Goal: Navigation & Orientation: Find specific page/section

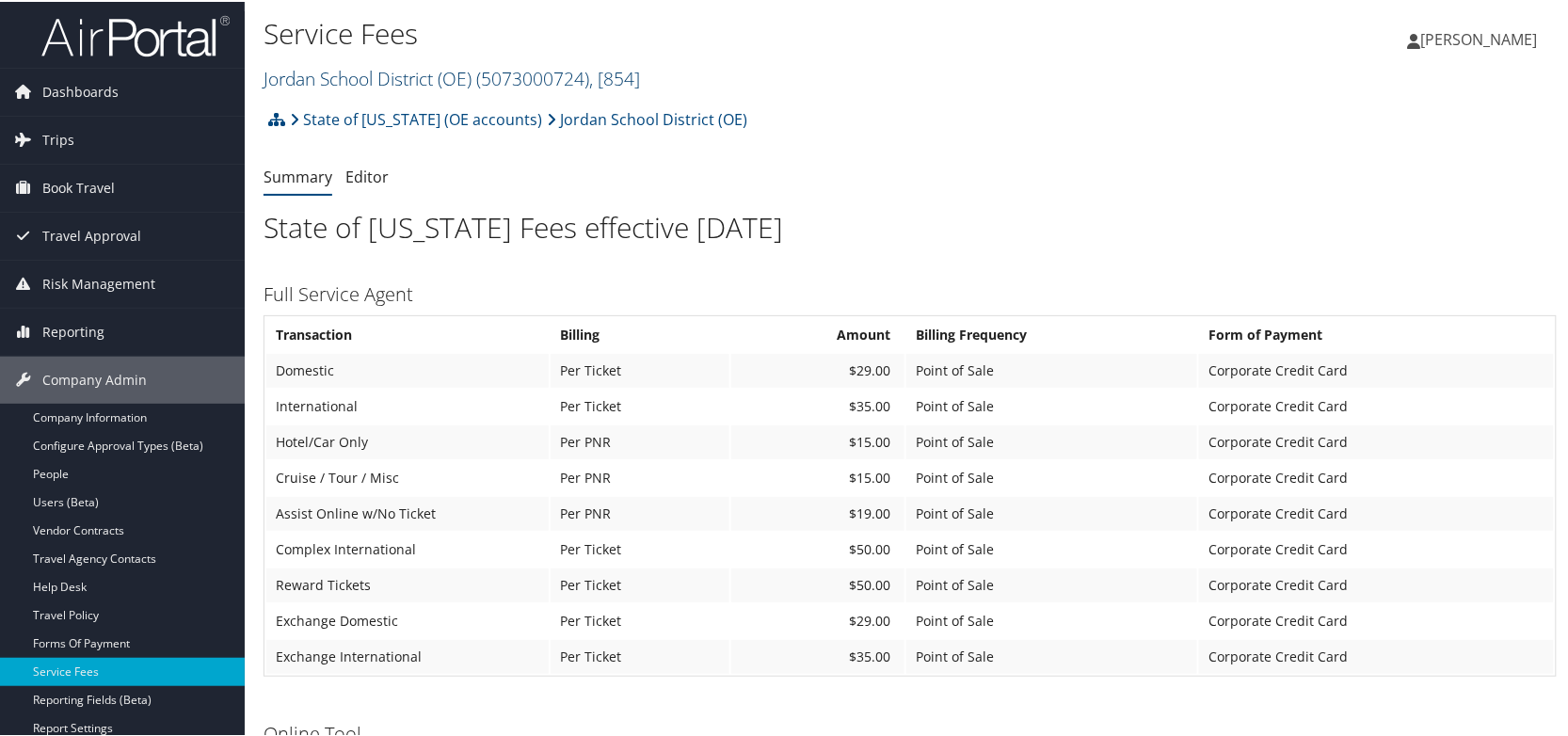
click at [304, 76] on link "Jordan School District (OE) ( 5073000724 ) , [ 854 ]" at bounding box center [452, 76] width 377 height 26
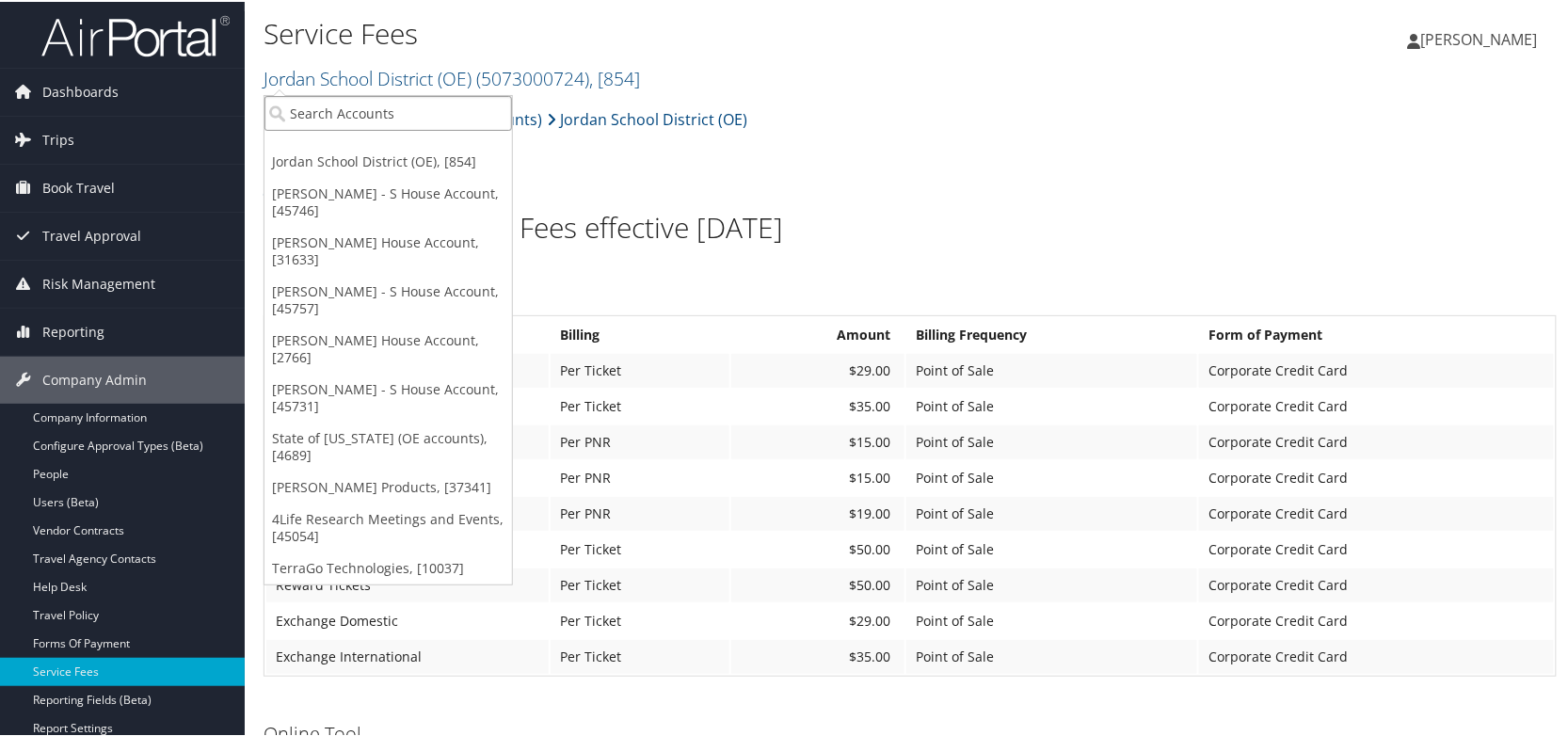
click at [305, 107] on input "search" at bounding box center [388, 111] width 247 height 35
type input "2"
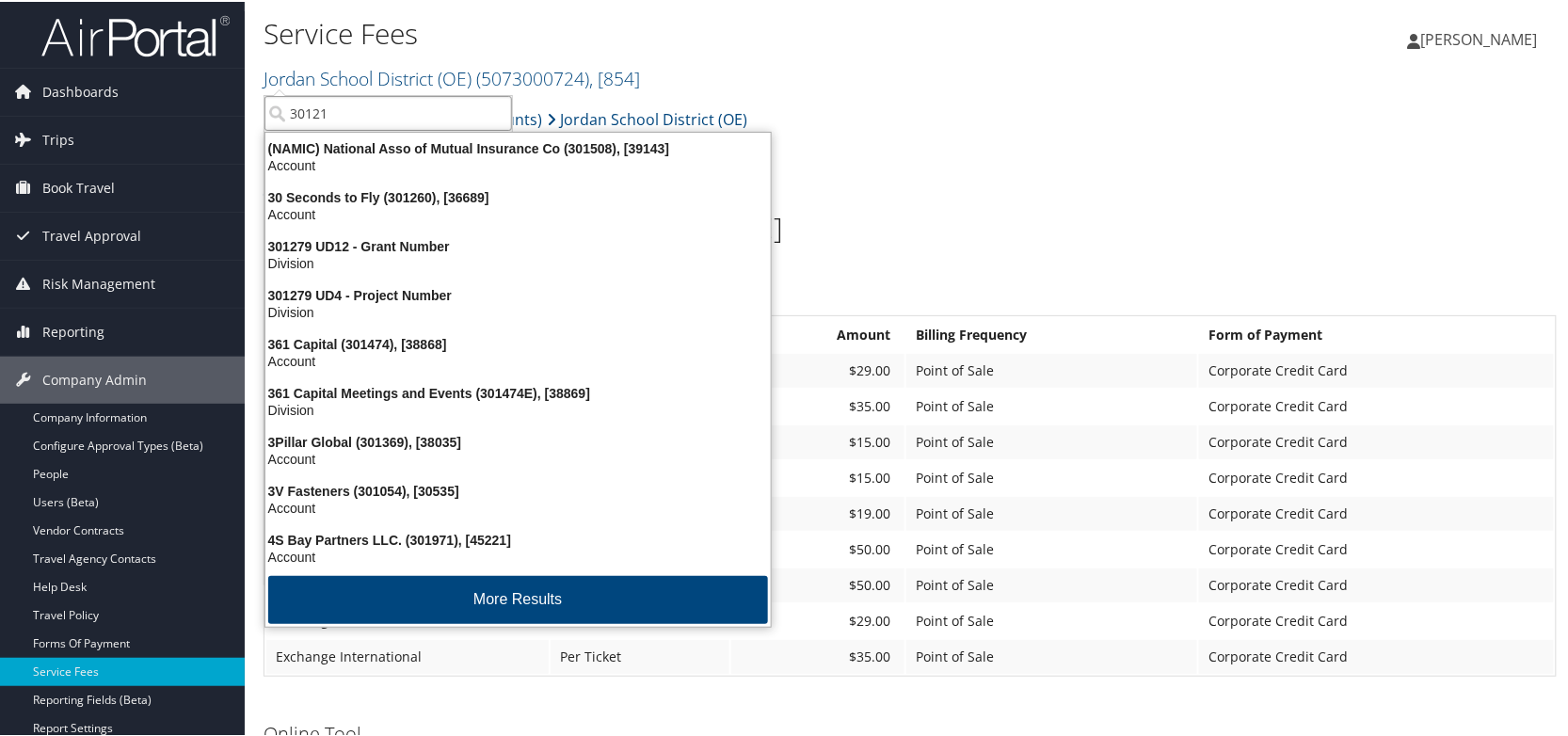
type input "301210"
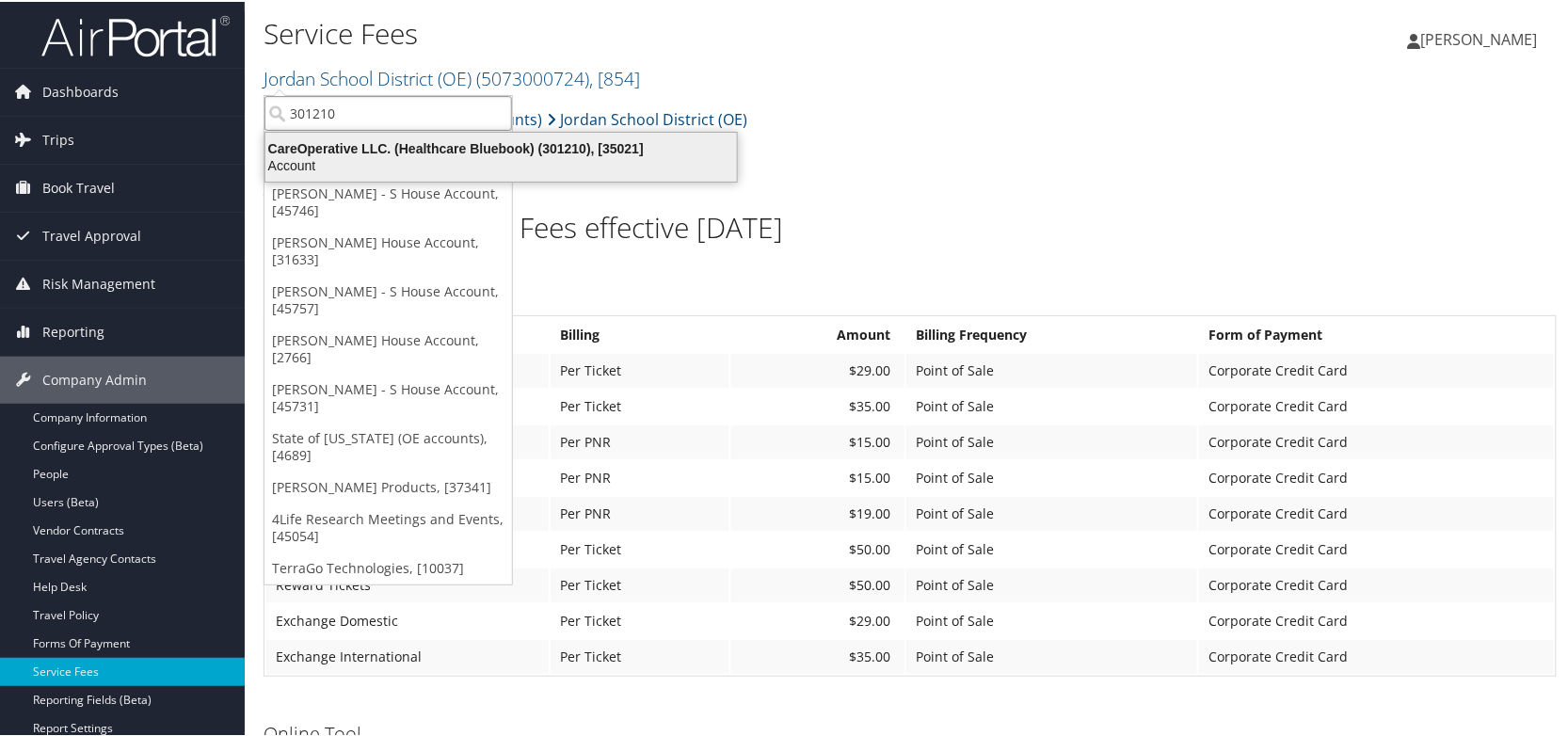
click at [374, 147] on div "CareOperative LLC. (Healthcare Bluebook) (301210), [35021]" at bounding box center [500, 146] width 494 height 17
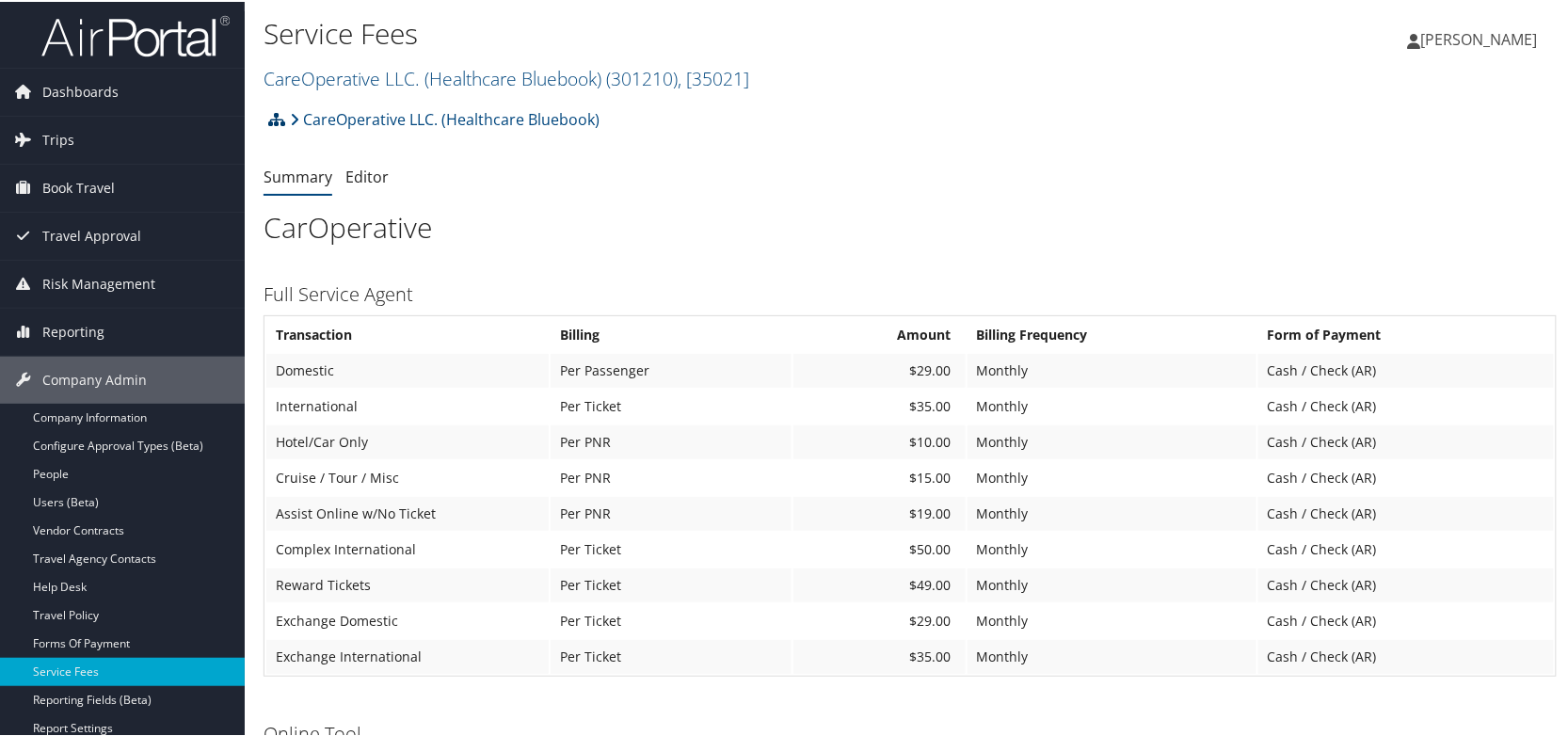
click at [272, 110] on icon at bounding box center [277, 118] width 17 height 15
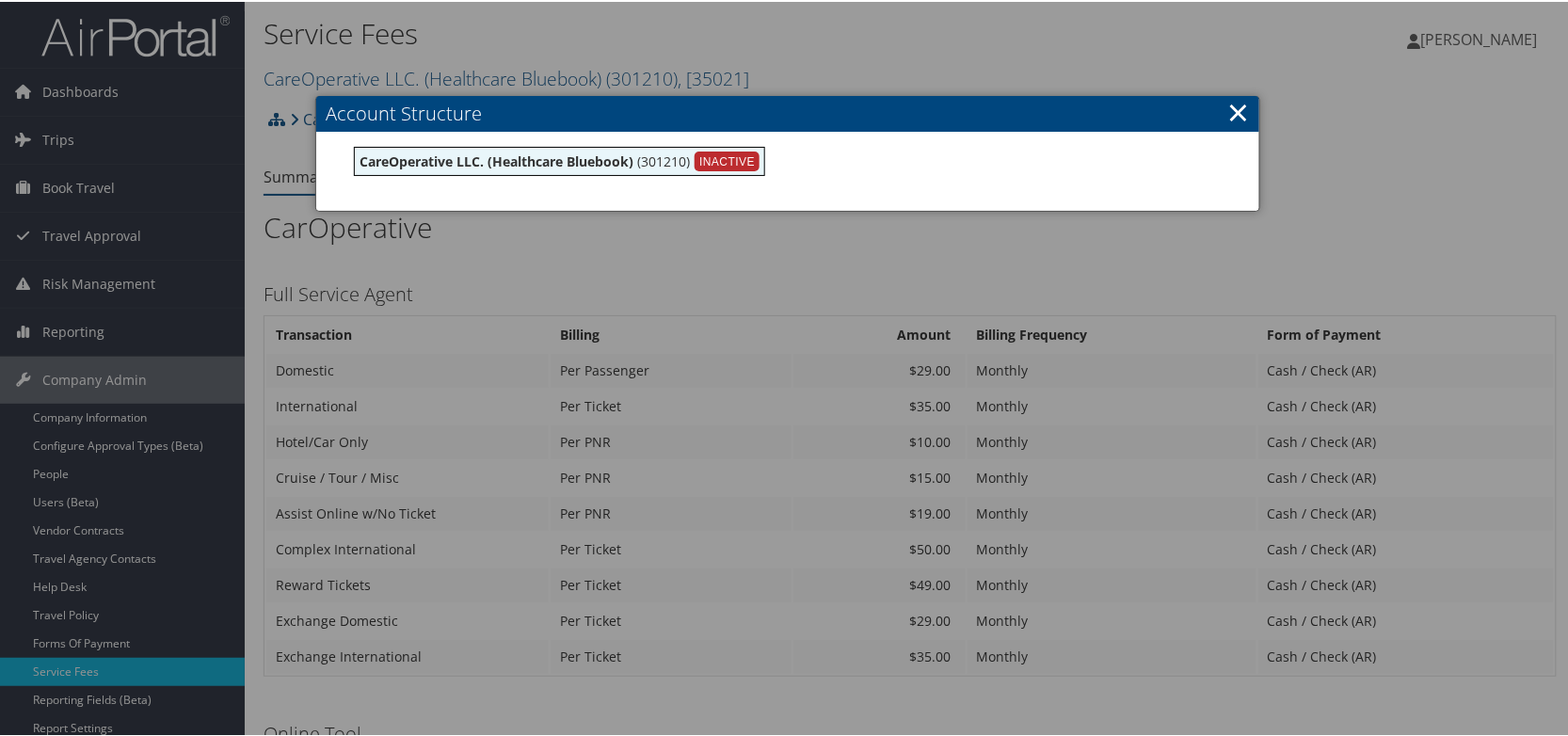
click at [1237, 113] on link "×" at bounding box center [1238, 110] width 22 height 38
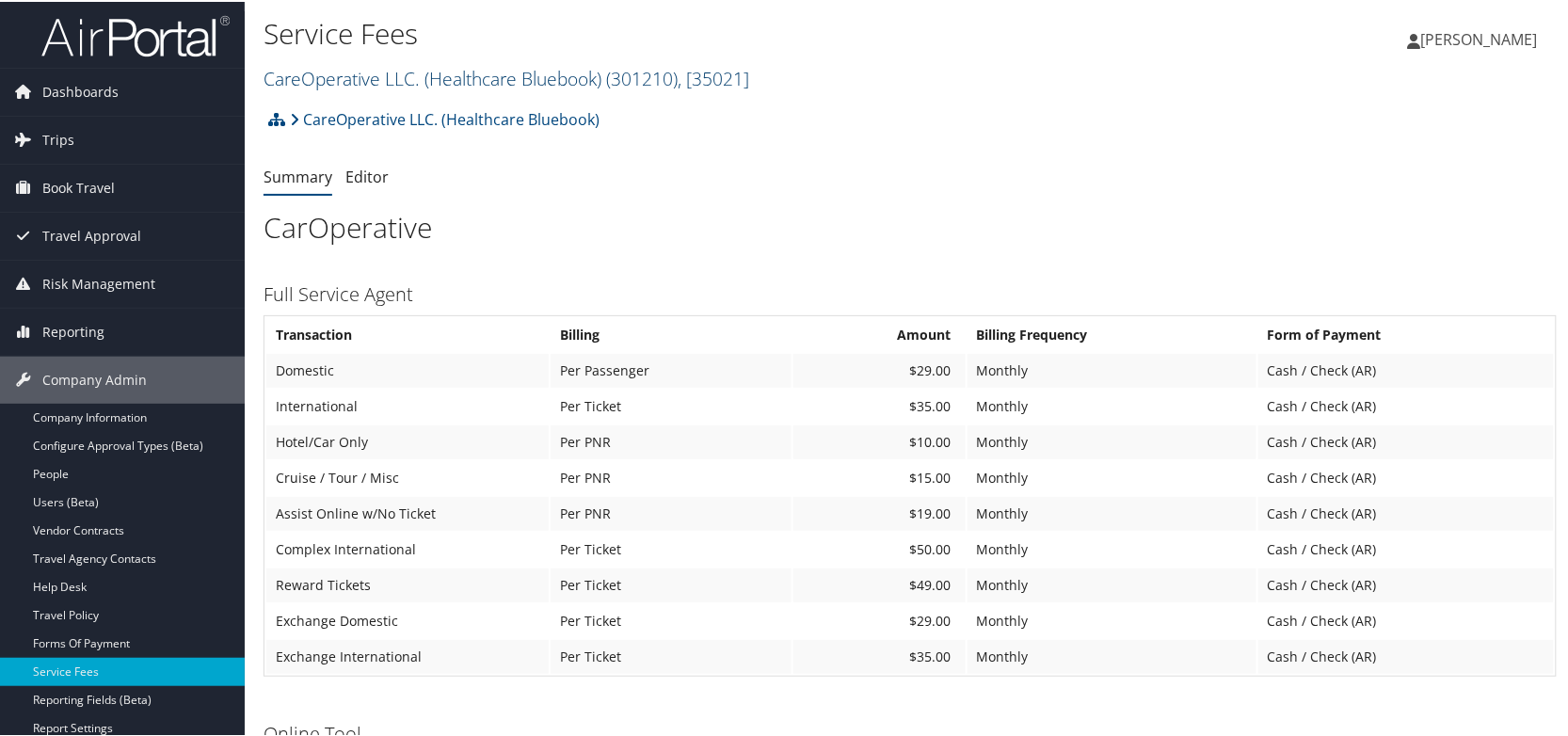
click at [304, 69] on link "CareOperative LLC. (Healthcare Bluebook) ( 301210 ) , [ 35021 ]" at bounding box center [506, 76] width 485 height 26
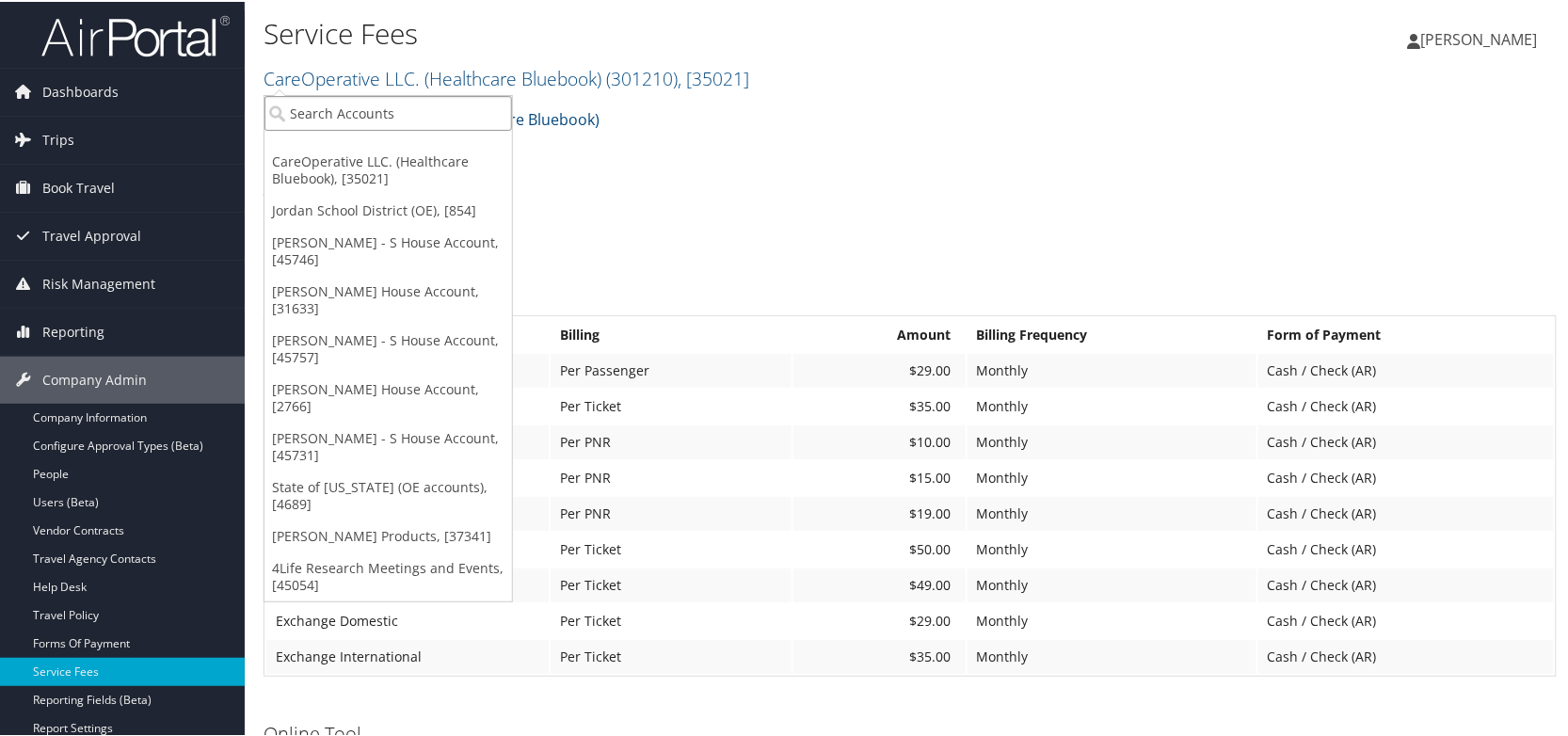
click at [306, 107] on input "search" at bounding box center [388, 111] width 247 height 35
type input "episource"
click at [320, 152] on div "Episource (7872), [16737]" at bounding box center [387, 146] width 267 height 17
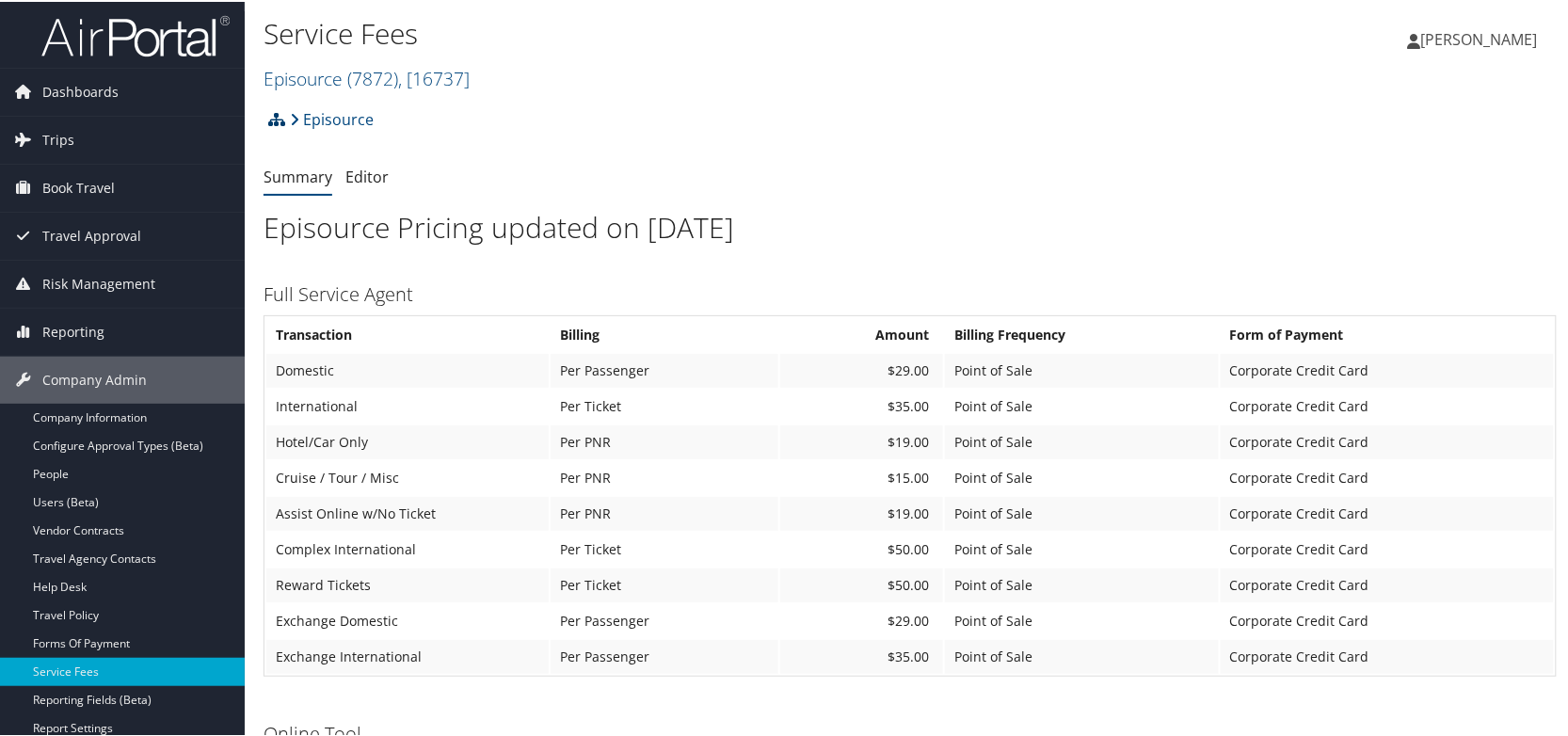
click at [271, 118] on icon at bounding box center [277, 118] width 17 height 15
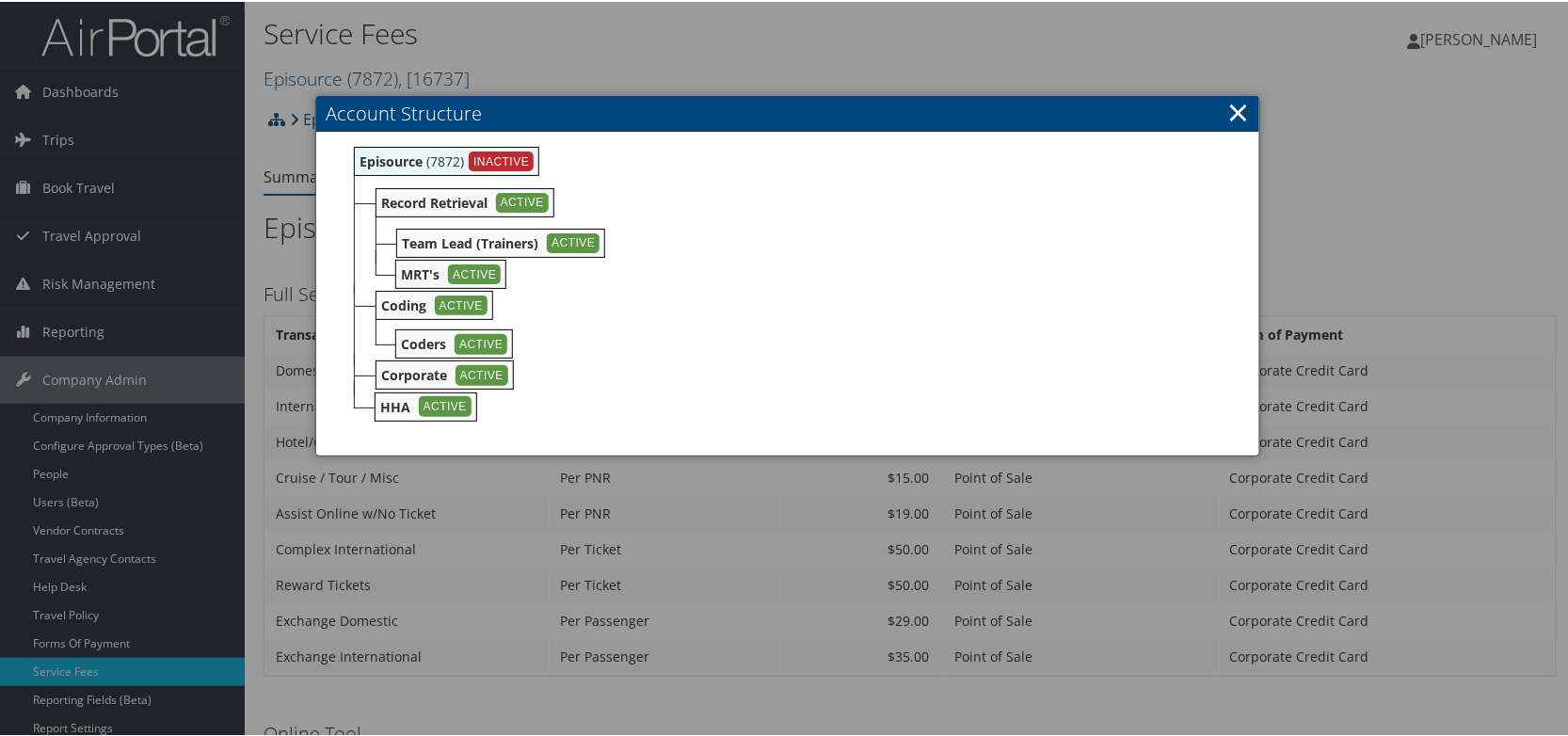
click at [294, 184] on div at bounding box center [788, 368] width 1576 height 736
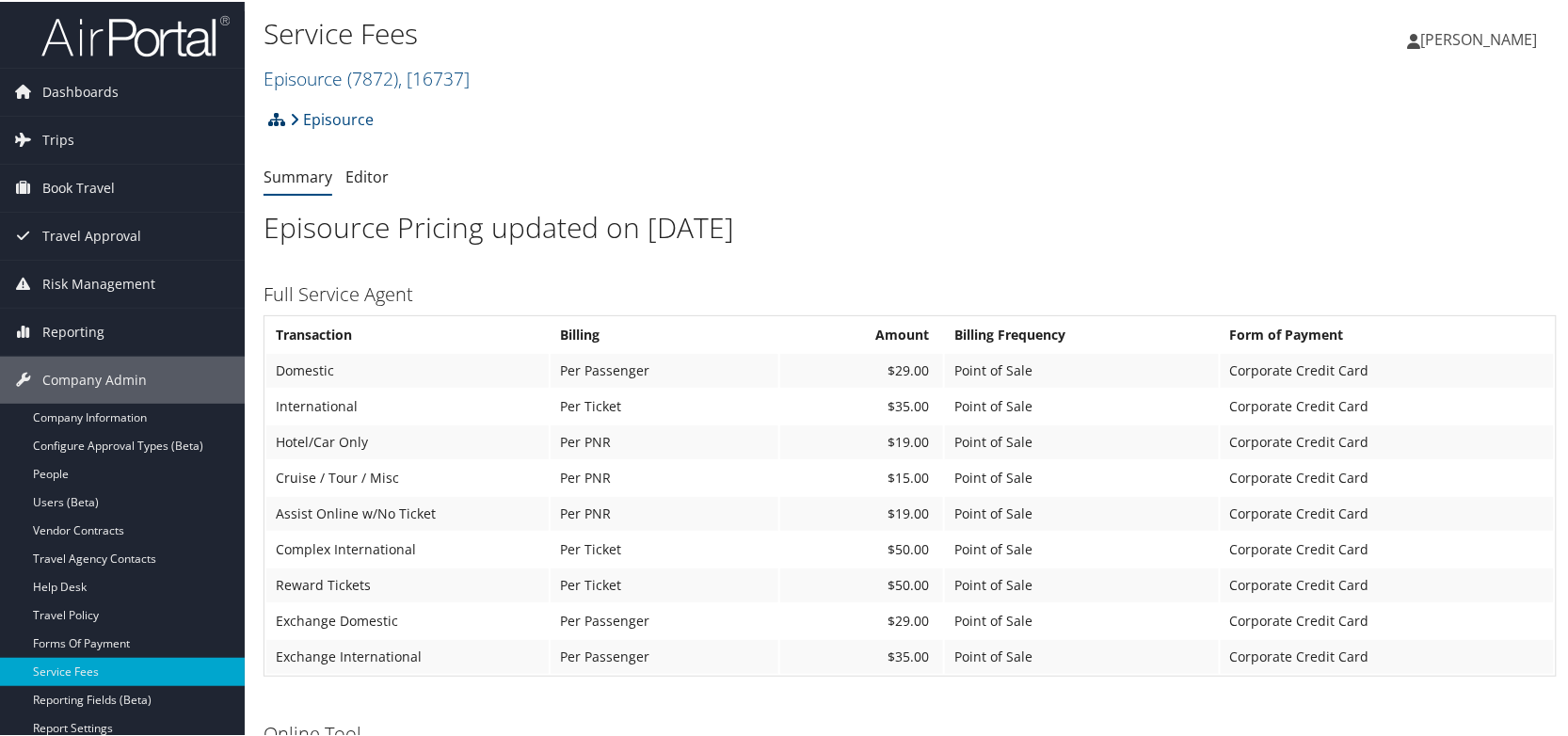
click at [275, 114] on icon at bounding box center [277, 118] width 17 height 15
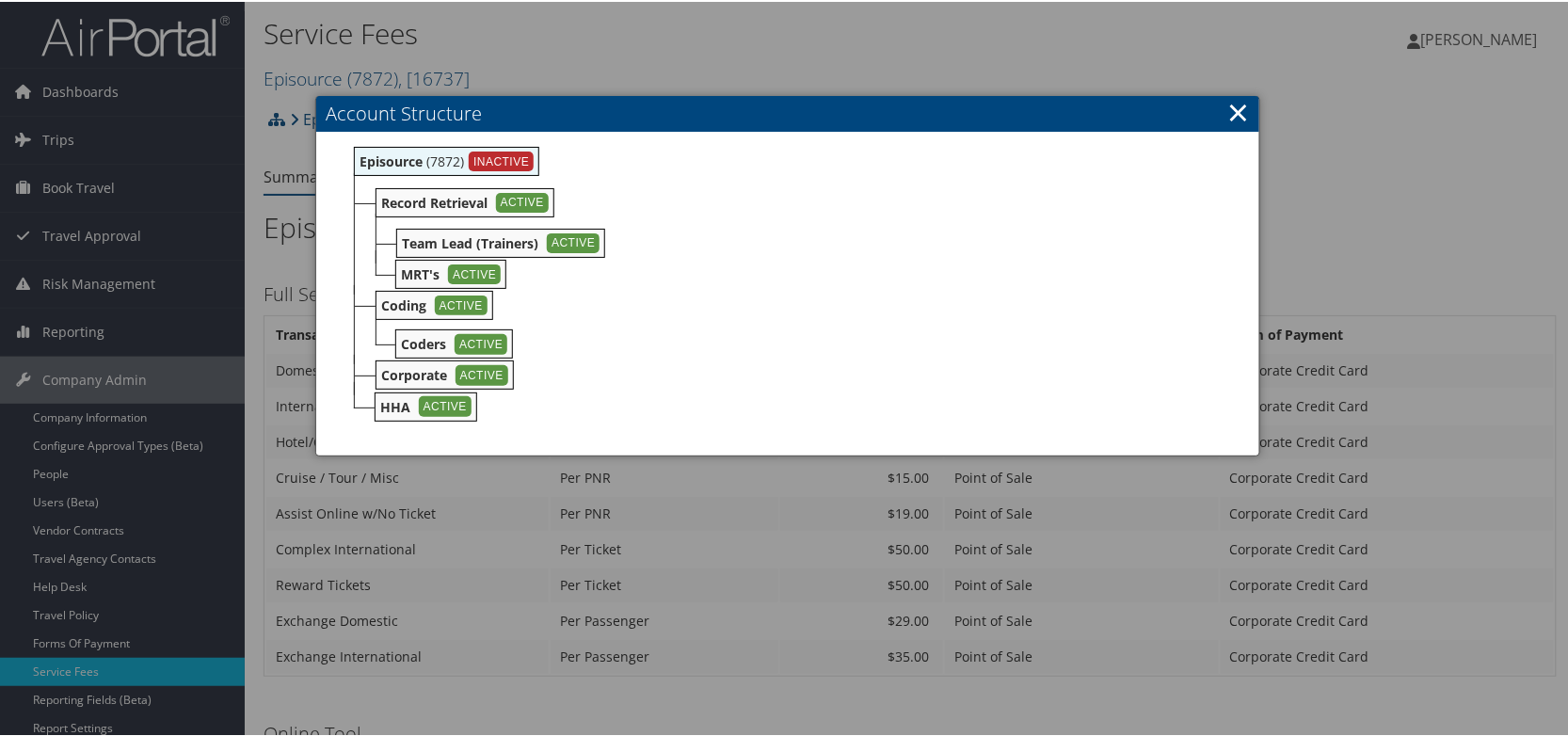
drag, startPoint x: 1241, startPoint y: 109, endPoint x: 1213, endPoint y: 107, distance: 28.1
click at [1241, 107] on link "×" at bounding box center [1238, 110] width 22 height 38
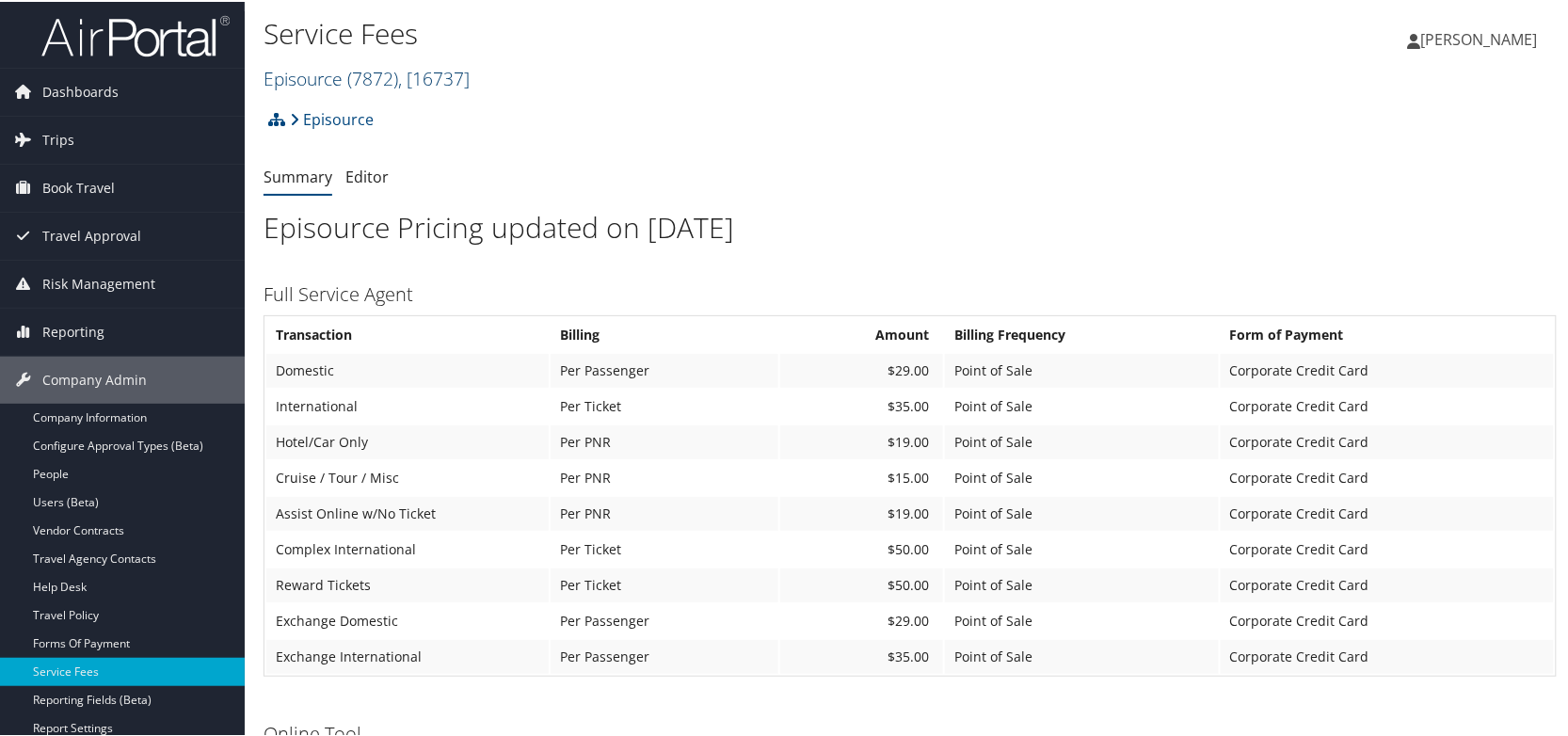
click at [363, 71] on span "( 7872 )" at bounding box center [372, 76] width 50 height 26
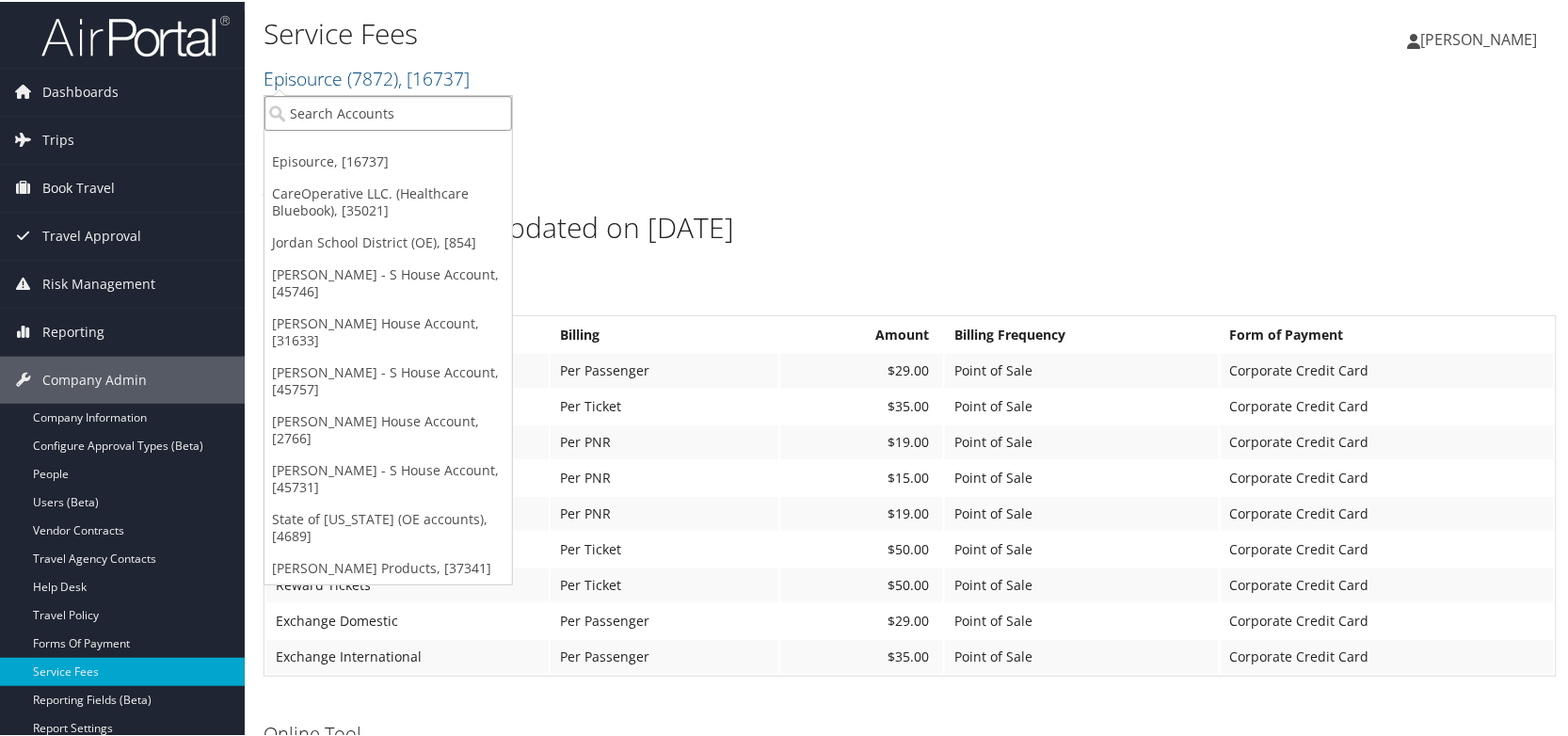
click at [356, 110] on input "search" at bounding box center [388, 111] width 247 height 35
type input "301410"
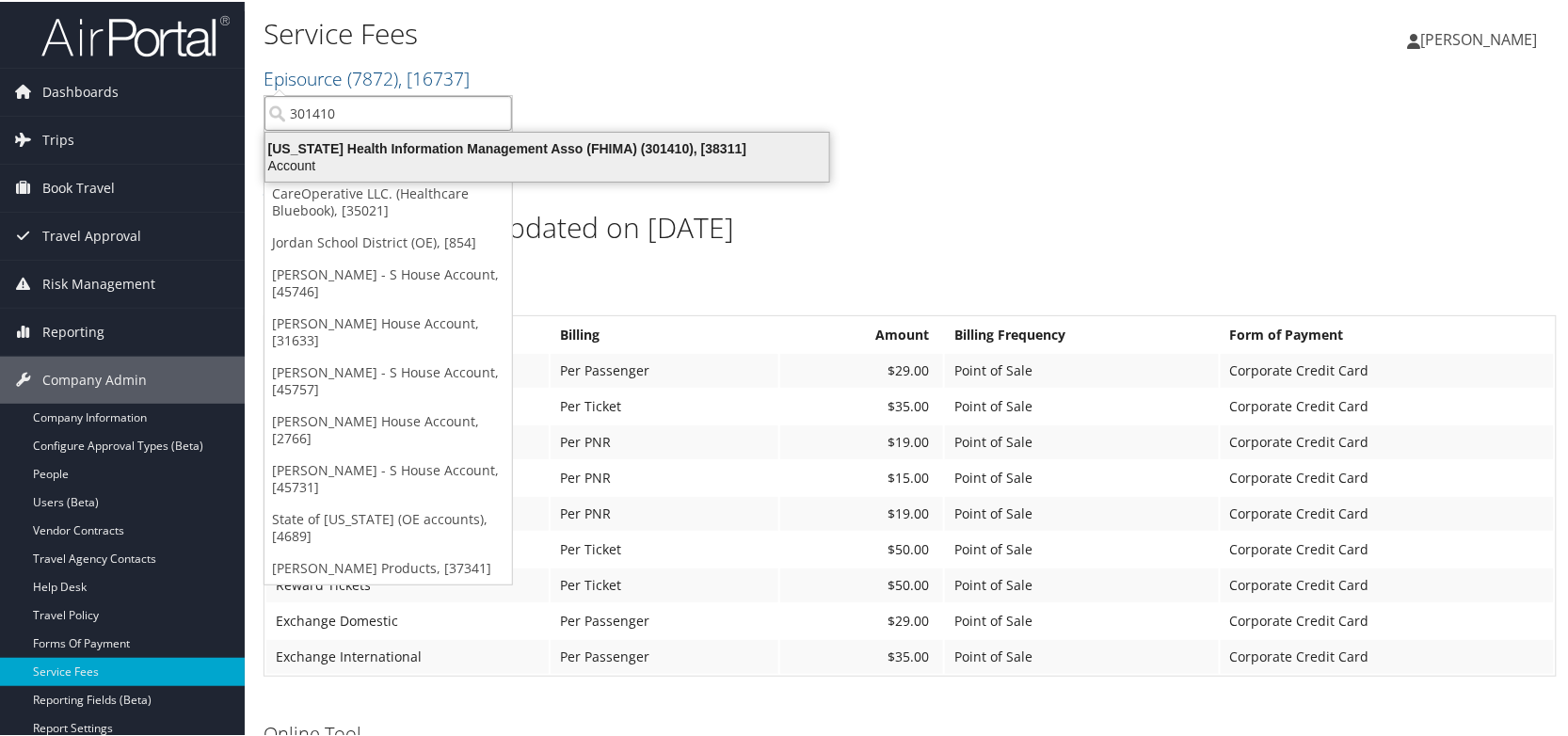
click at [418, 146] on div "Florida Health Information Management Asso (FHIMA) (301410), [38311]" at bounding box center [547, 146] width 586 height 17
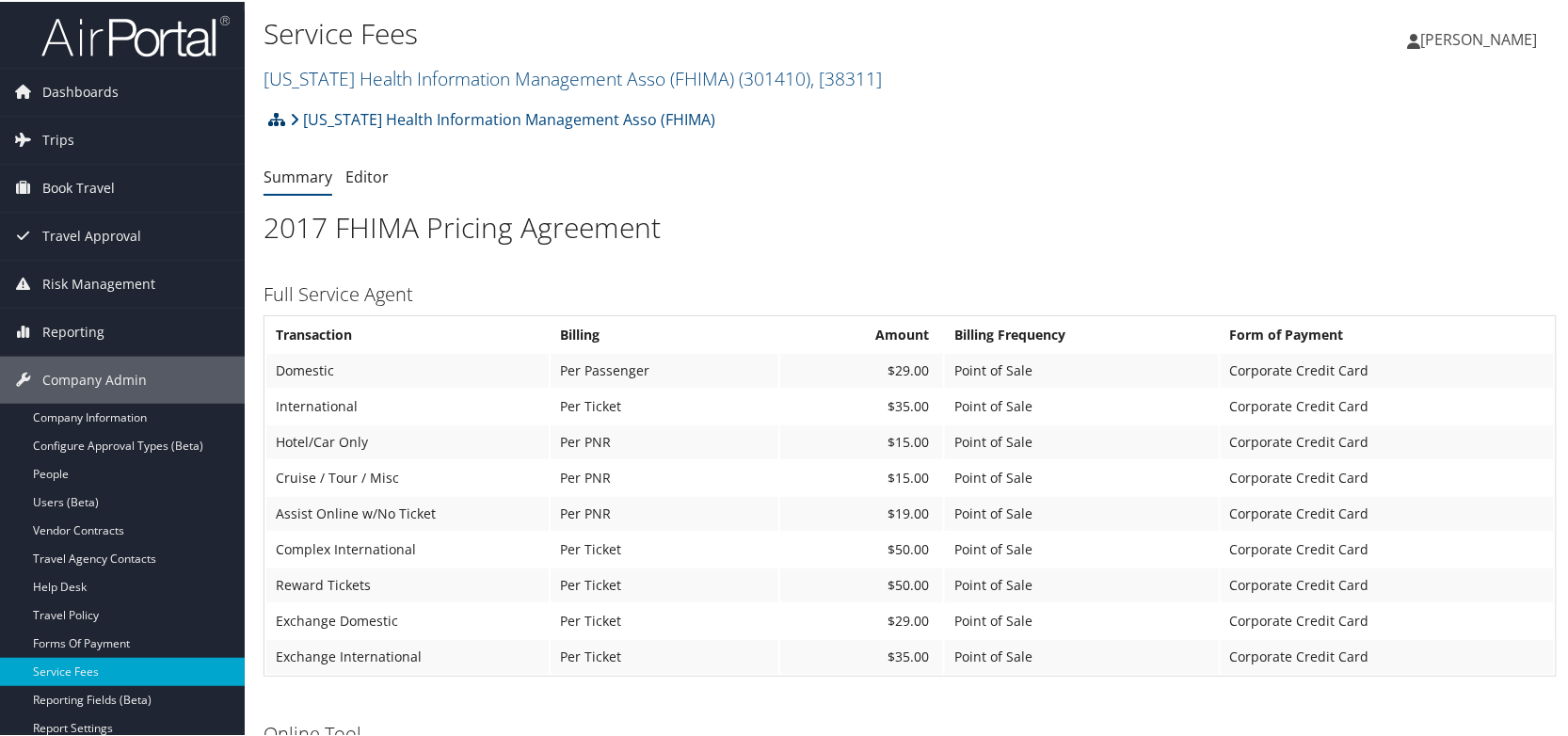
click at [277, 121] on icon at bounding box center [277, 118] width 17 height 15
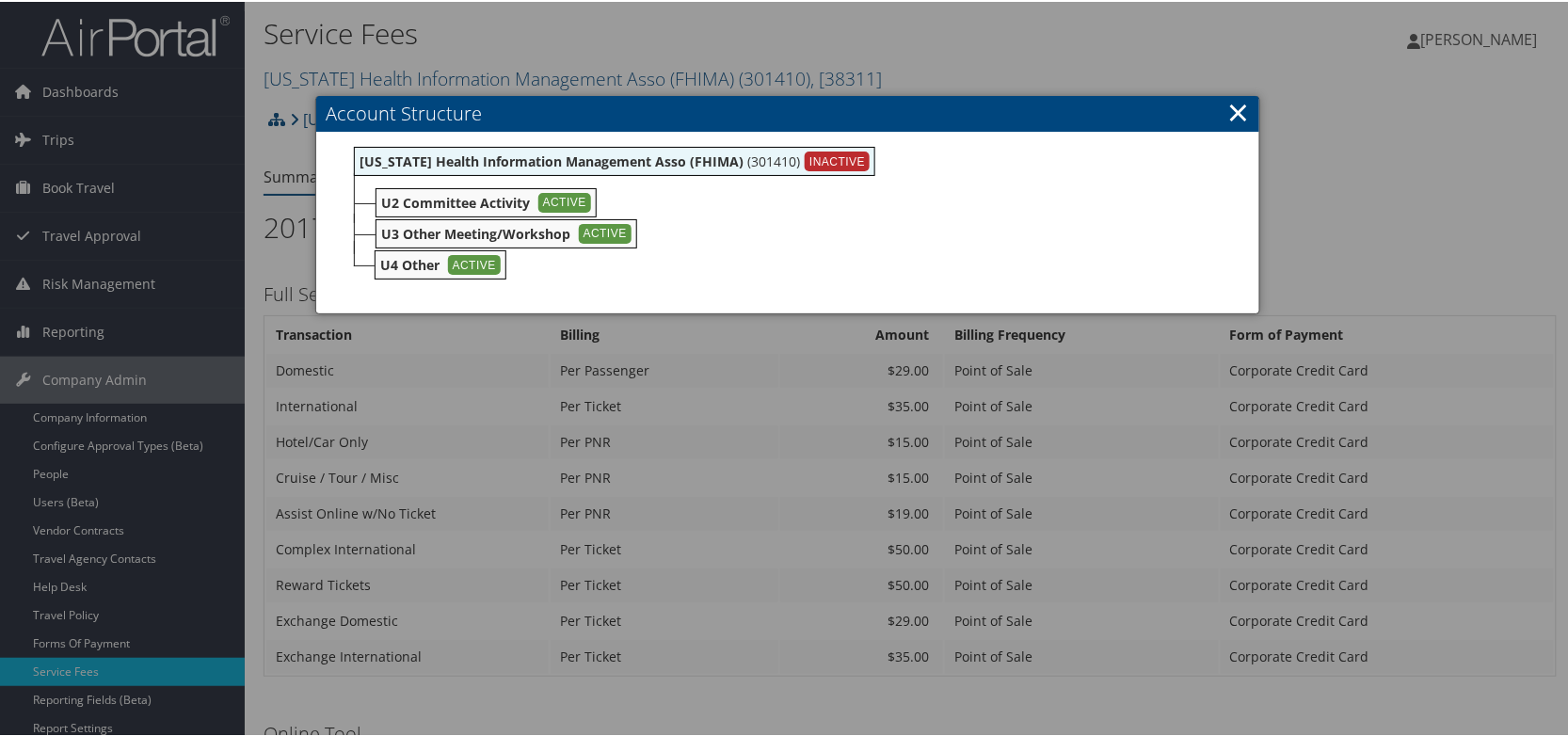
click at [1237, 115] on link "×" at bounding box center [1238, 110] width 22 height 38
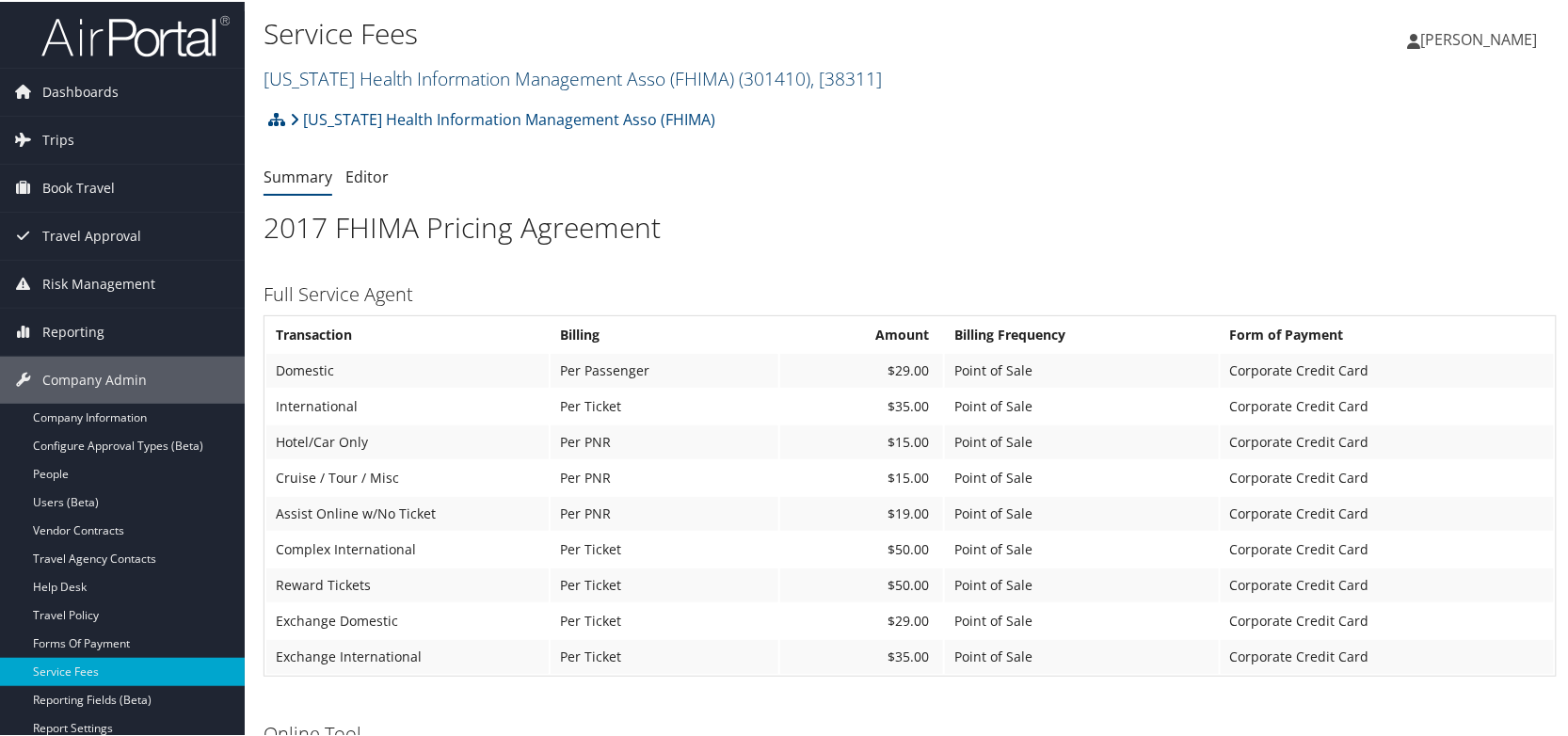
click at [499, 72] on link "Florida Health Information Management Asso (FHIMA) ( 301410 ) , [ 38311 ]" at bounding box center [573, 76] width 618 height 26
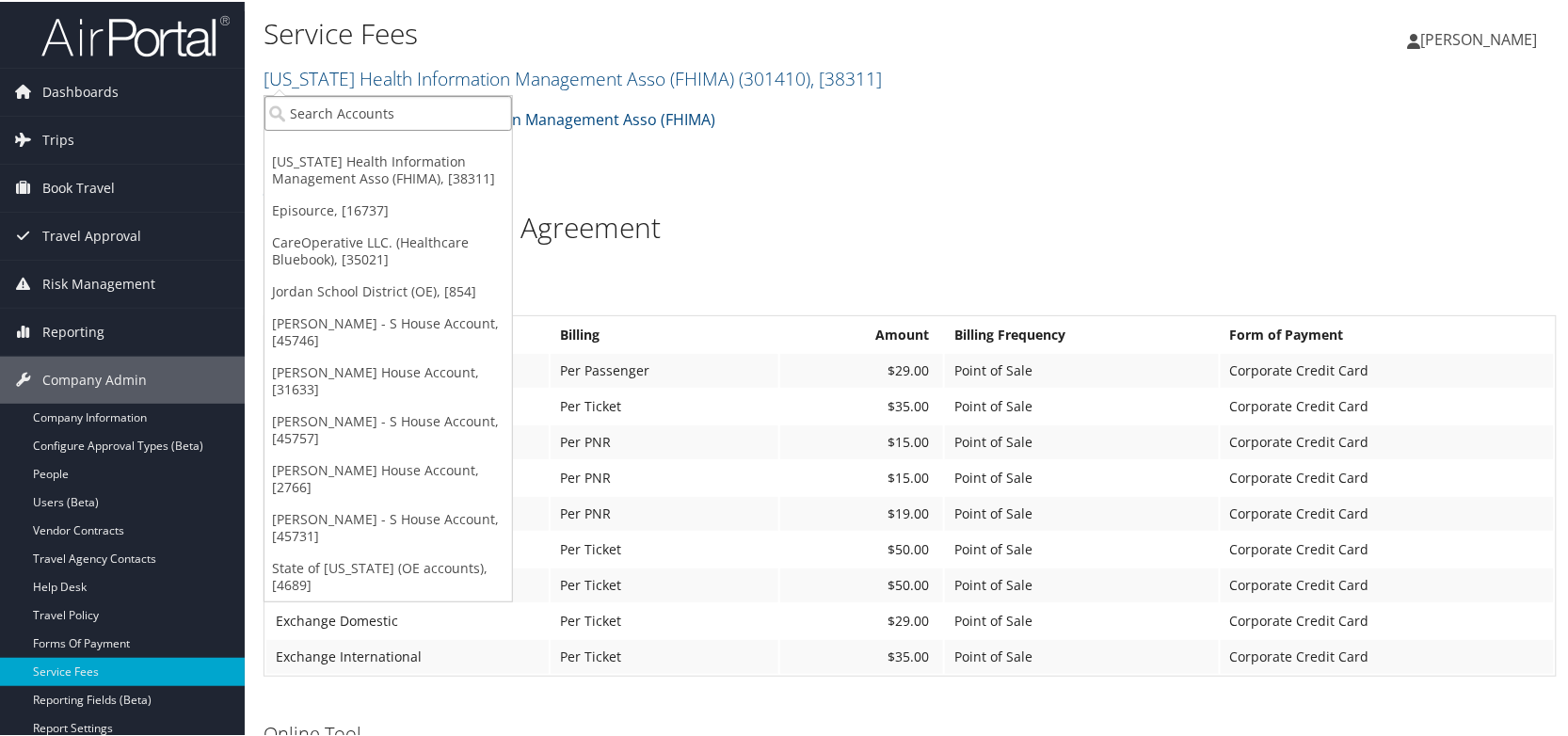
click at [489, 100] on input "search" at bounding box center [388, 111] width 247 height 35
type input "004579"
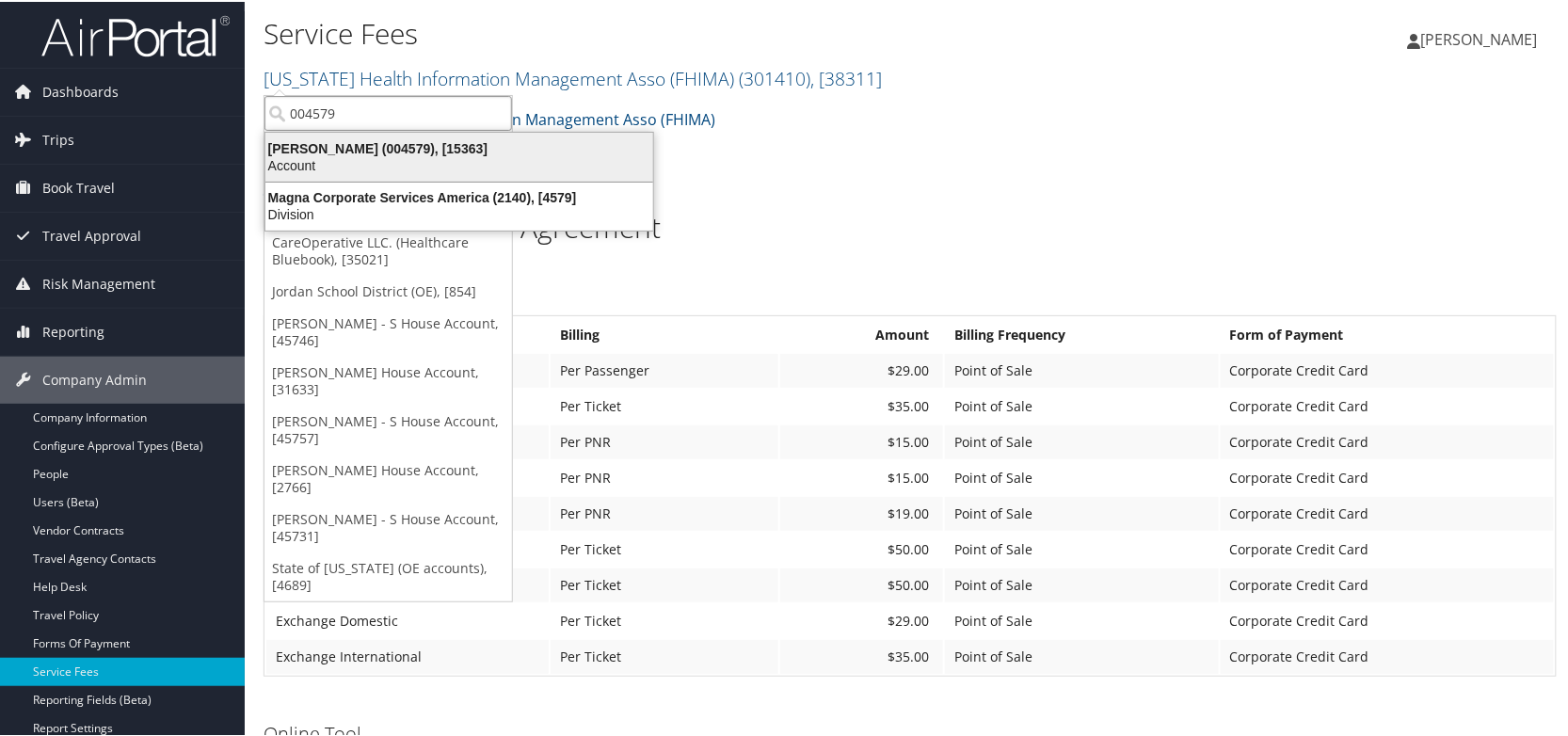
click at [456, 150] on div "Janet Kelly (004579), [15363]" at bounding box center [459, 146] width 410 height 17
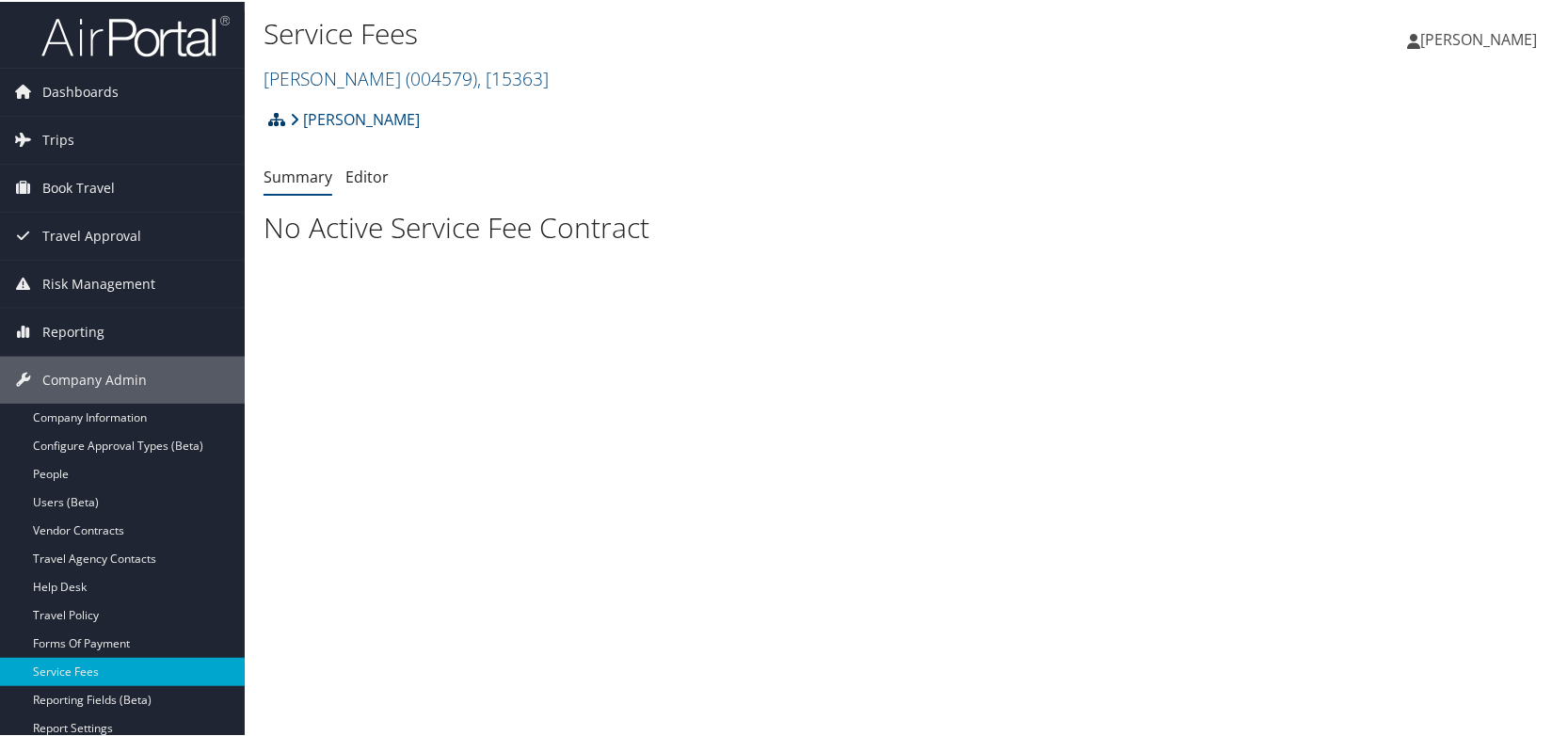
drag, startPoint x: 0, startPoint y: 0, endPoint x: 277, endPoint y: 123, distance: 303.1
click at [277, 123] on icon at bounding box center [277, 118] width 17 height 15
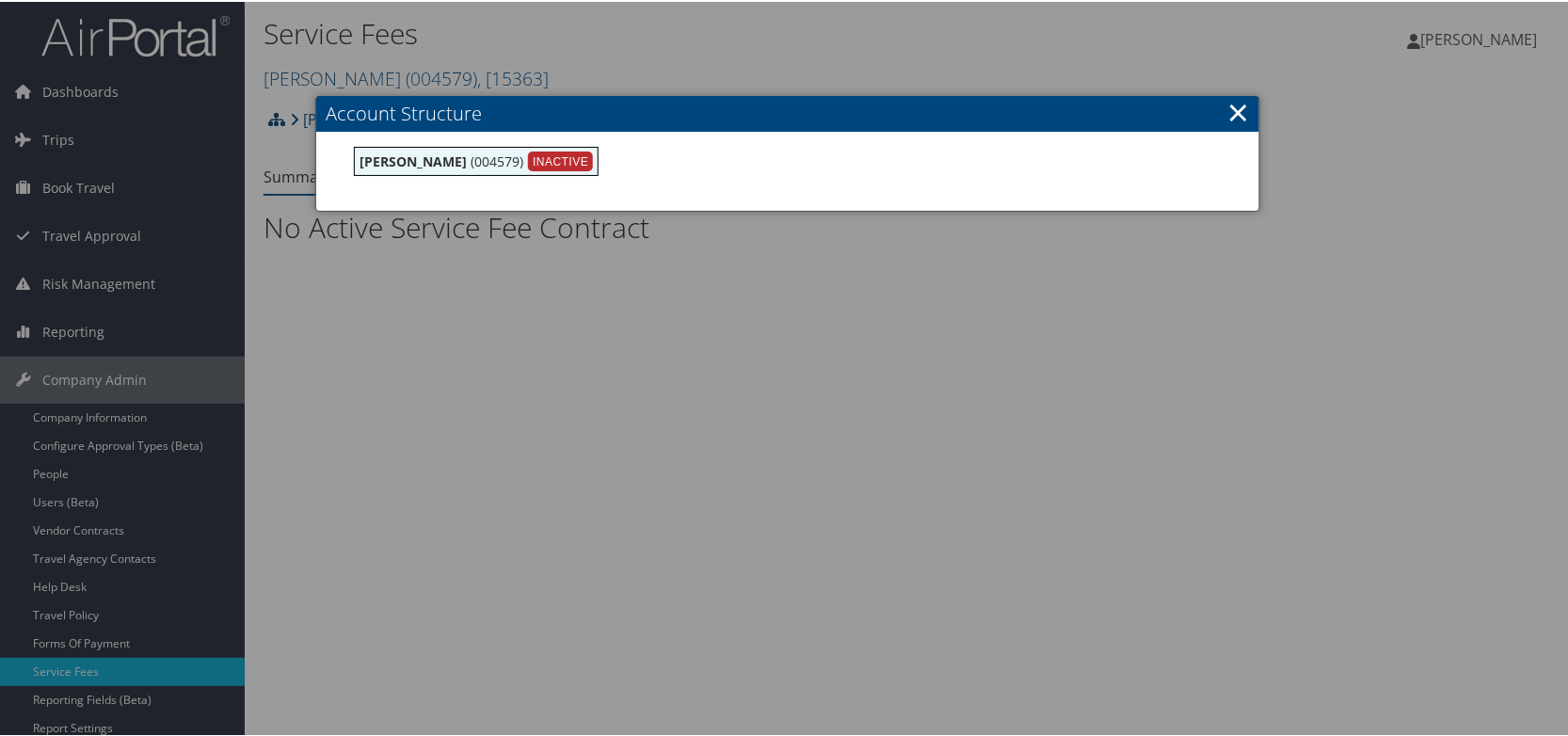
click at [277, 123] on div at bounding box center [788, 368] width 1576 height 736
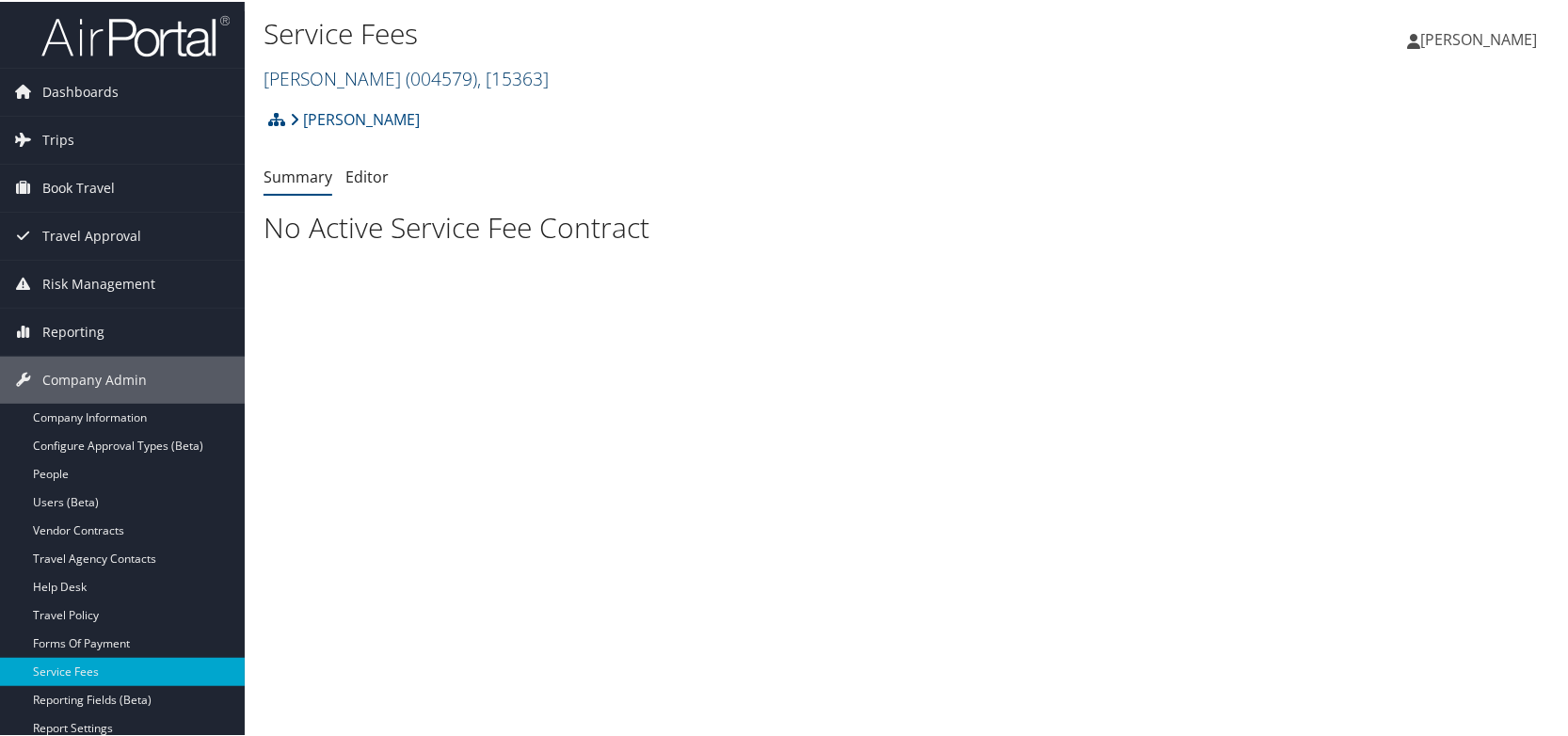
click at [343, 69] on link "Janet Kelly ( 004579 ) , [ 15363 ]" at bounding box center [406, 76] width 285 height 26
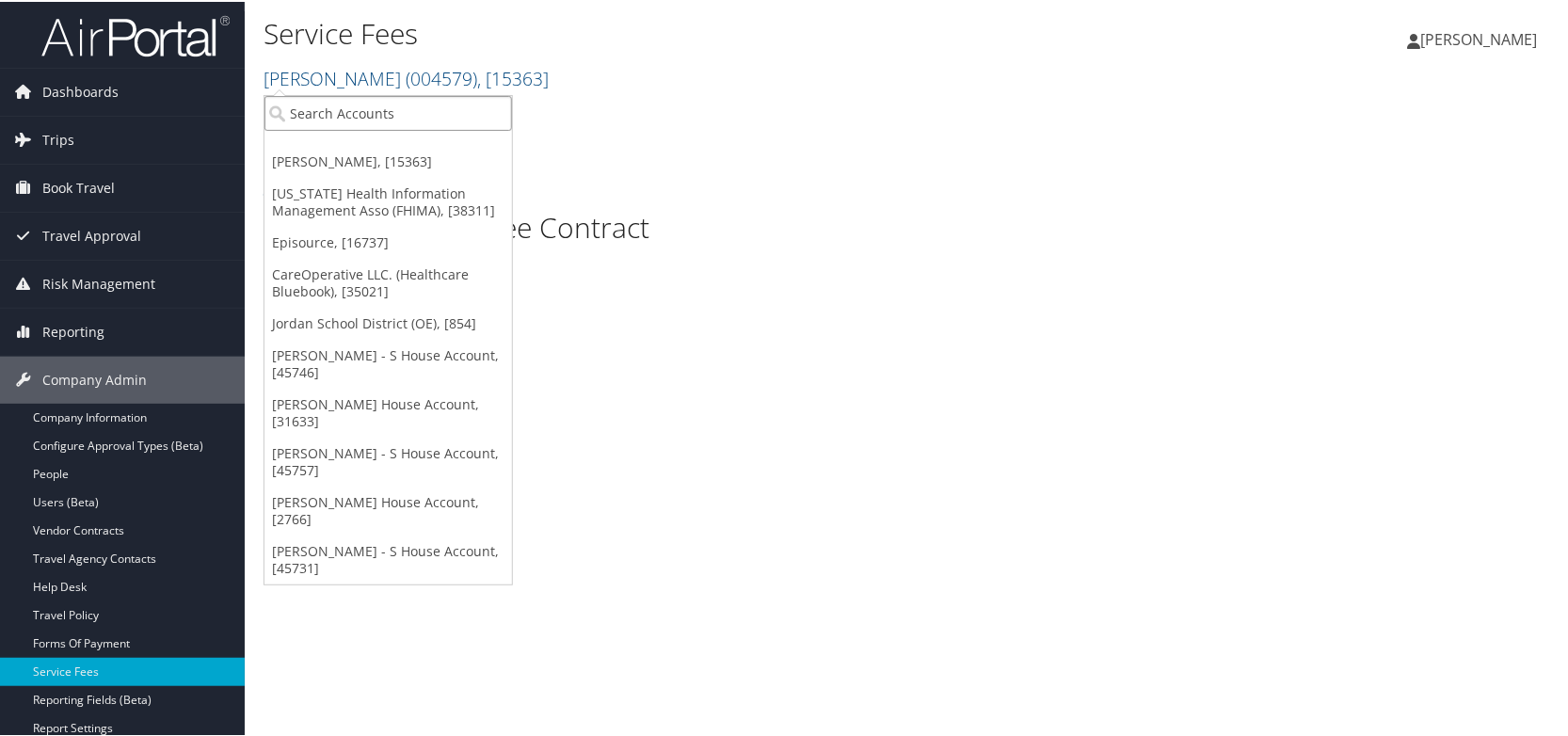
click at [343, 103] on input "search" at bounding box center [388, 111] width 247 height 35
type input "301227"
click at [347, 160] on div "Account" at bounding box center [387, 164] width 267 height 17
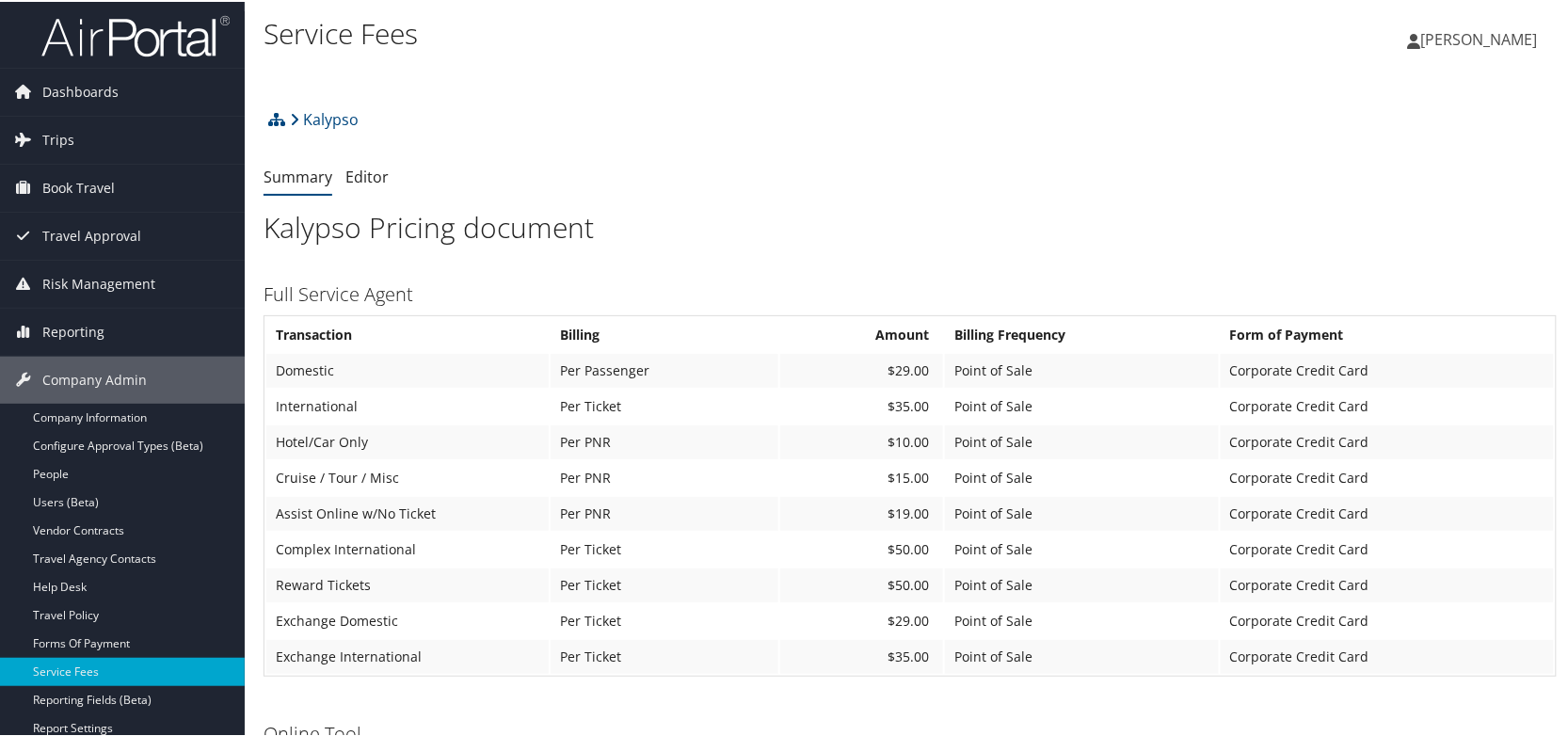
click at [76, 414] on link "Company Information" at bounding box center [122, 416] width 245 height 29
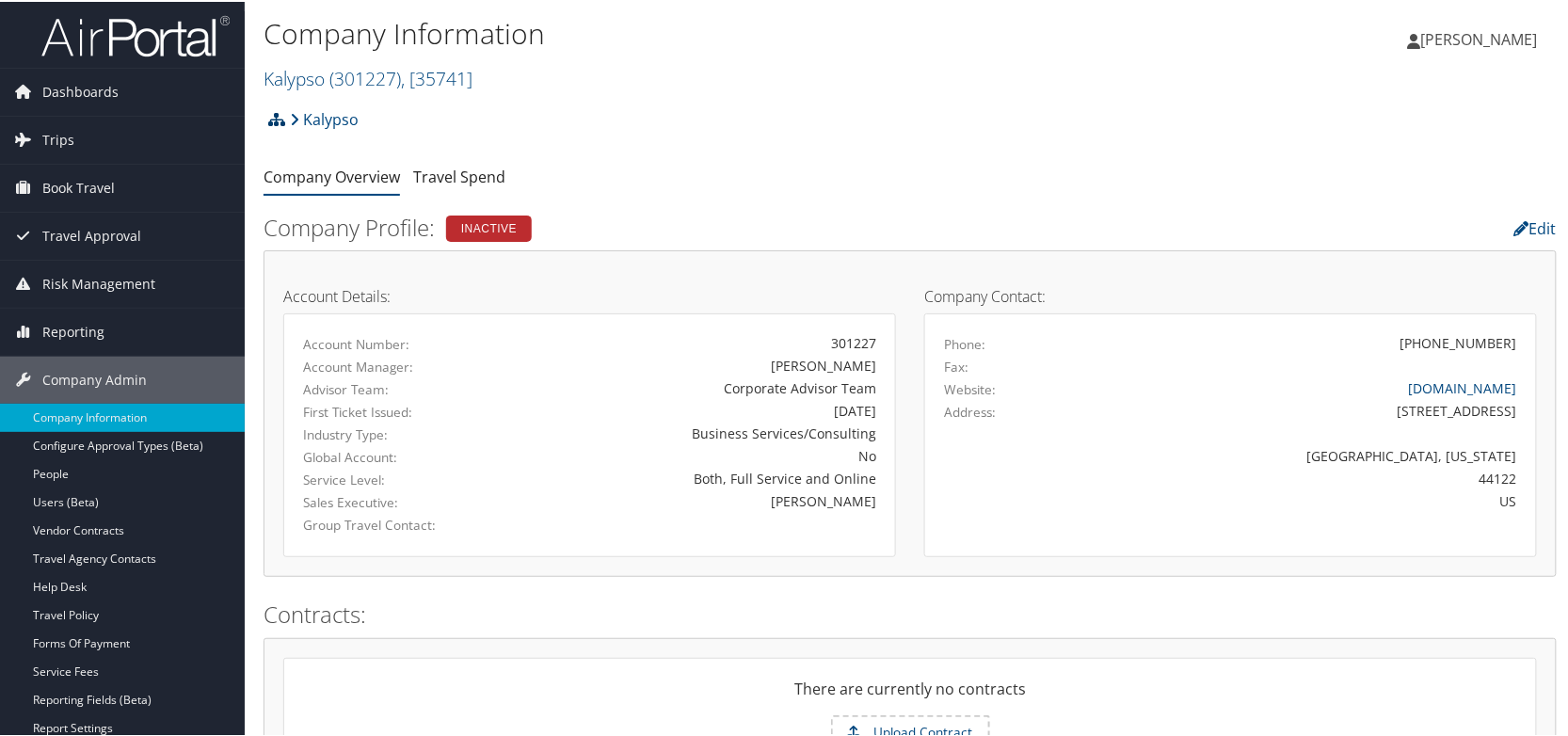
click at [277, 118] on icon at bounding box center [277, 118] width 17 height 15
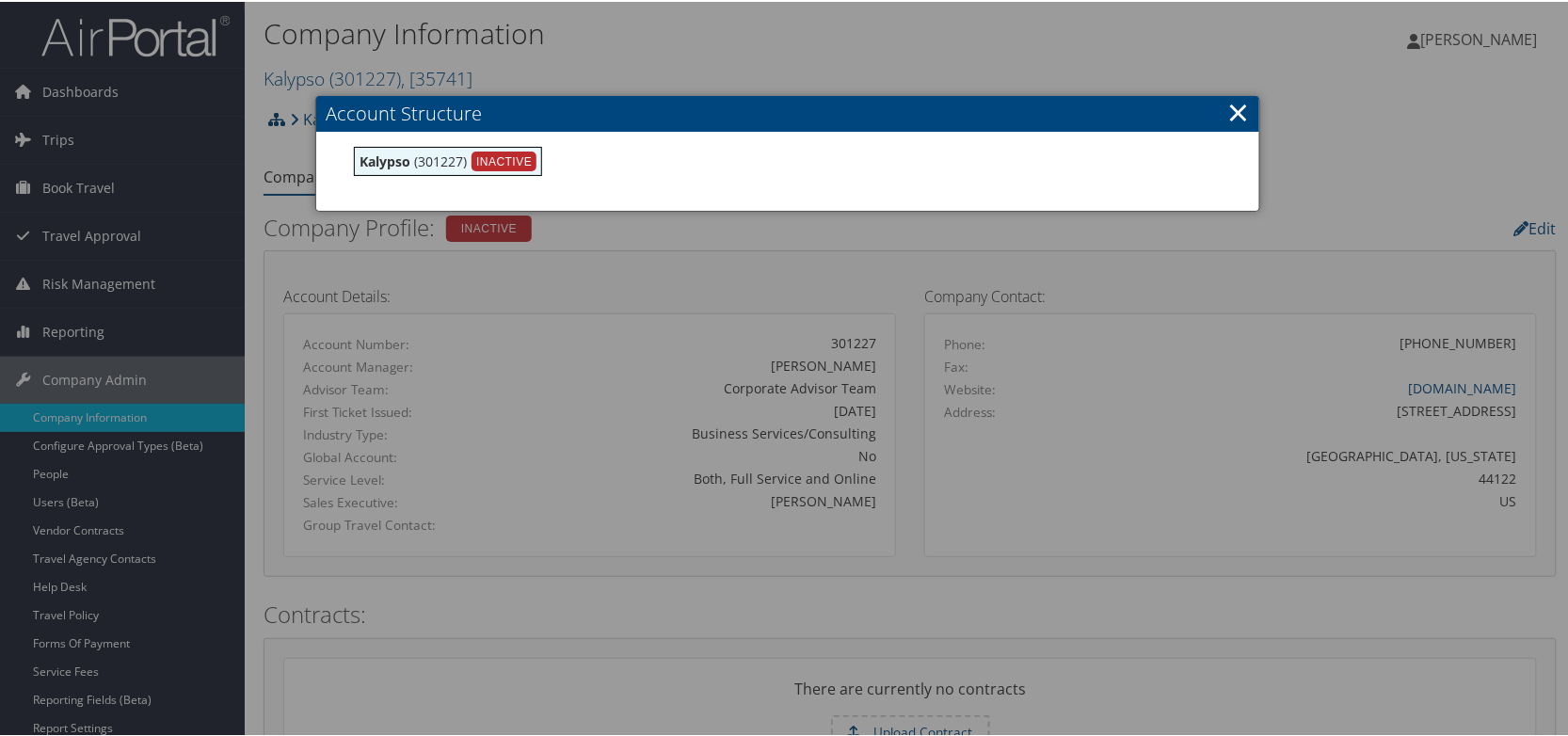
click at [277, 118] on div at bounding box center [788, 368] width 1576 height 736
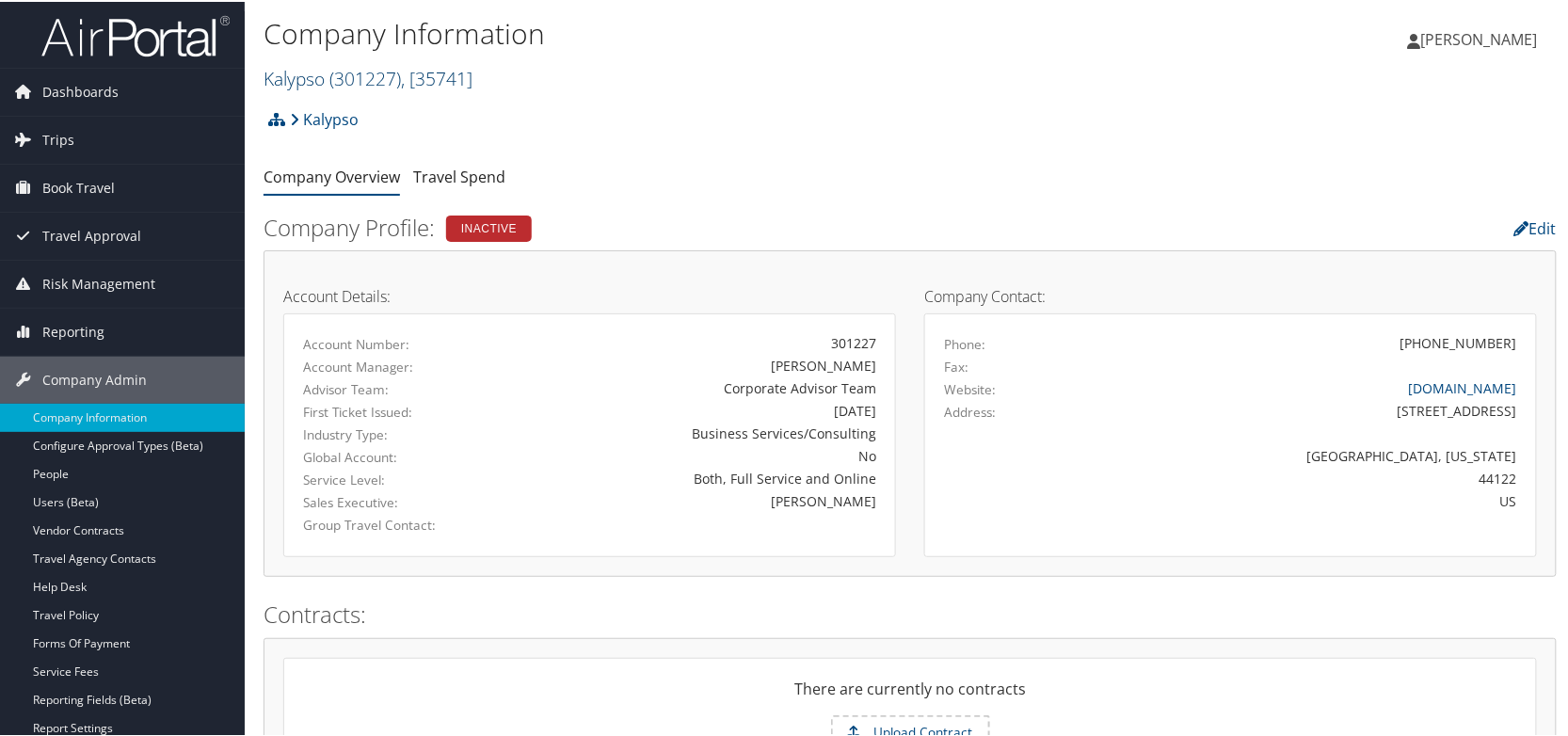
click at [308, 81] on link "Kalypso ( 301227 ) , [ 35741 ]" at bounding box center [368, 76] width 209 height 26
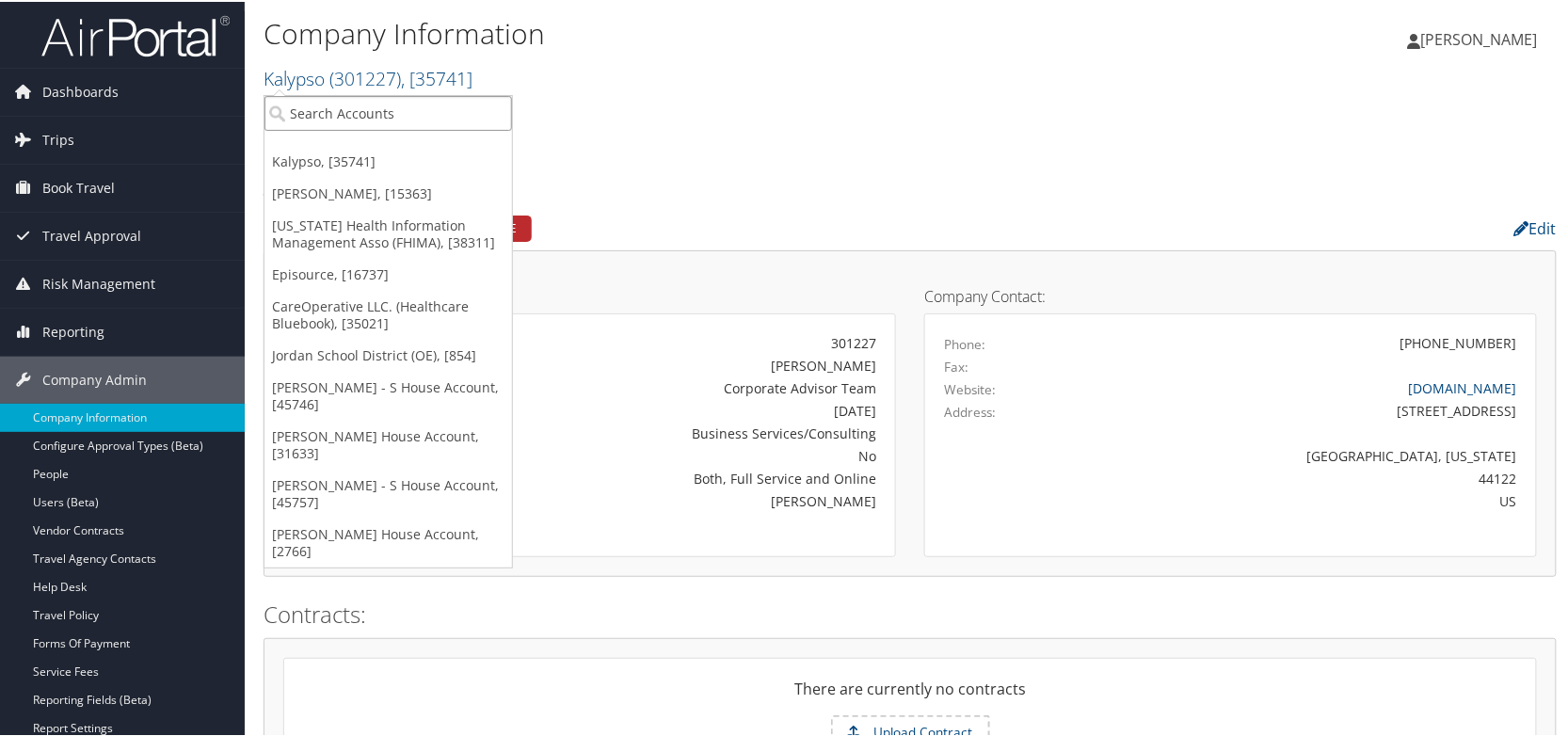
click at [341, 100] on input "search" at bounding box center [388, 111] width 247 height 35
type input "301825"
click at [352, 146] on div "Privacera (301825), [43533]" at bounding box center [387, 146] width 267 height 17
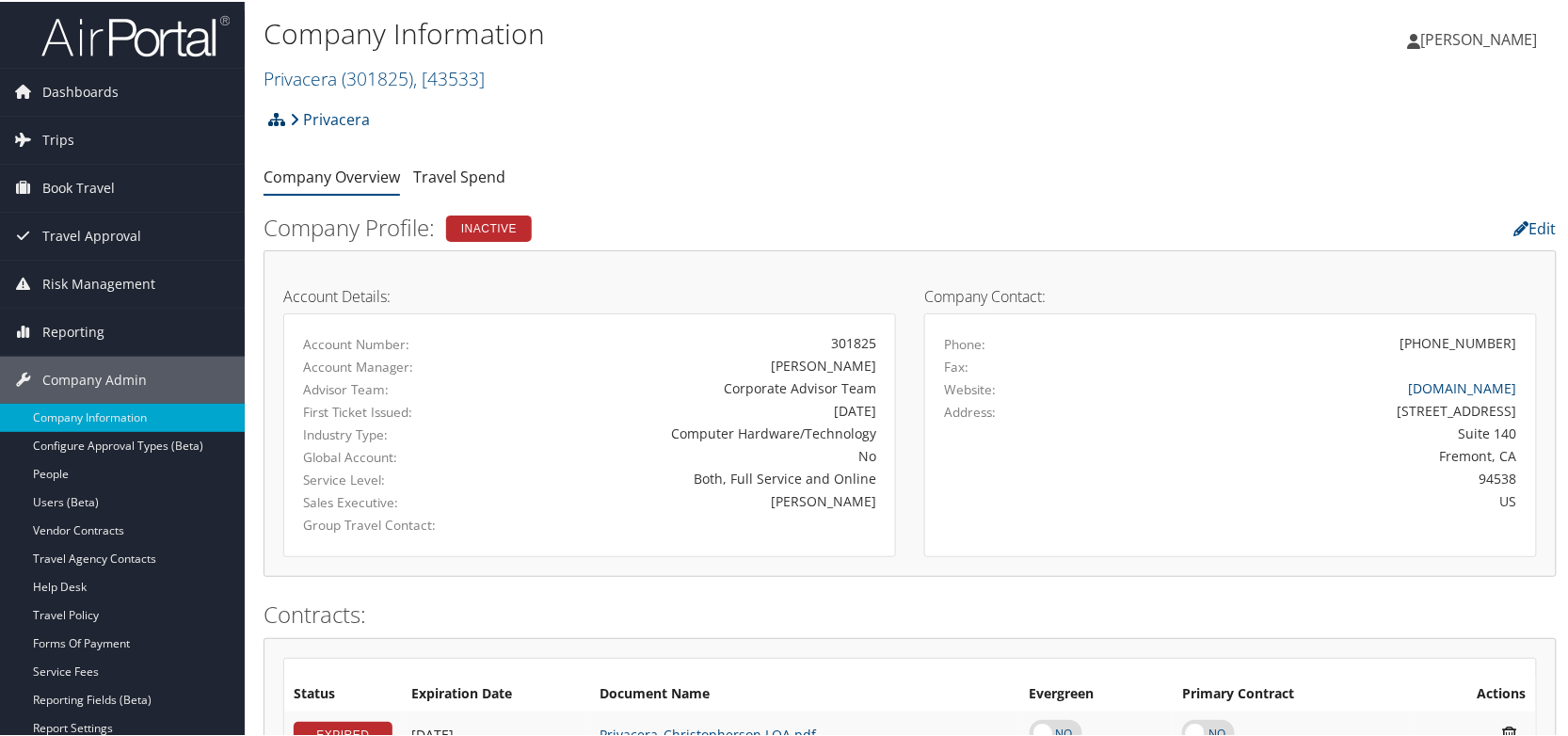
click at [275, 114] on icon at bounding box center [277, 118] width 17 height 15
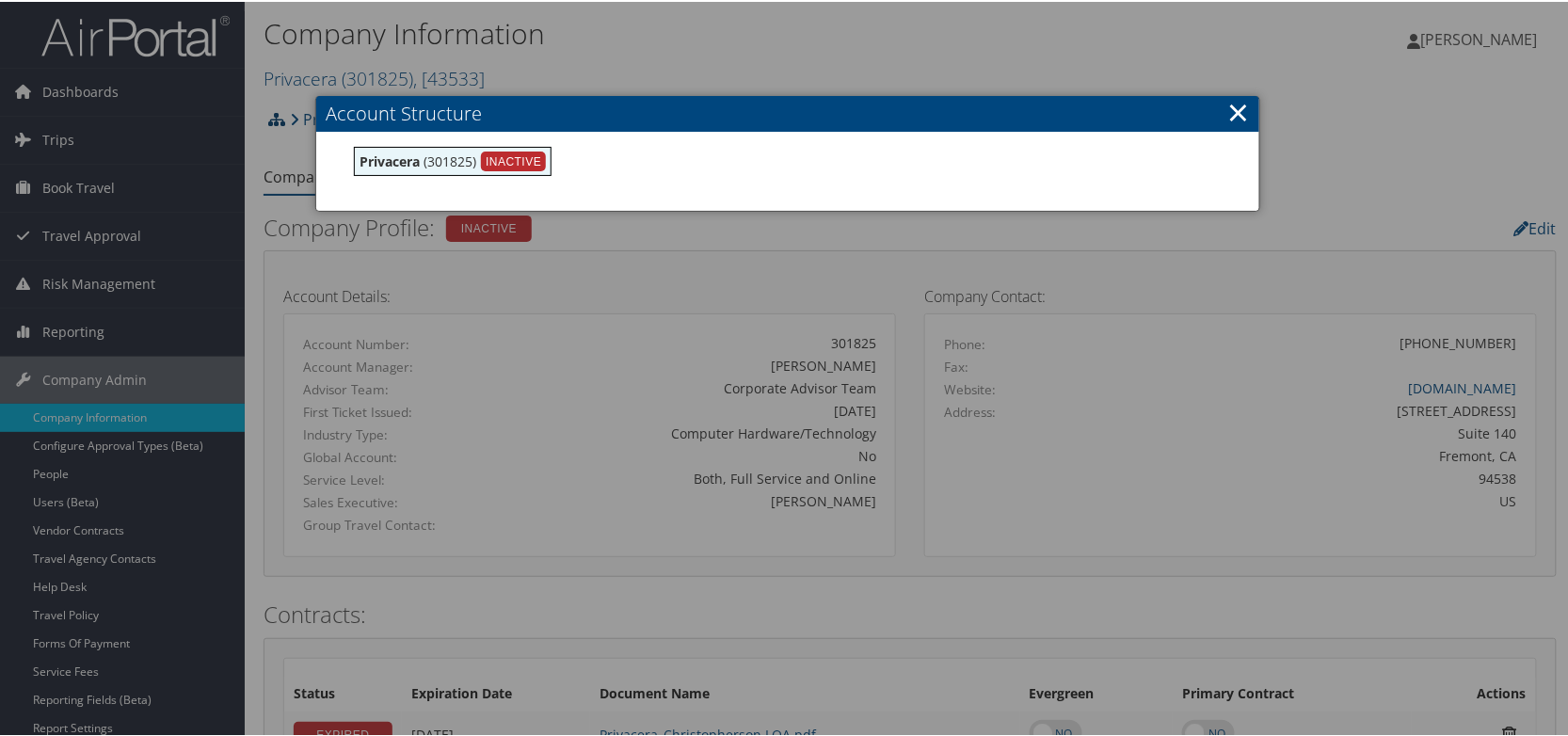
click at [275, 114] on div at bounding box center [788, 368] width 1576 height 736
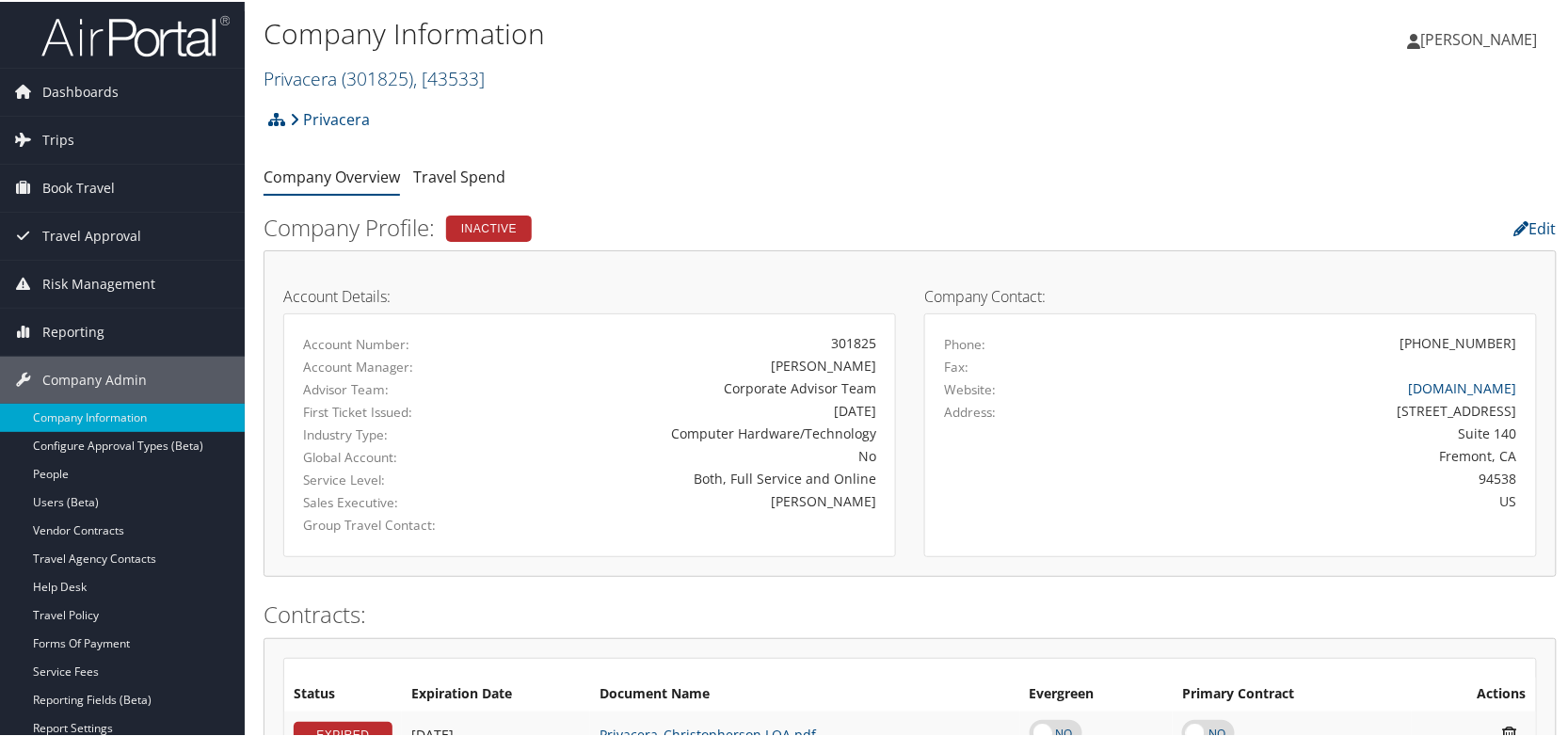
click at [389, 79] on span "( 301825 )" at bounding box center [377, 76] width 71 height 26
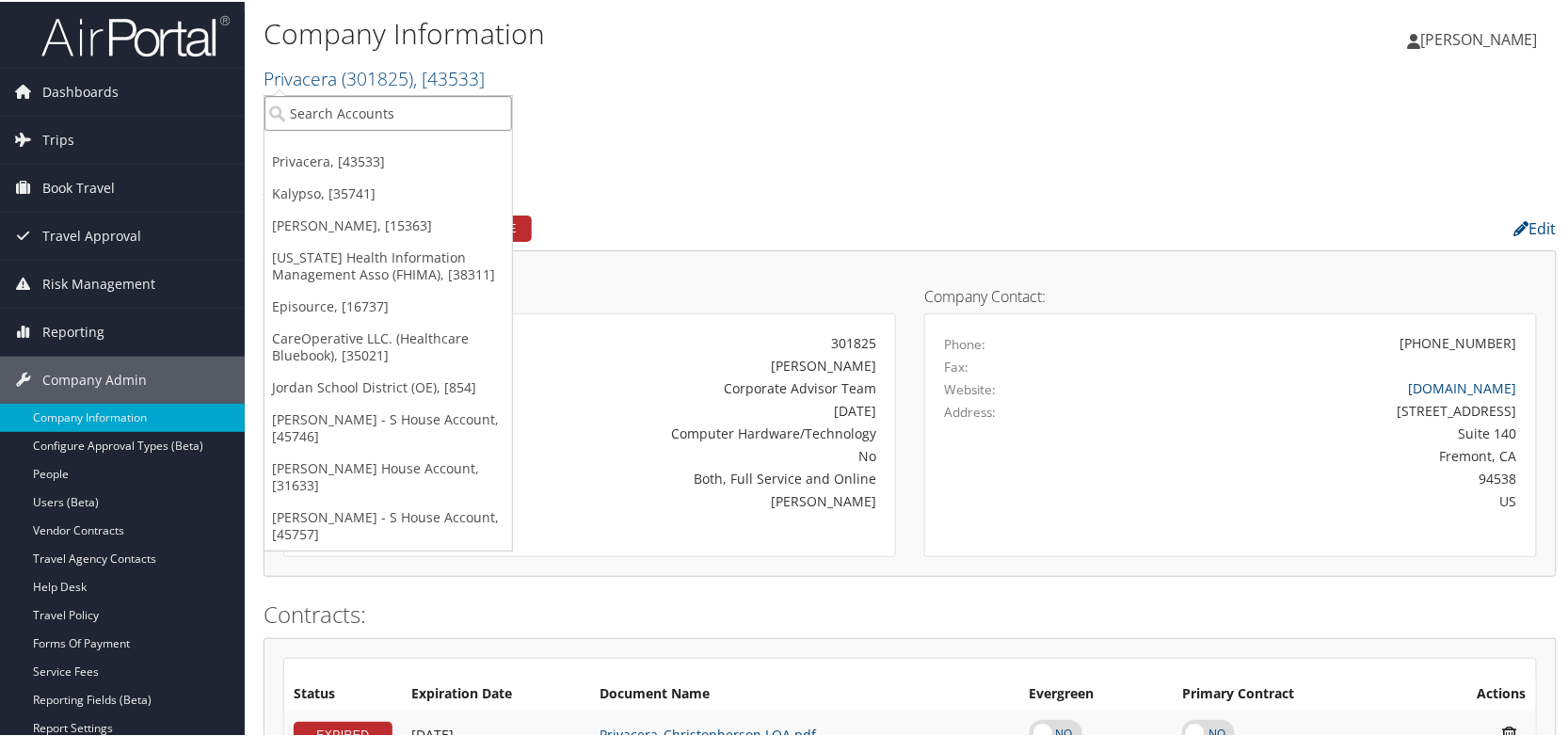
click at [374, 107] on input "search" at bounding box center [388, 111] width 247 height 35
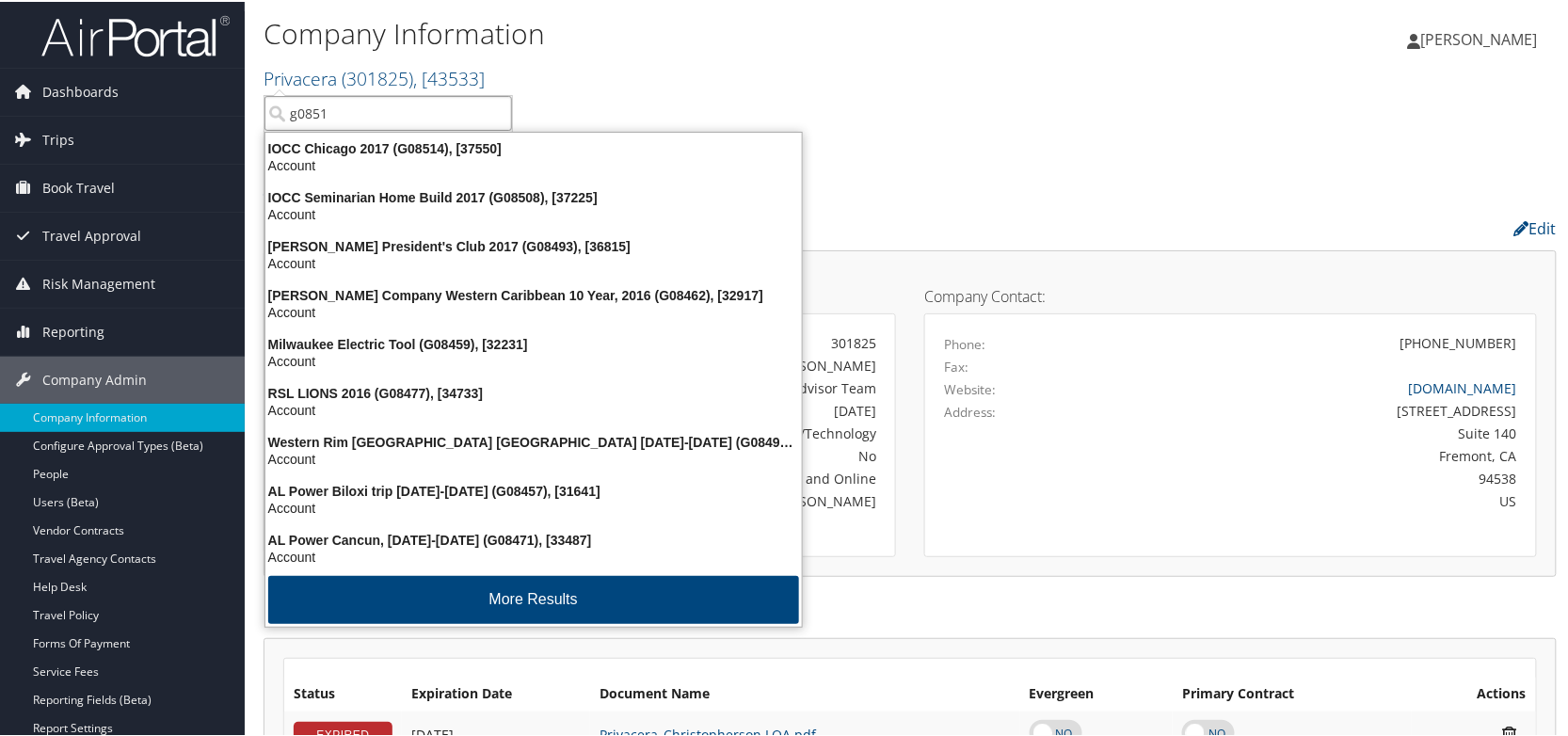
type input "g08519"
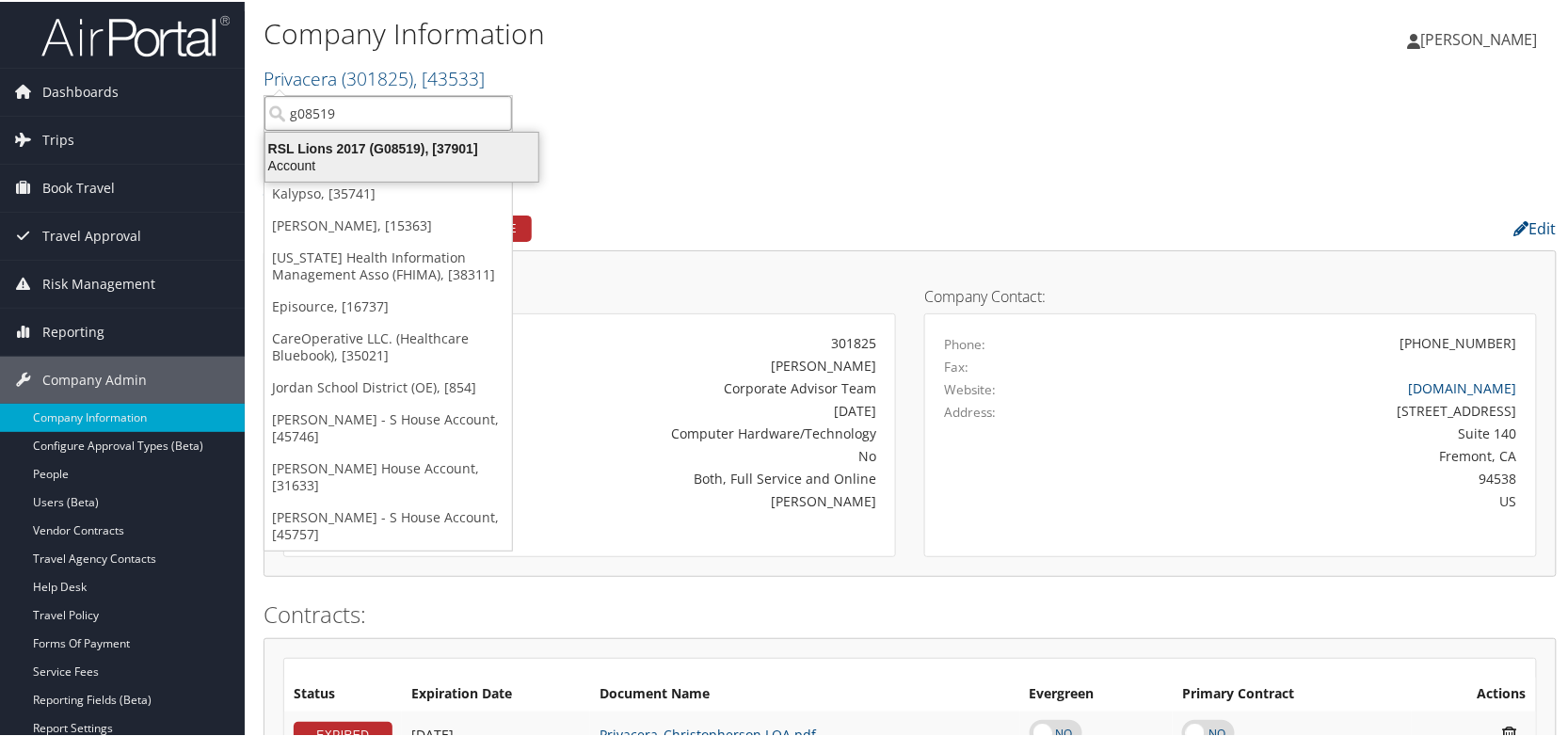
click at [411, 146] on div "RSL Lions 2017 (G08519), [37901]" at bounding box center [402, 146] width 296 height 17
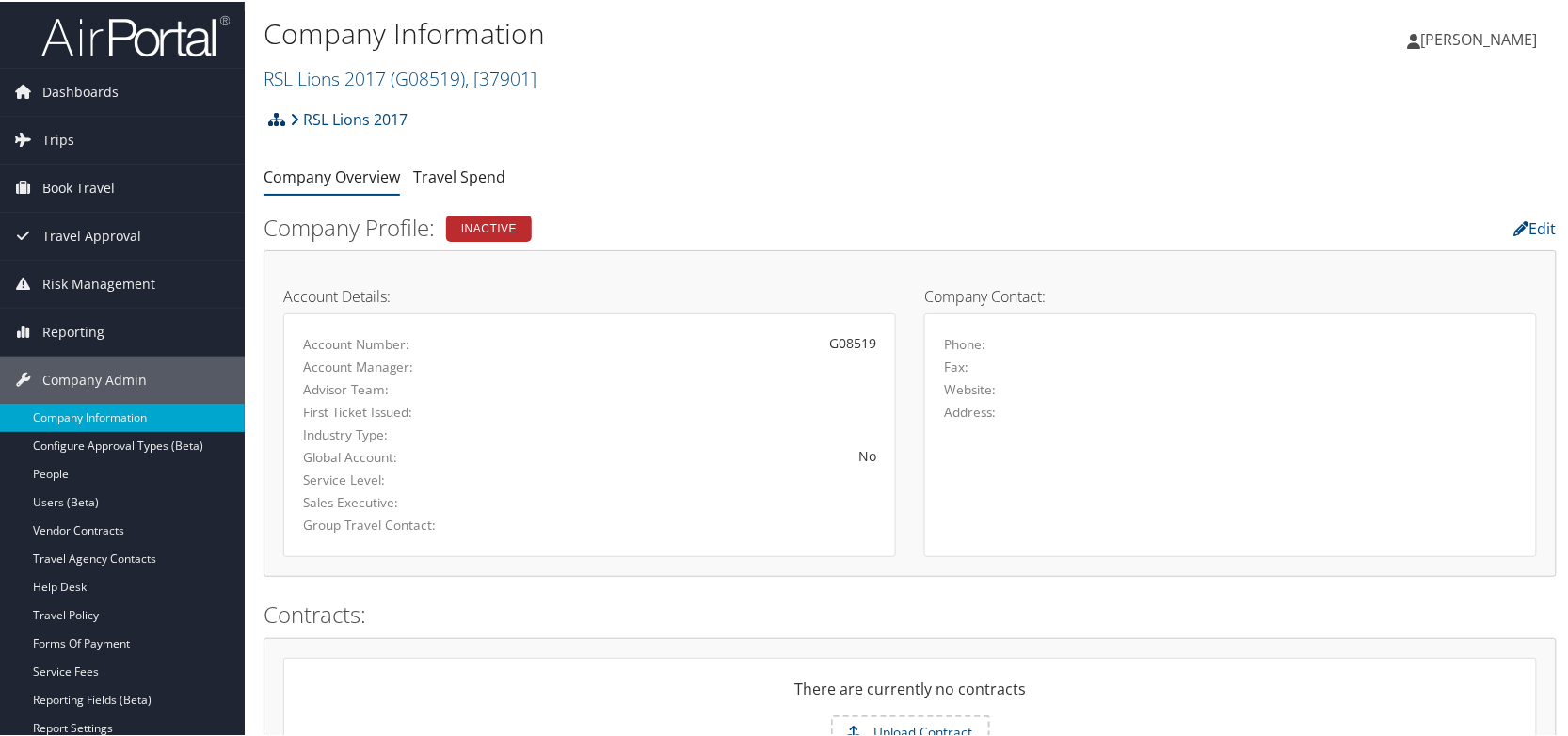
click at [276, 119] on icon at bounding box center [277, 118] width 17 height 15
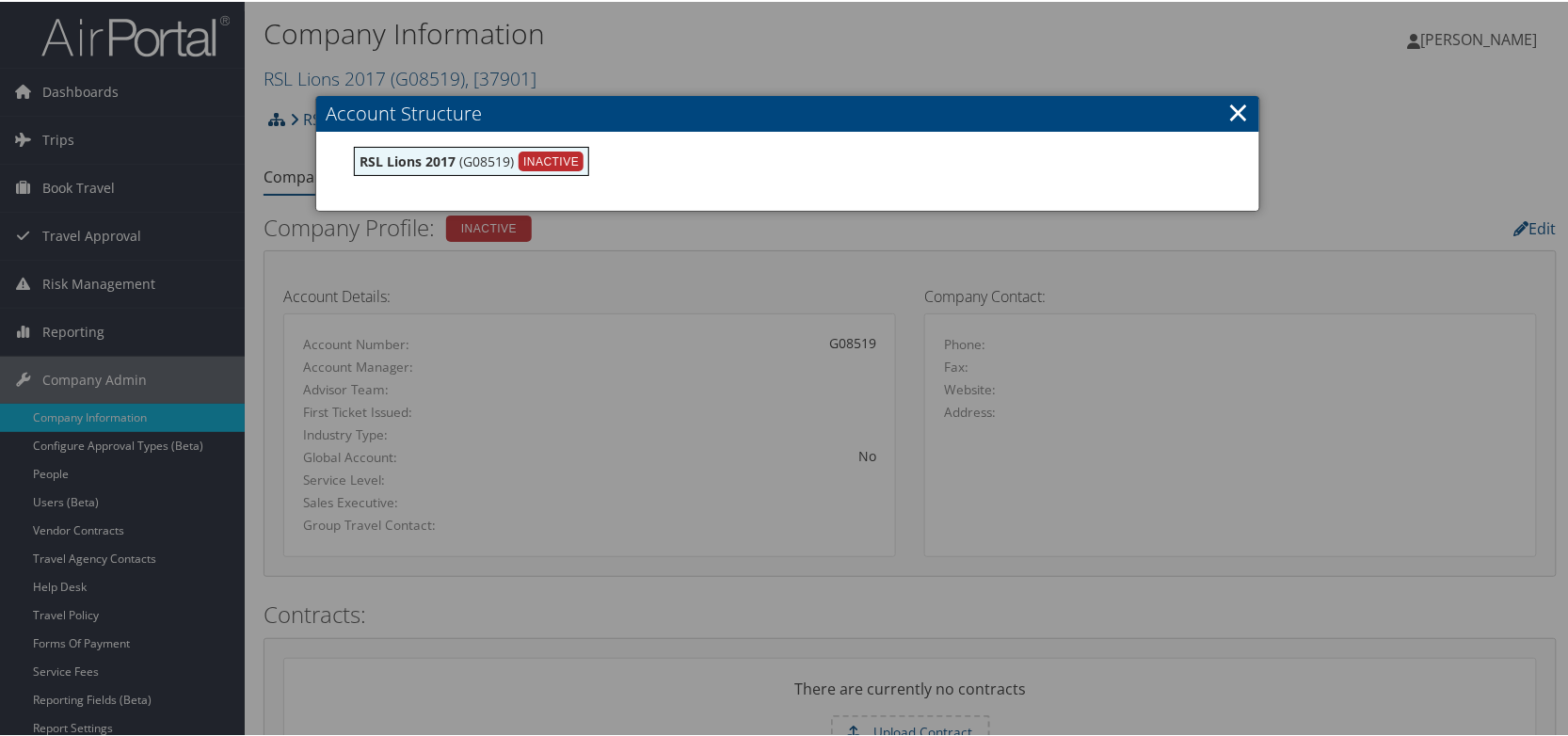
click at [276, 119] on div at bounding box center [788, 368] width 1576 height 736
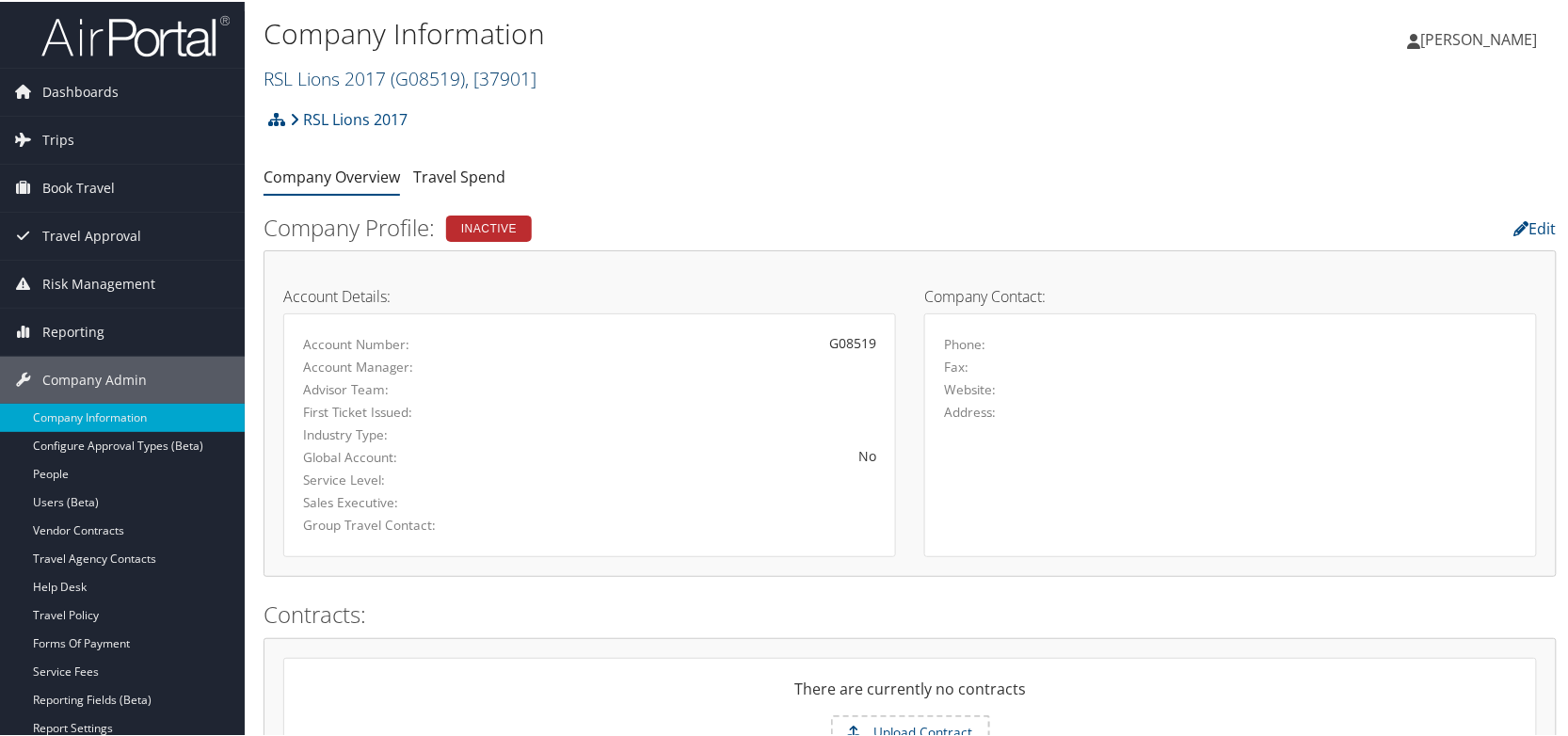
click at [344, 72] on link "RSL Lions 2017 ( G08519 ) , [ 37901 ]" at bounding box center [400, 76] width 273 height 26
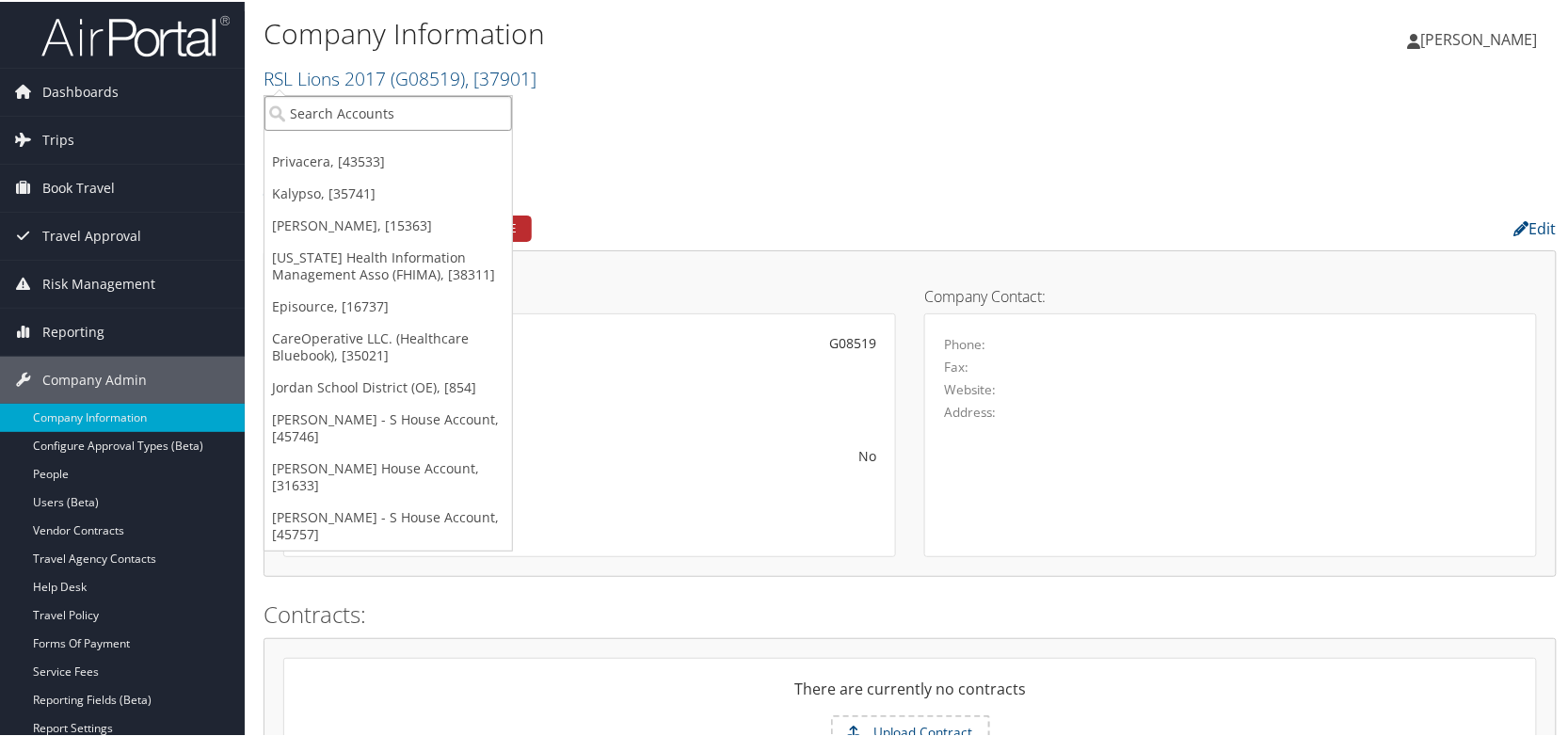
click at [347, 104] on input "search" at bounding box center [388, 111] width 247 height 35
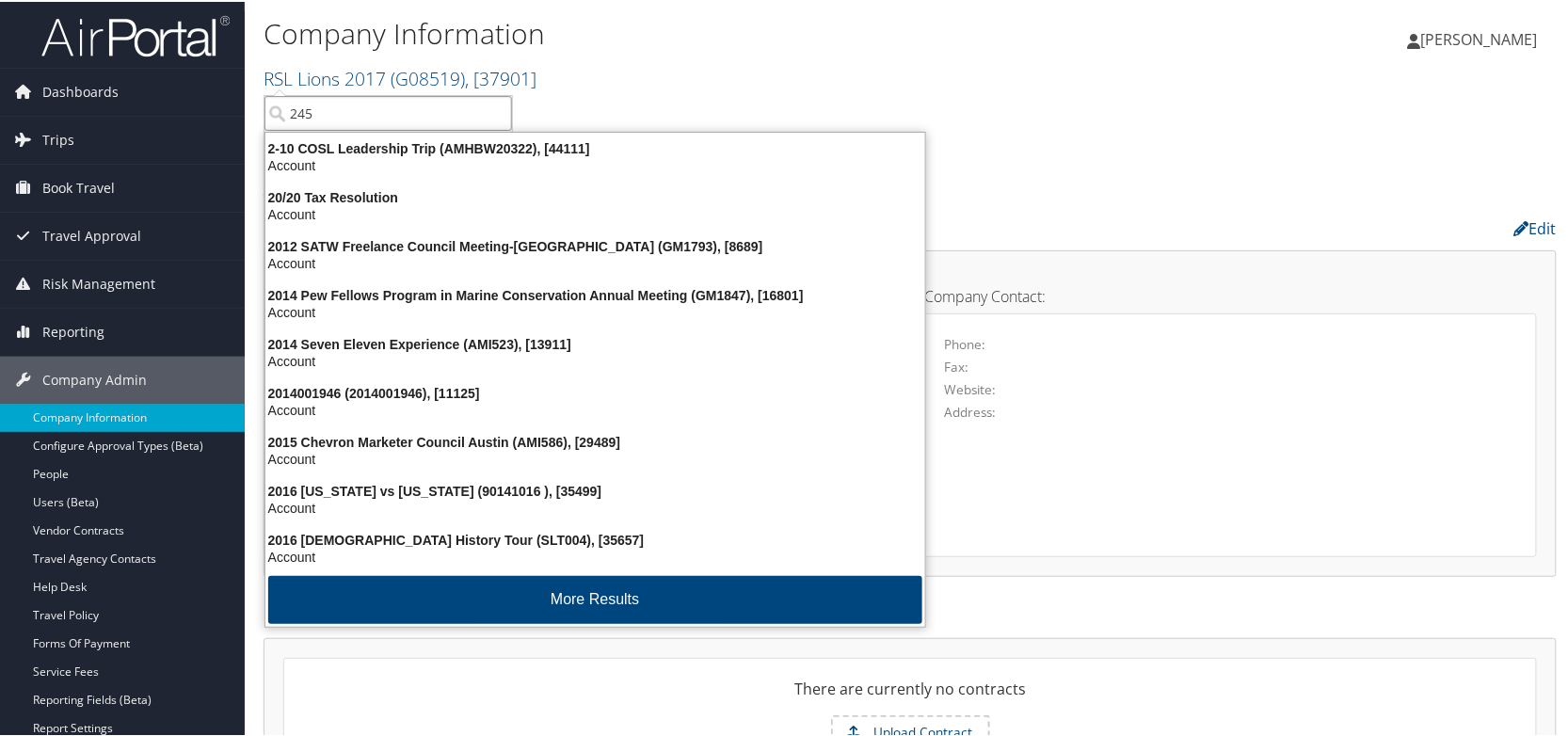
type input "2456"
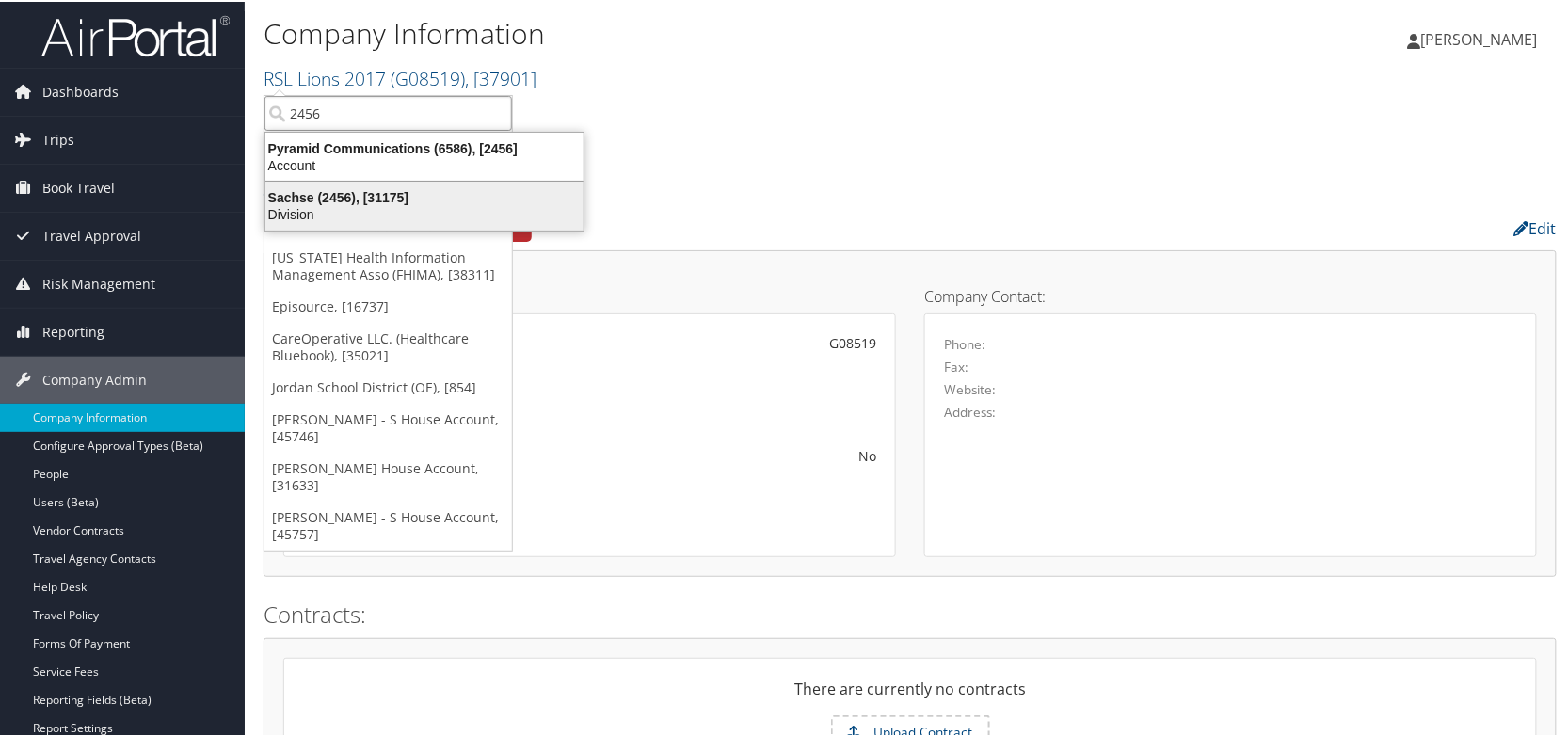
click at [343, 207] on div "Division" at bounding box center [424, 213] width 341 height 17
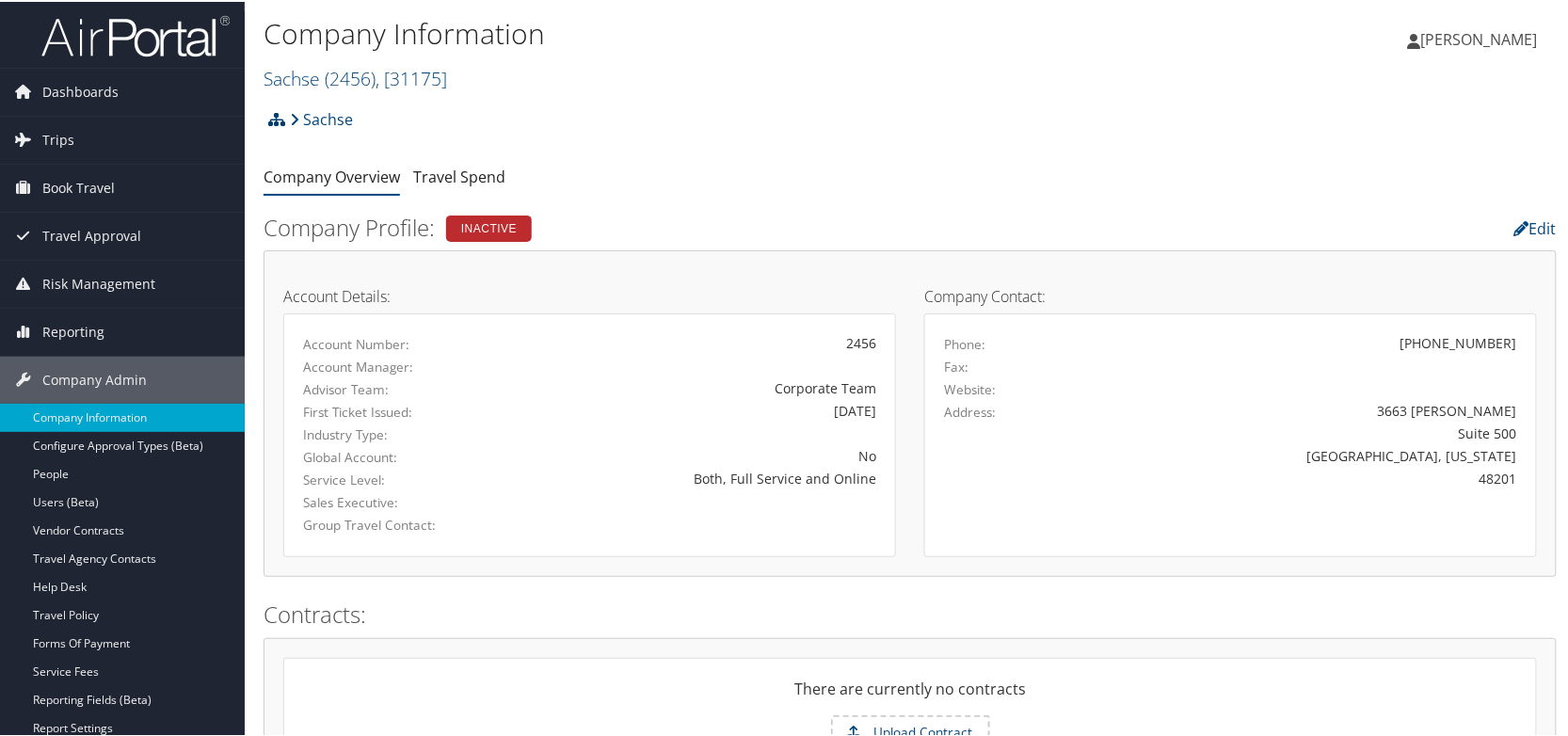
click at [272, 117] on icon at bounding box center [277, 118] width 17 height 15
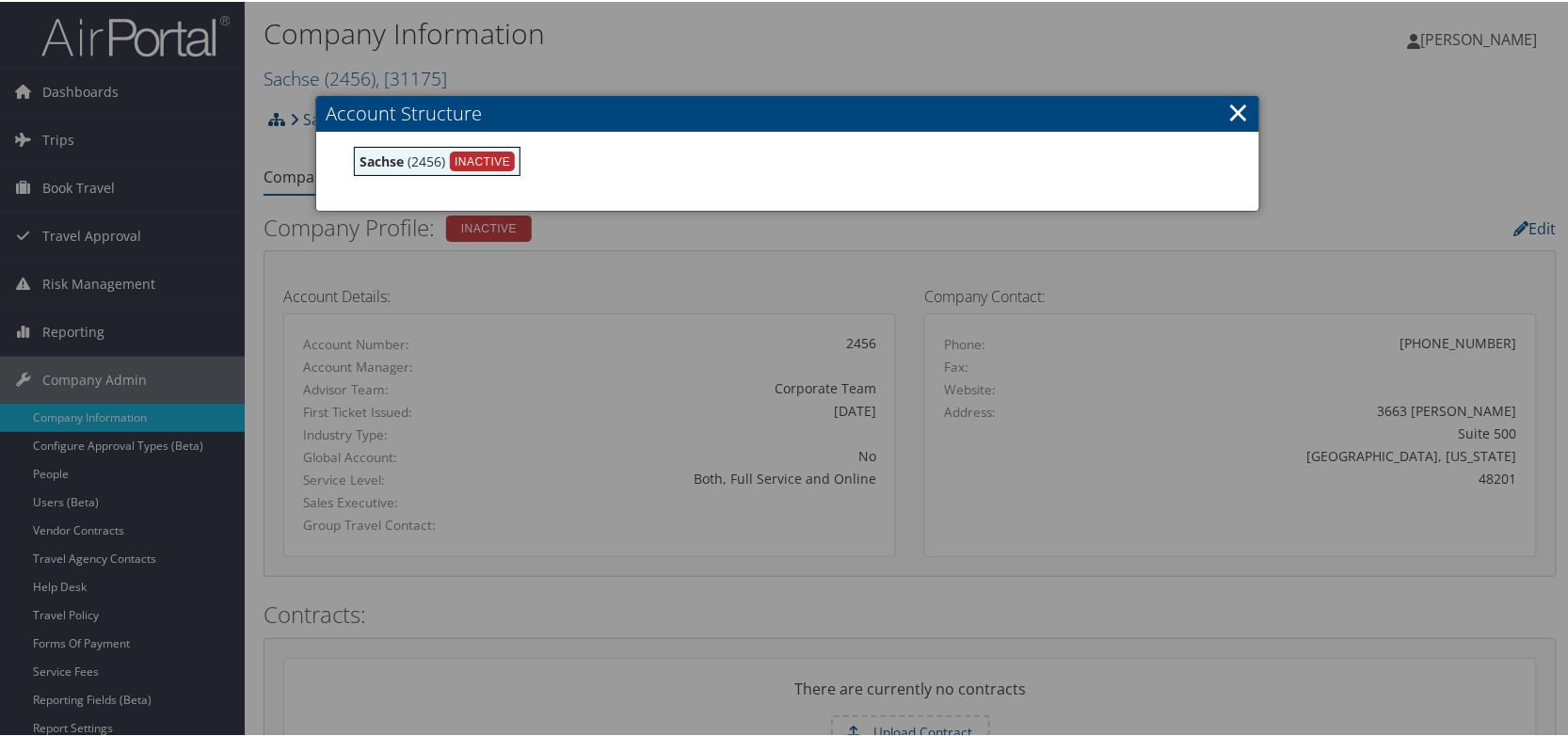
click at [272, 117] on div at bounding box center [788, 368] width 1576 height 736
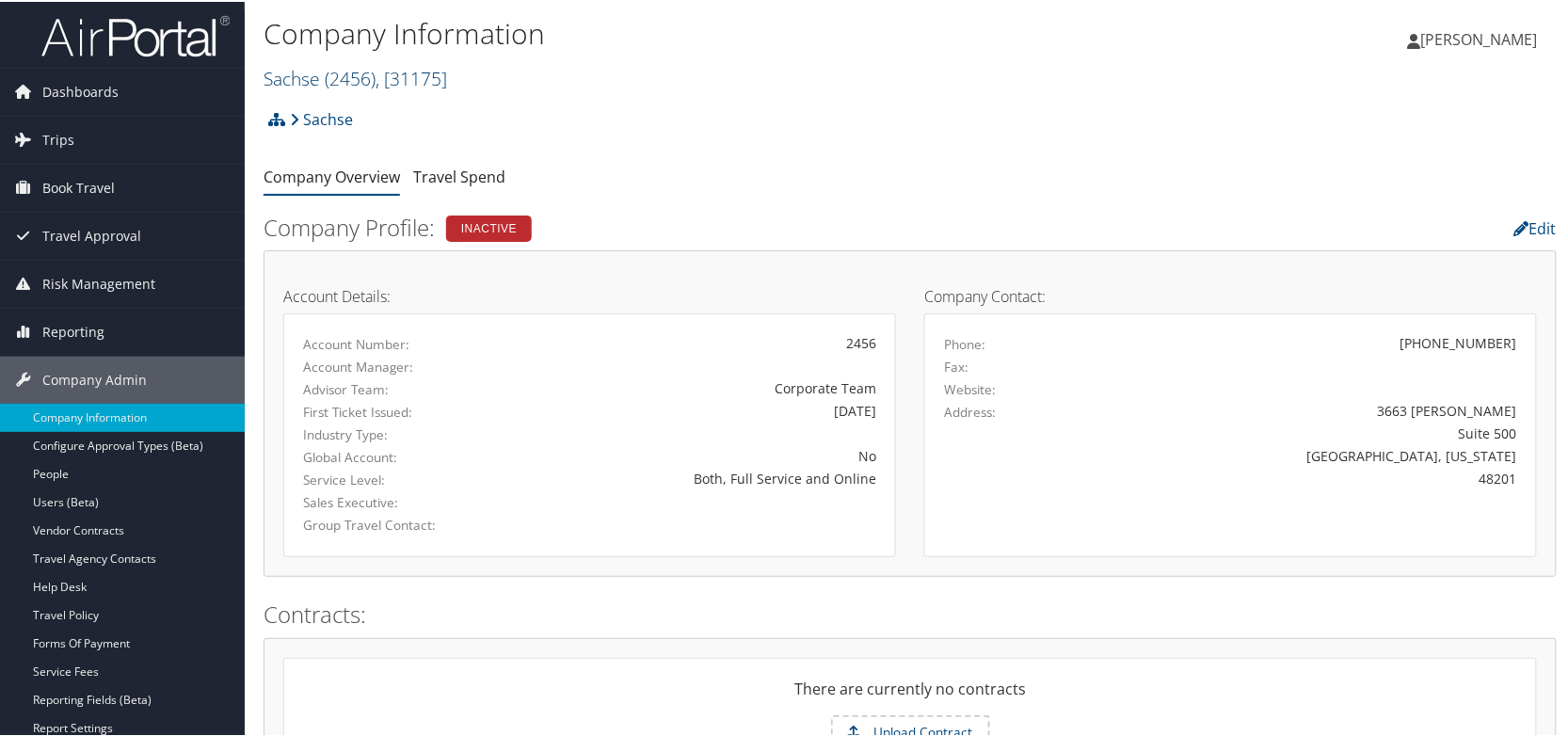
click at [340, 75] on span "( 2456 )" at bounding box center [349, 76] width 50 height 26
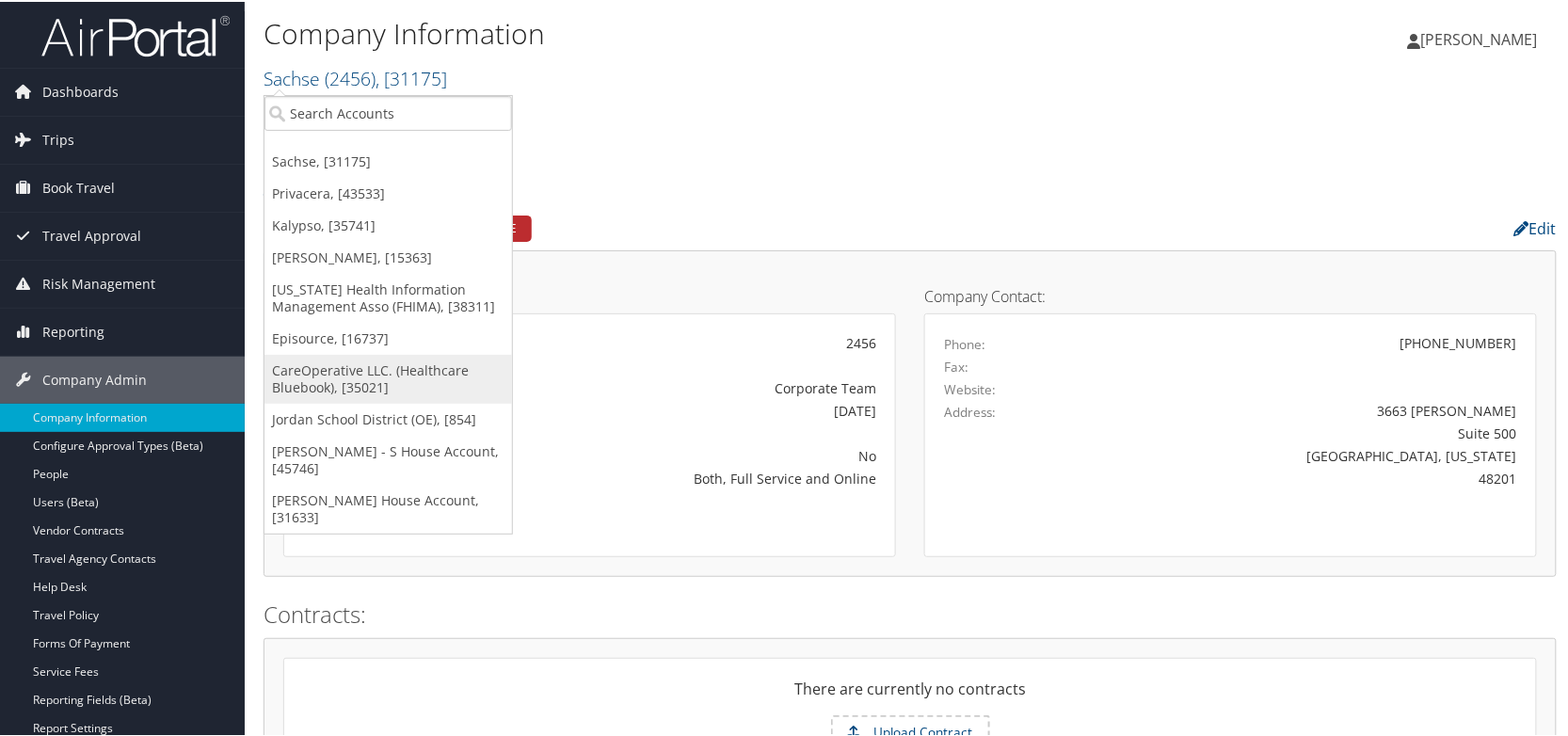
click at [328, 374] on link "CareOperative LLC. (Healthcare Bluebook), [35021]" at bounding box center [388, 377] width 247 height 48
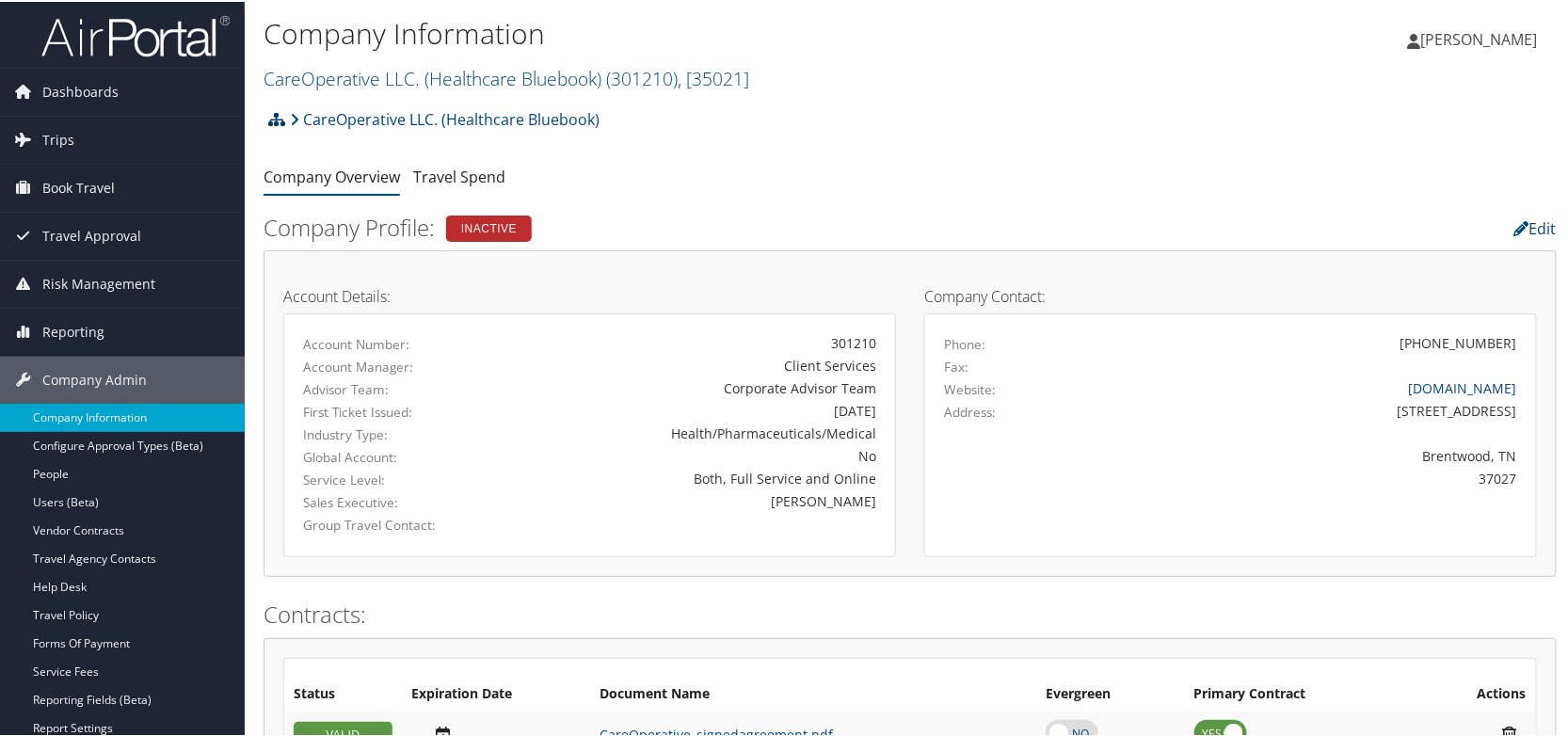
click at [272, 117] on icon at bounding box center [277, 118] width 17 height 15
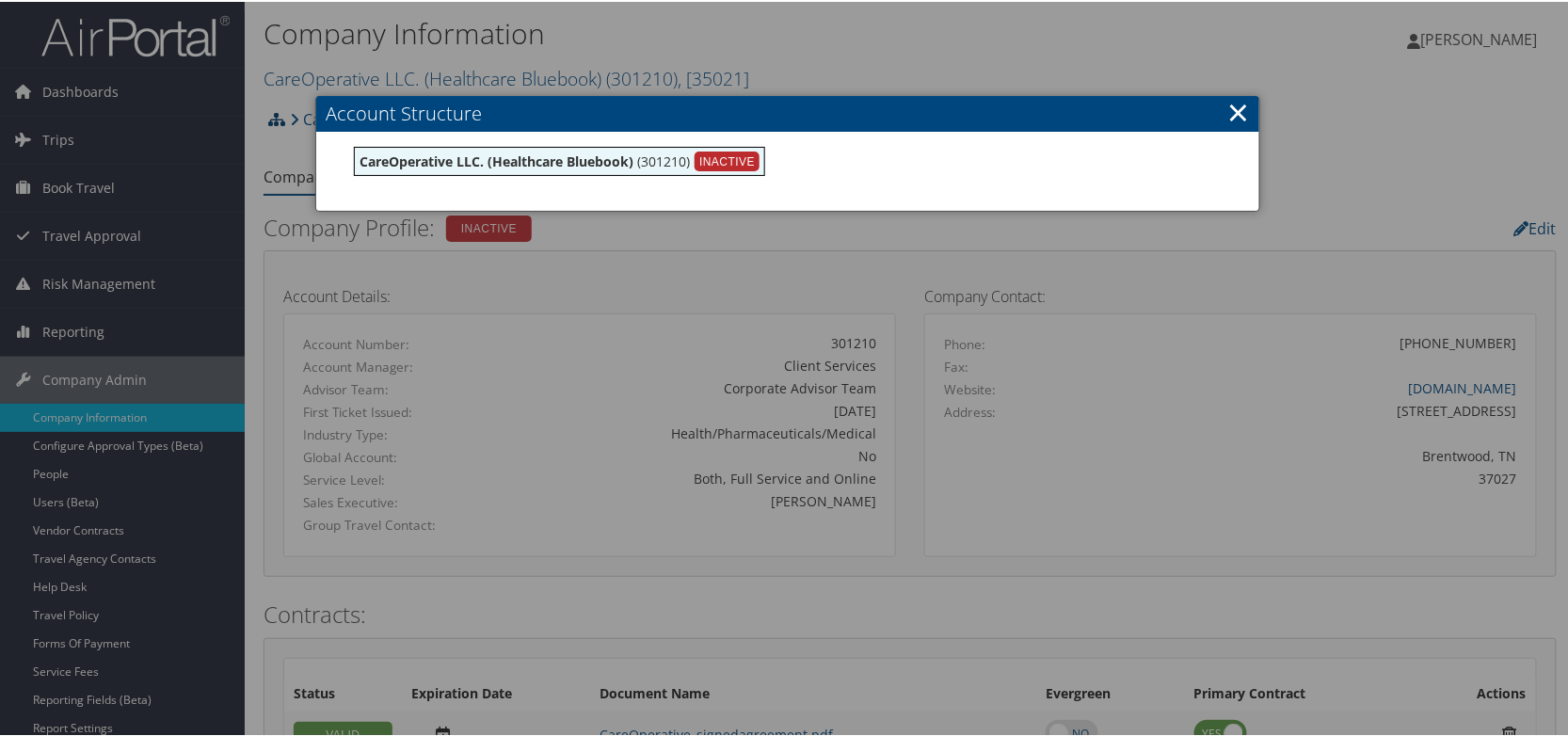
click at [272, 117] on div at bounding box center [788, 368] width 1576 height 736
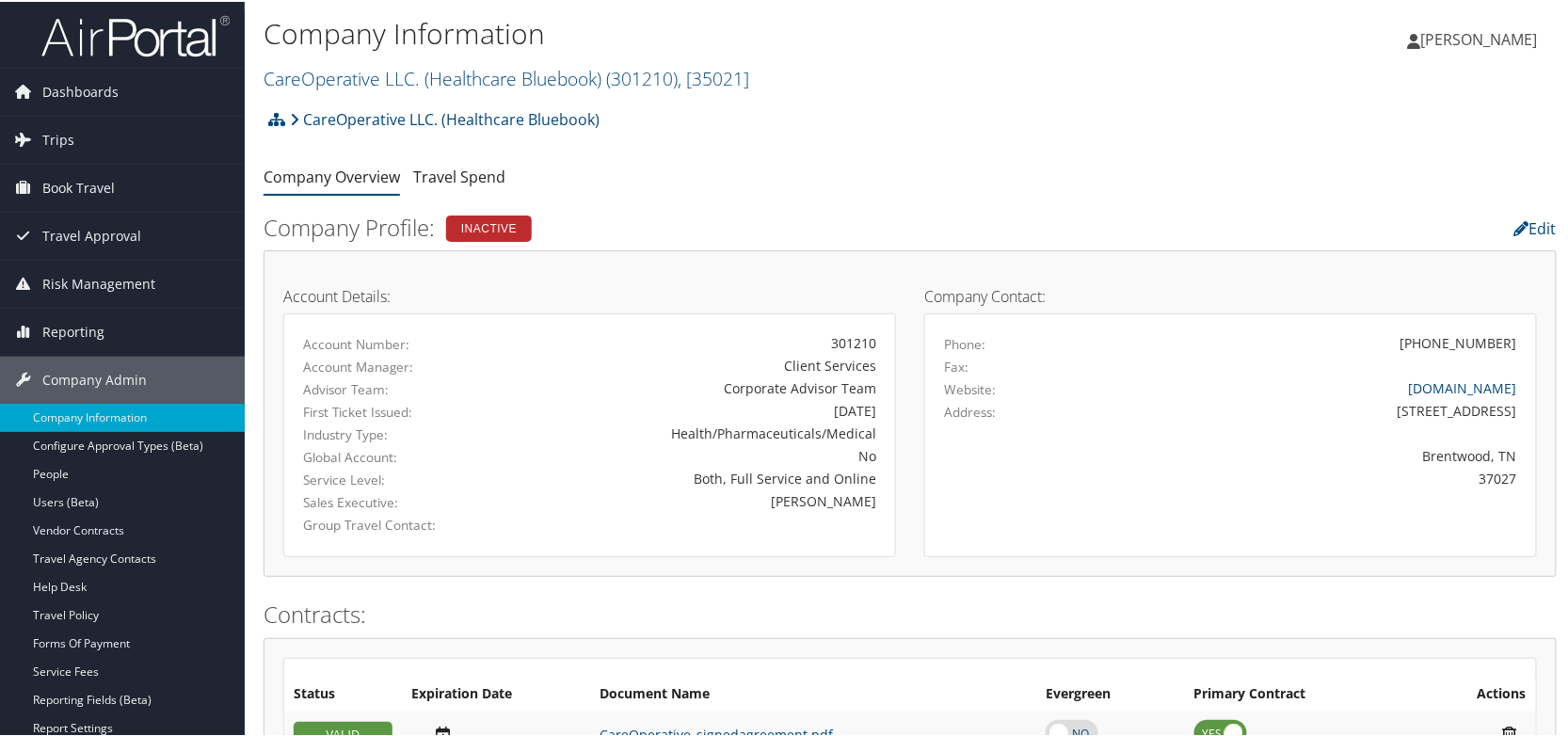
drag, startPoint x: 317, startPoint y: 71, endPoint x: 318, endPoint y: 99, distance: 28.0
click at [317, 71] on link "CareOperative LLC. (Healthcare Bluebook) ( 301210 ) , [ 35021 ]" at bounding box center [506, 76] width 485 height 26
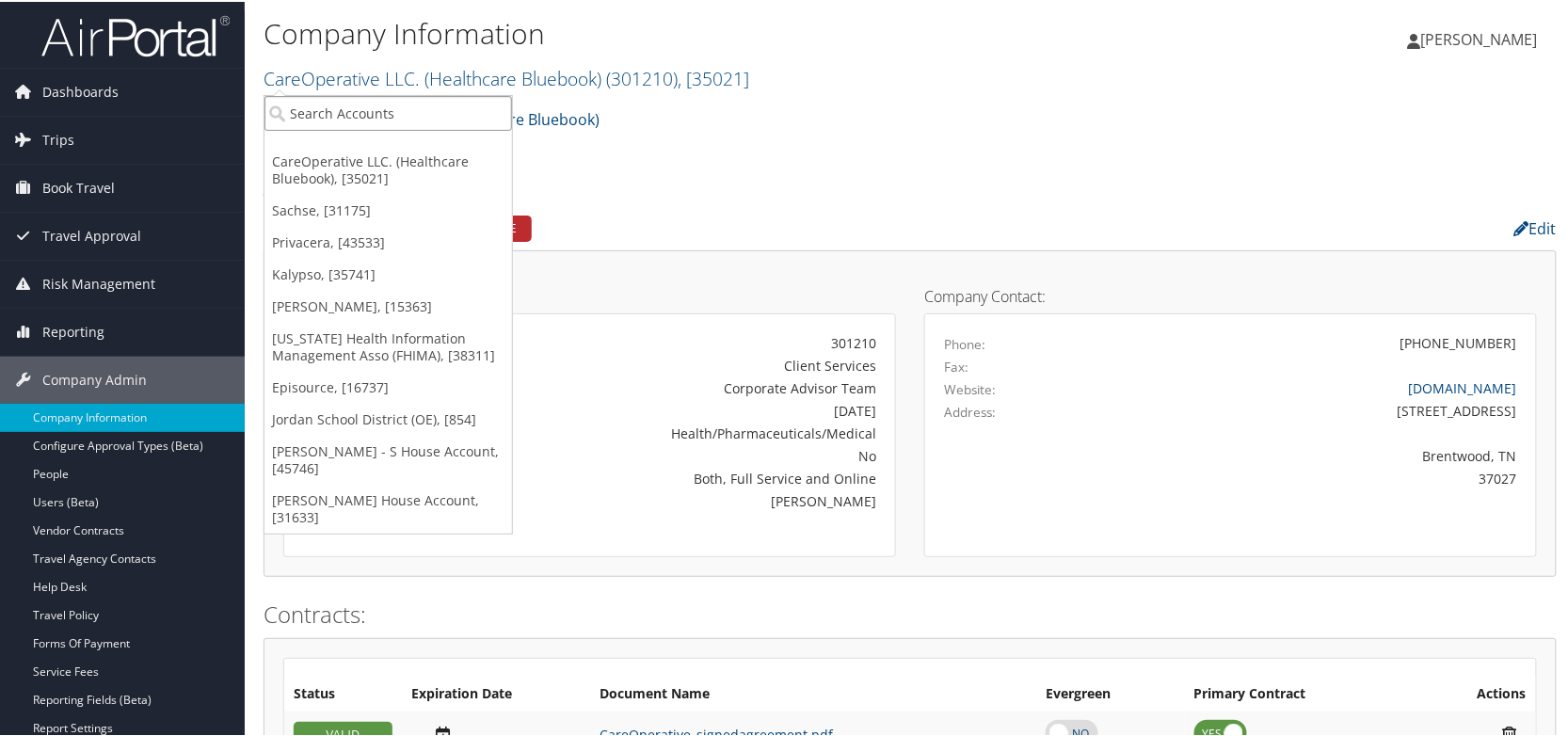
click at [321, 111] on input "search" at bounding box center [388, 111] width 247 height 35
type input "mubea"
click at [321, 164] on div "Account" at bounding box center [387, 164] width 267 height 17
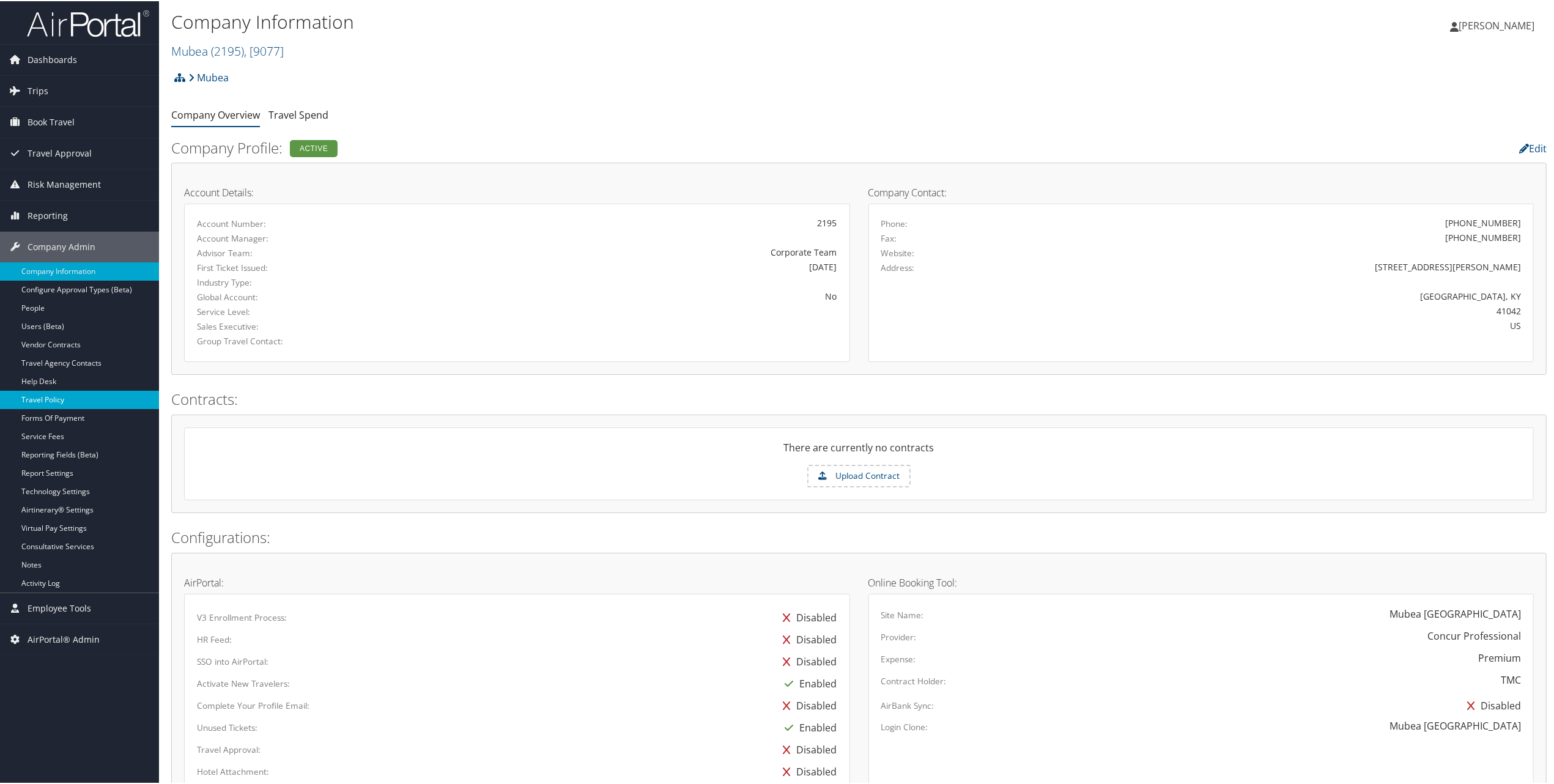
click at [47, 401] on link "Travel Policy" at bounding box center [79, 399] width 159 height 19
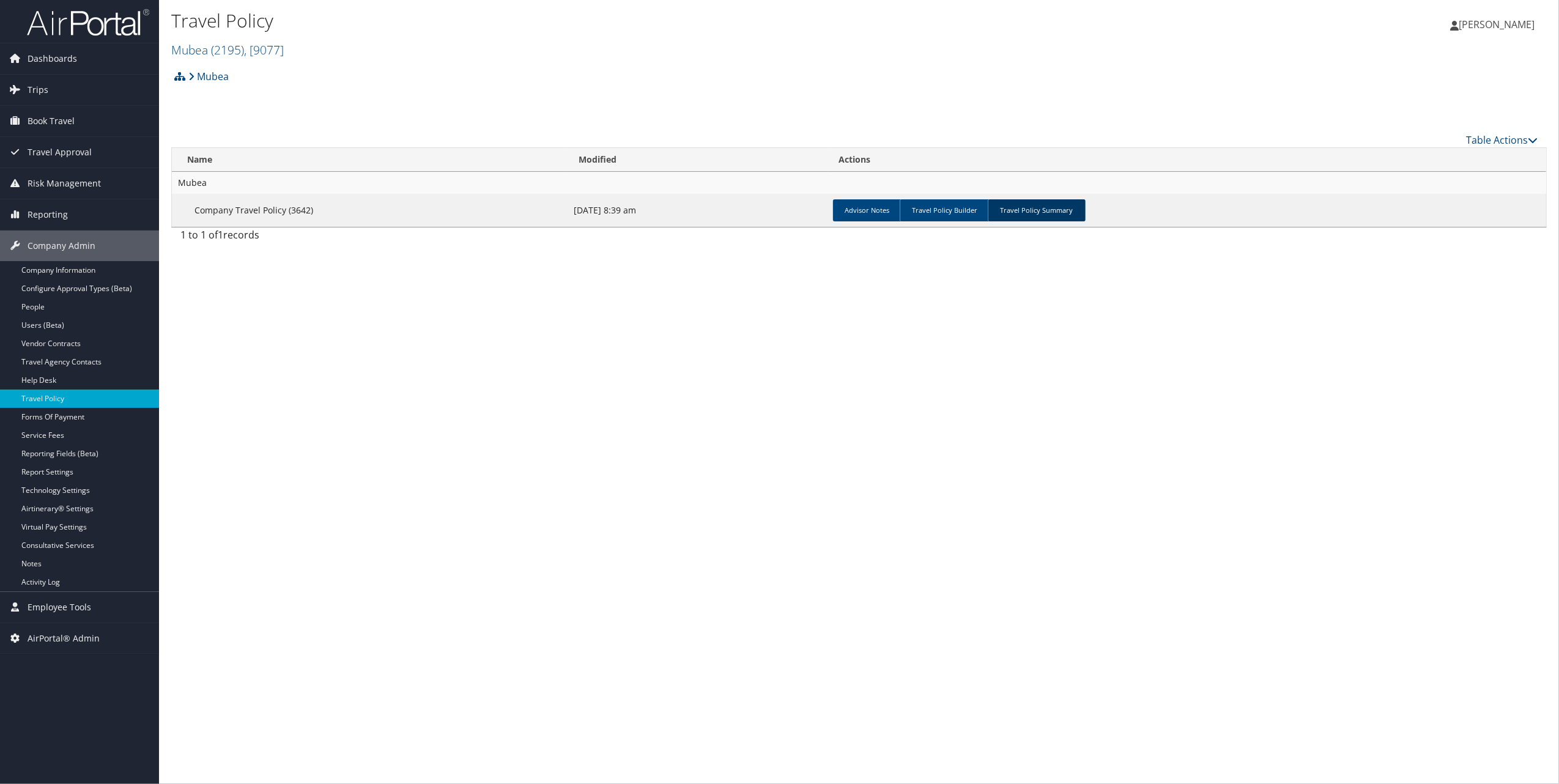
click at [1038, 214] on link "Travel Policy Summary" at bounding box center [1036, 210] width 98 height 22
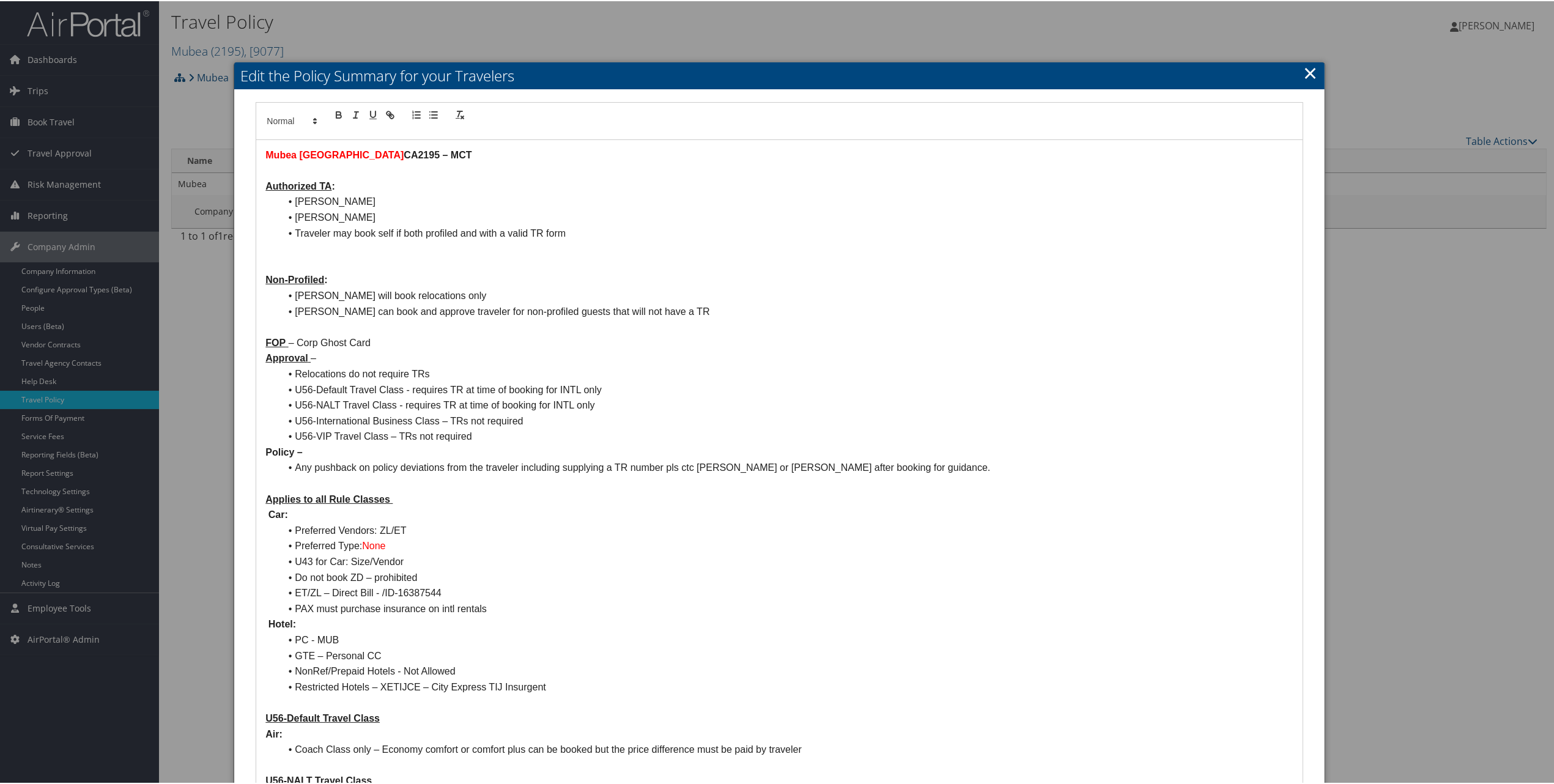
click at [1307, 64] on link "×" at bounding box center [1311, 72] width 14 height 25
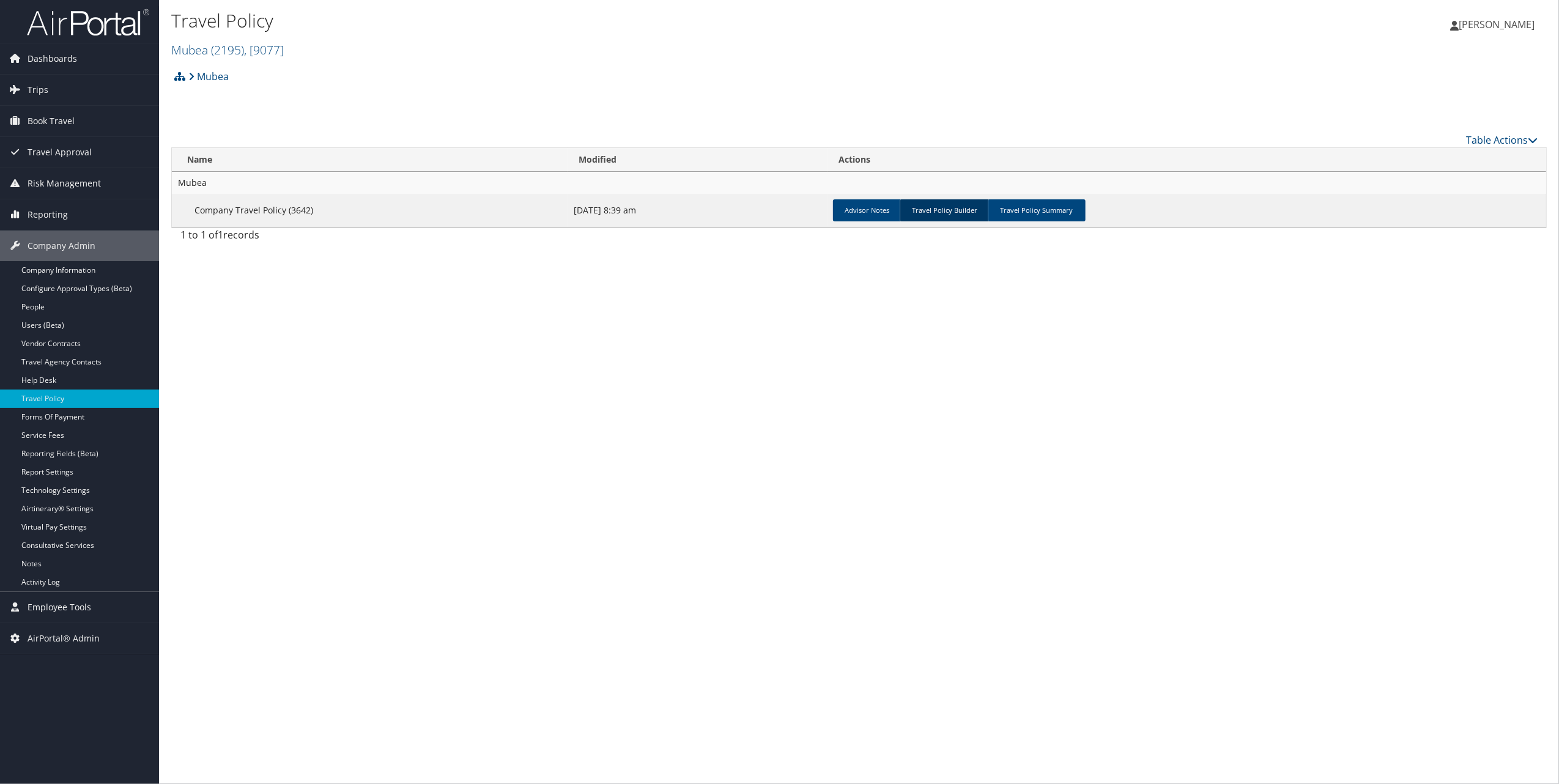
click at [948, 208] on link "Travel Policy Builder" at bounding box center [945, 210] width 90 height 22
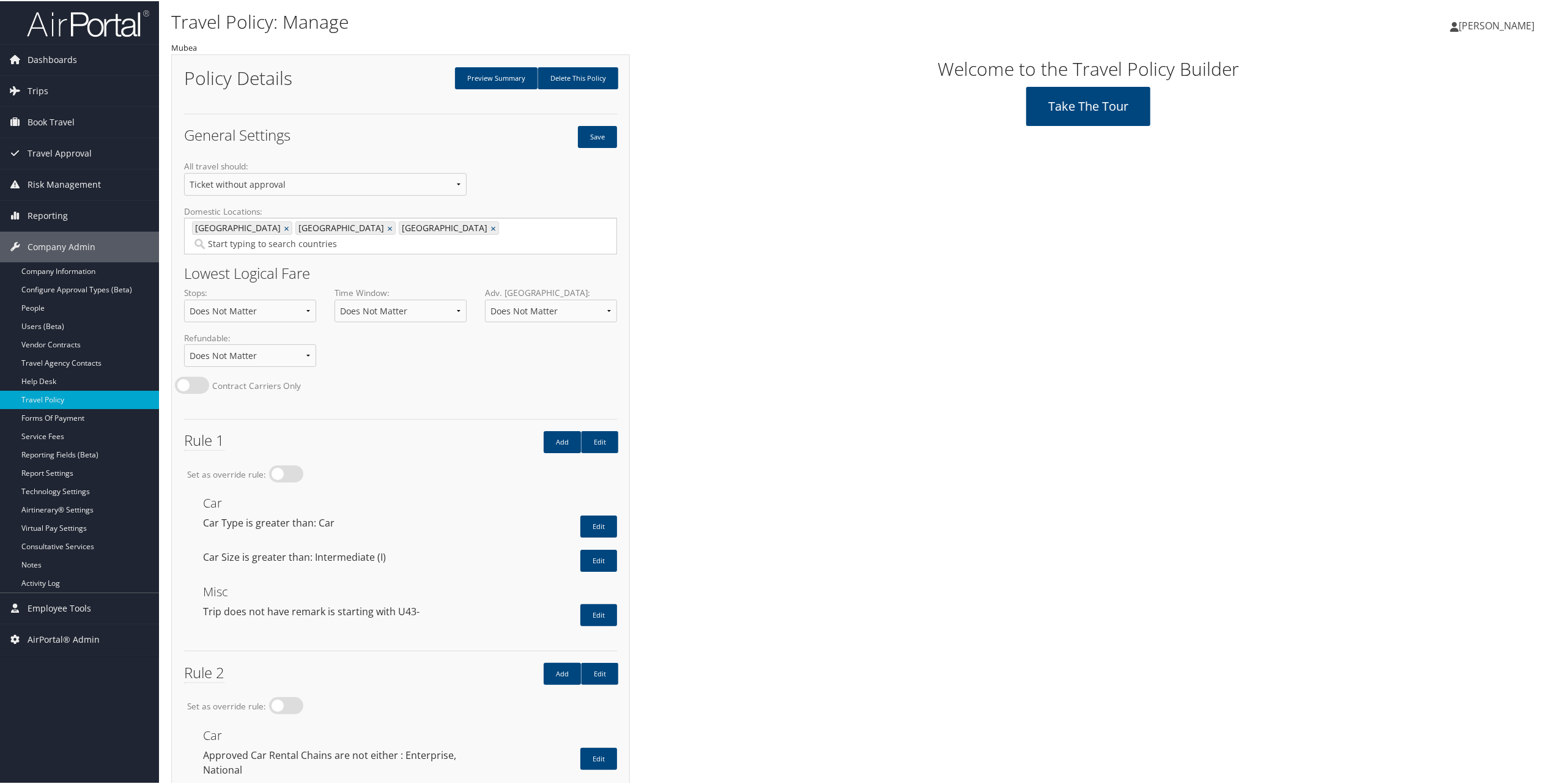
click at [602, 430] on link "Edit" at bounding box center [600, 441] width 37 height 22
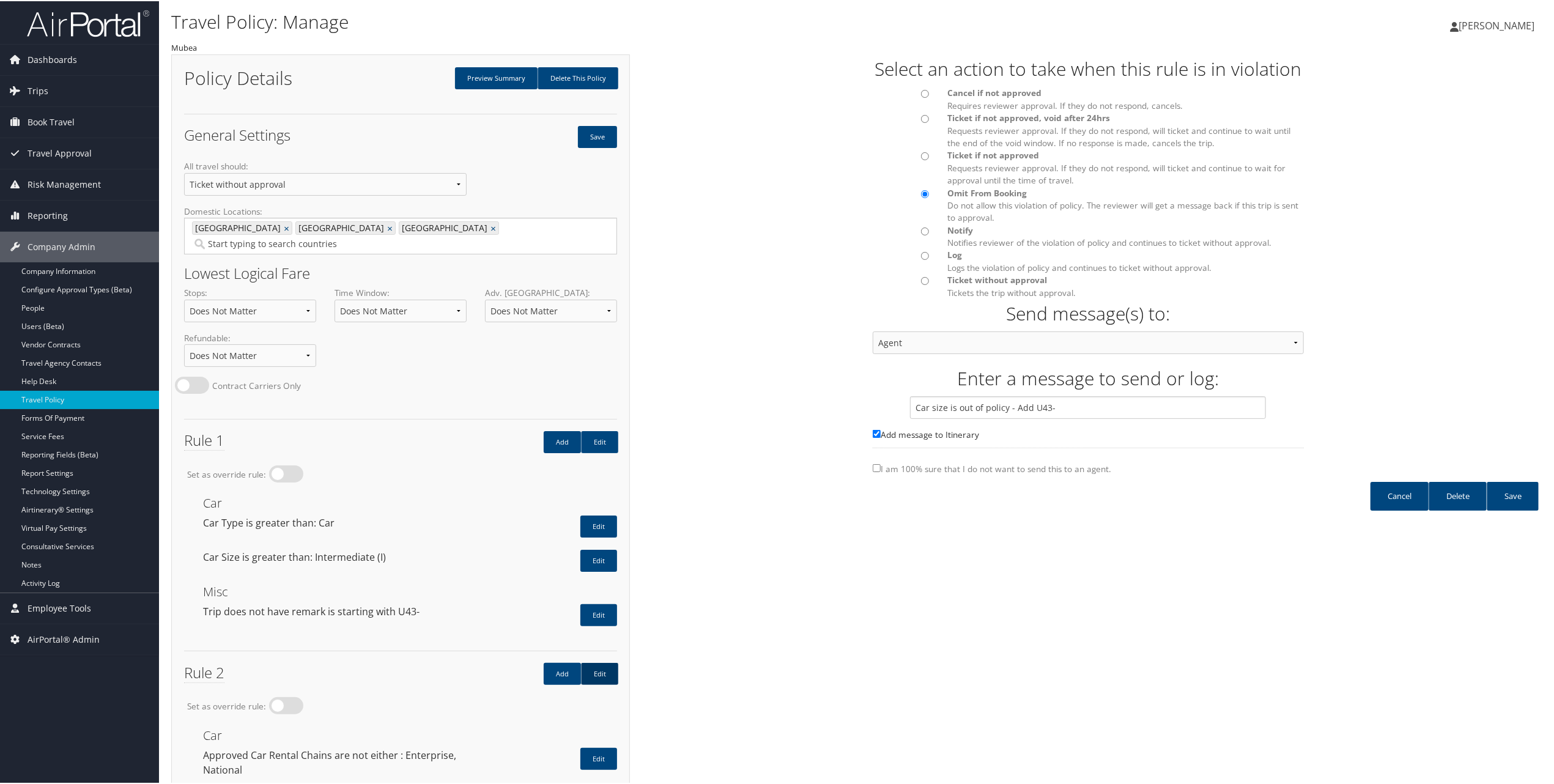
click at [600, 662] on link "Edit" at bounding box center [600, 673] width 37 height 22
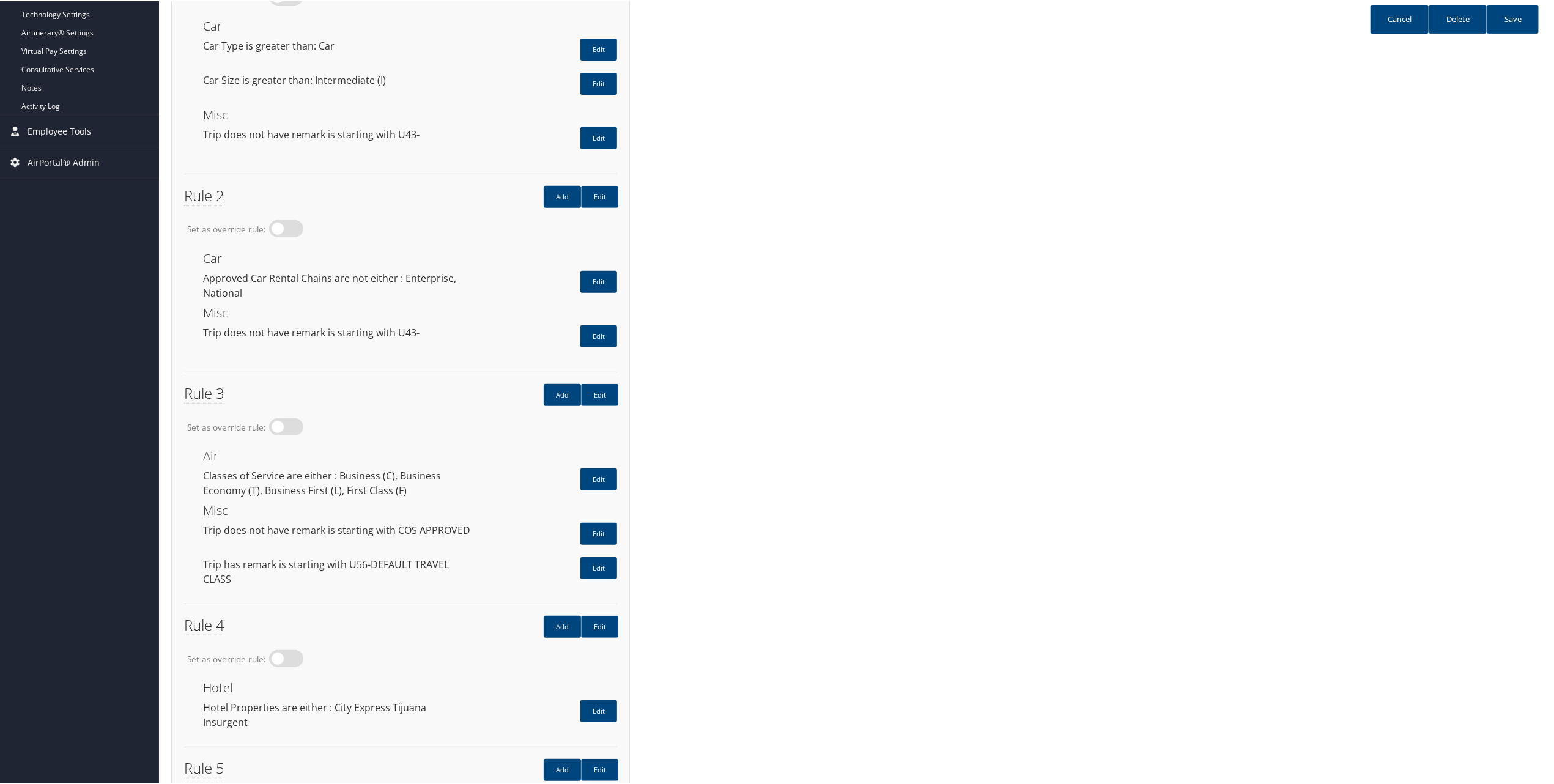
scroll to position [489, 0]
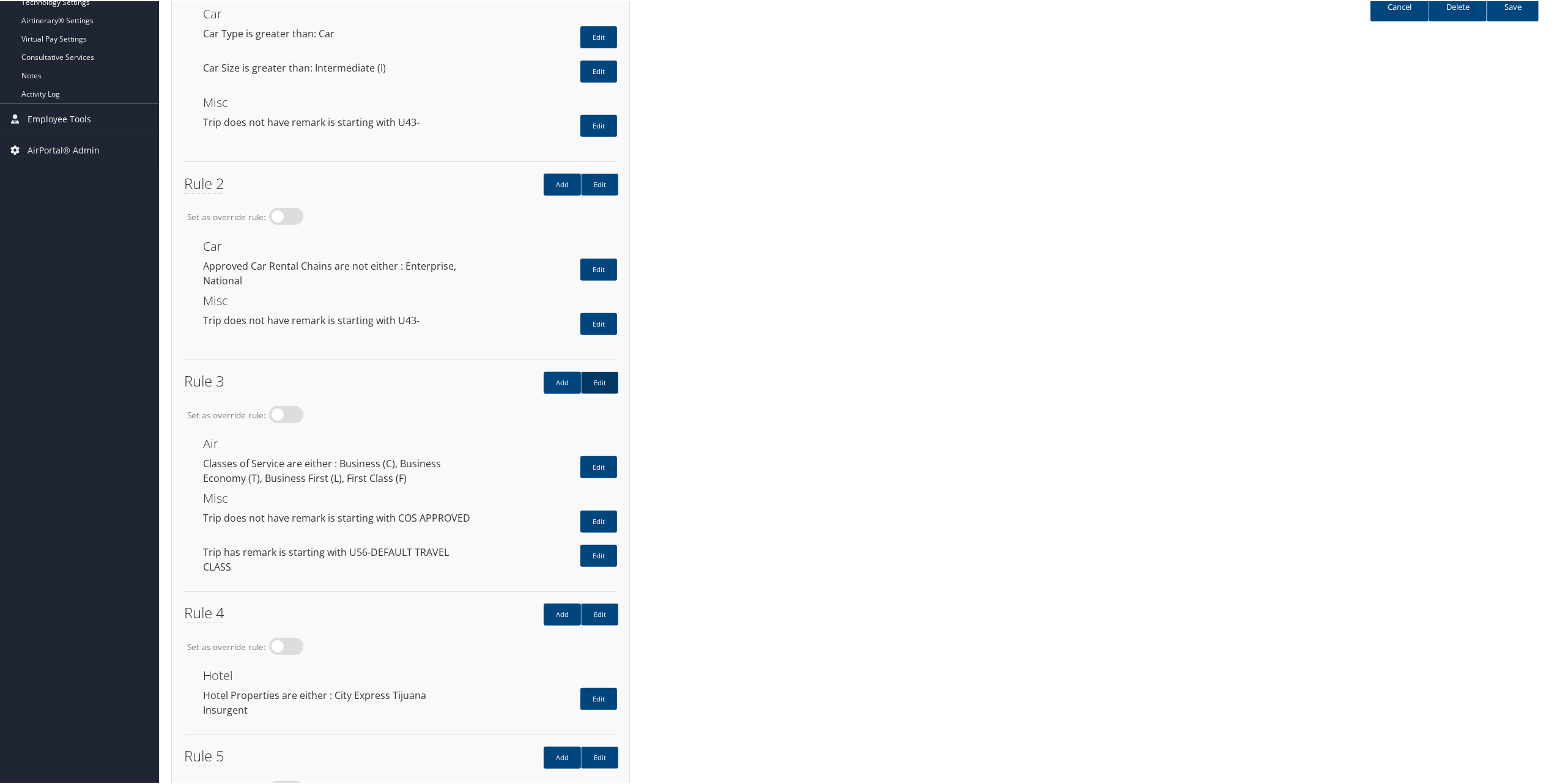
click at [605, 370] on link "Edit" at bounding box center [600, 381] width 37 height 22
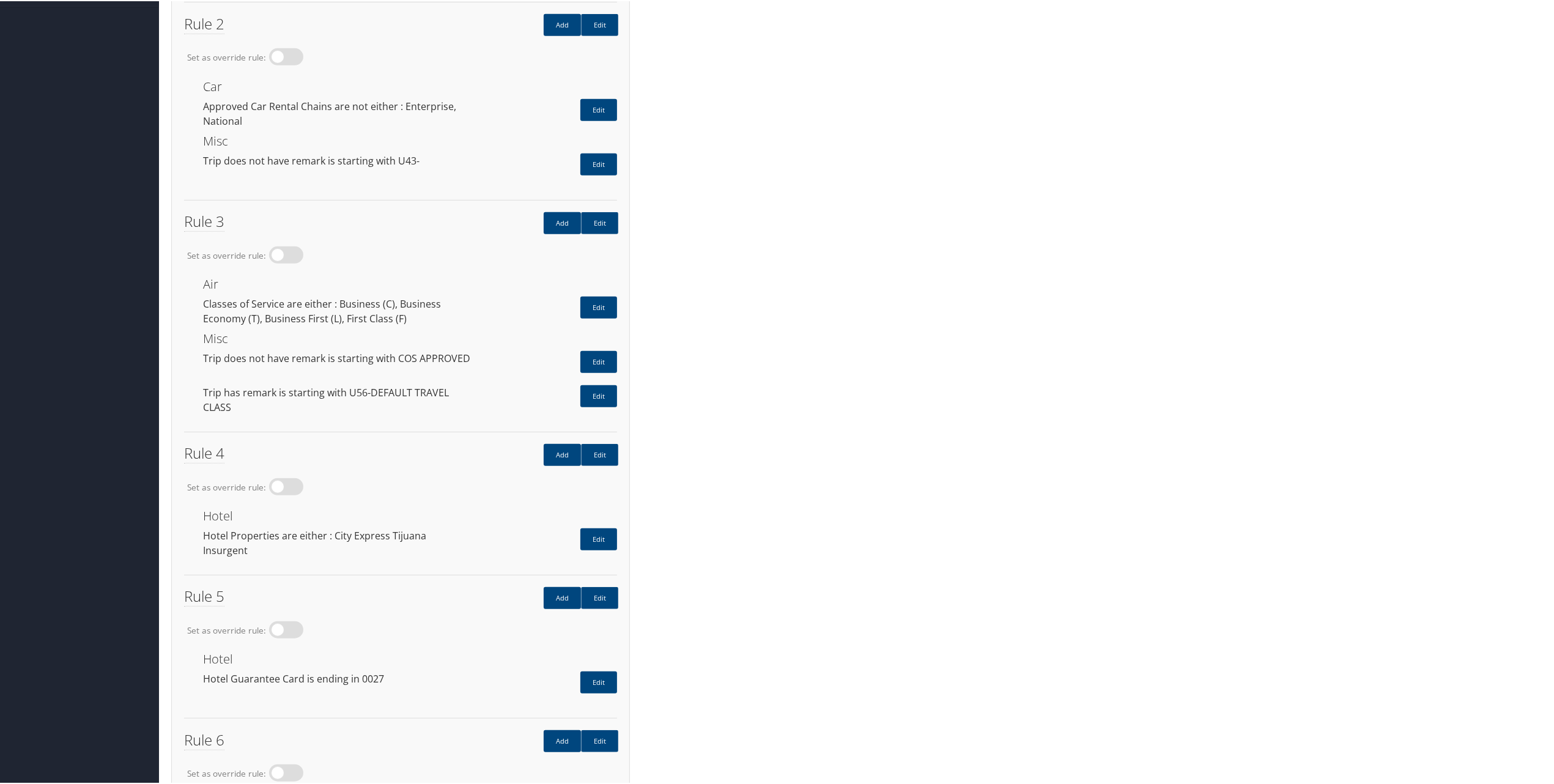
scroll to position [652, 0]
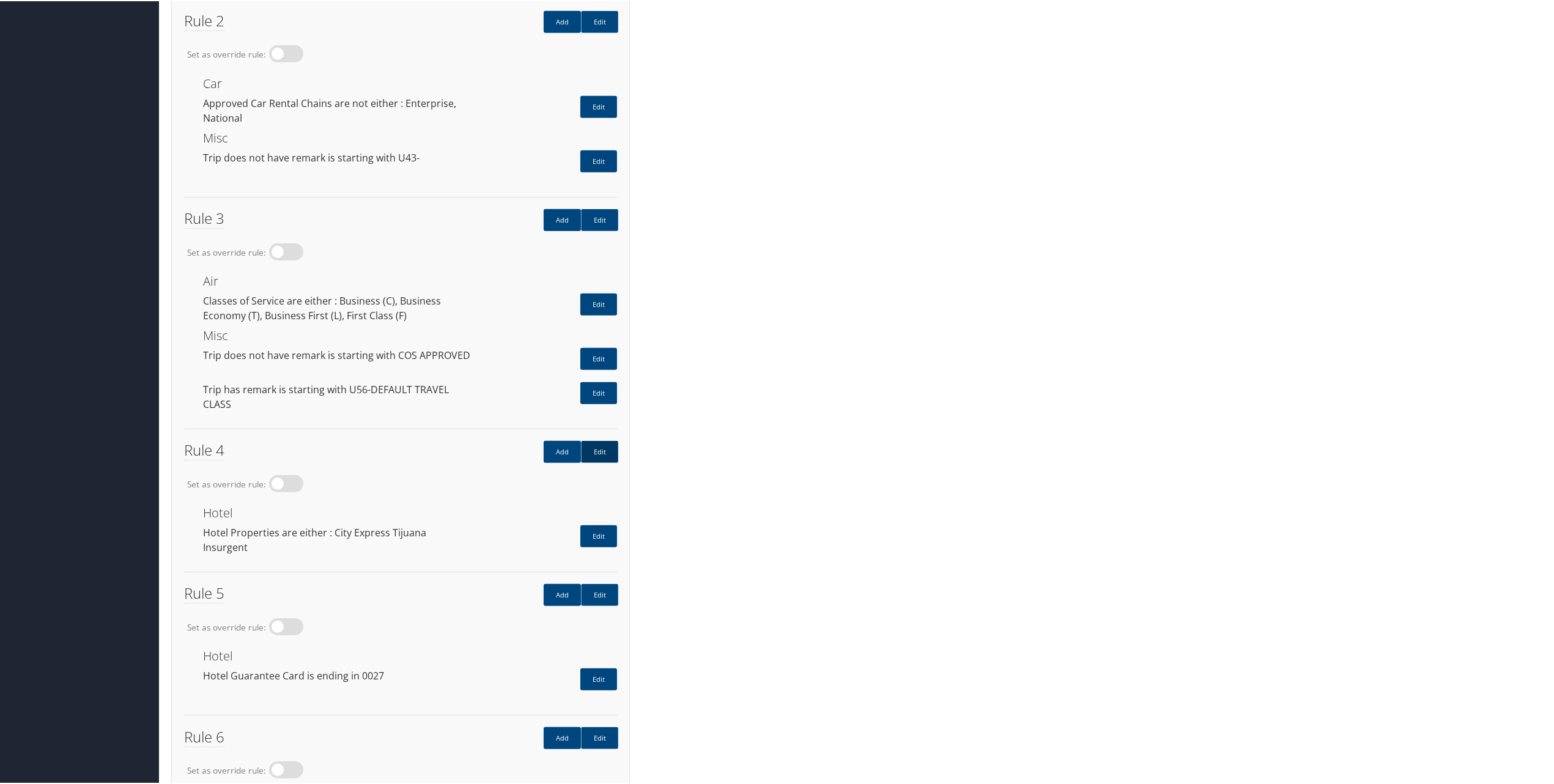
click at [594, 440] on link "Edit" at bounding box center [600, 451] width 37 height 22
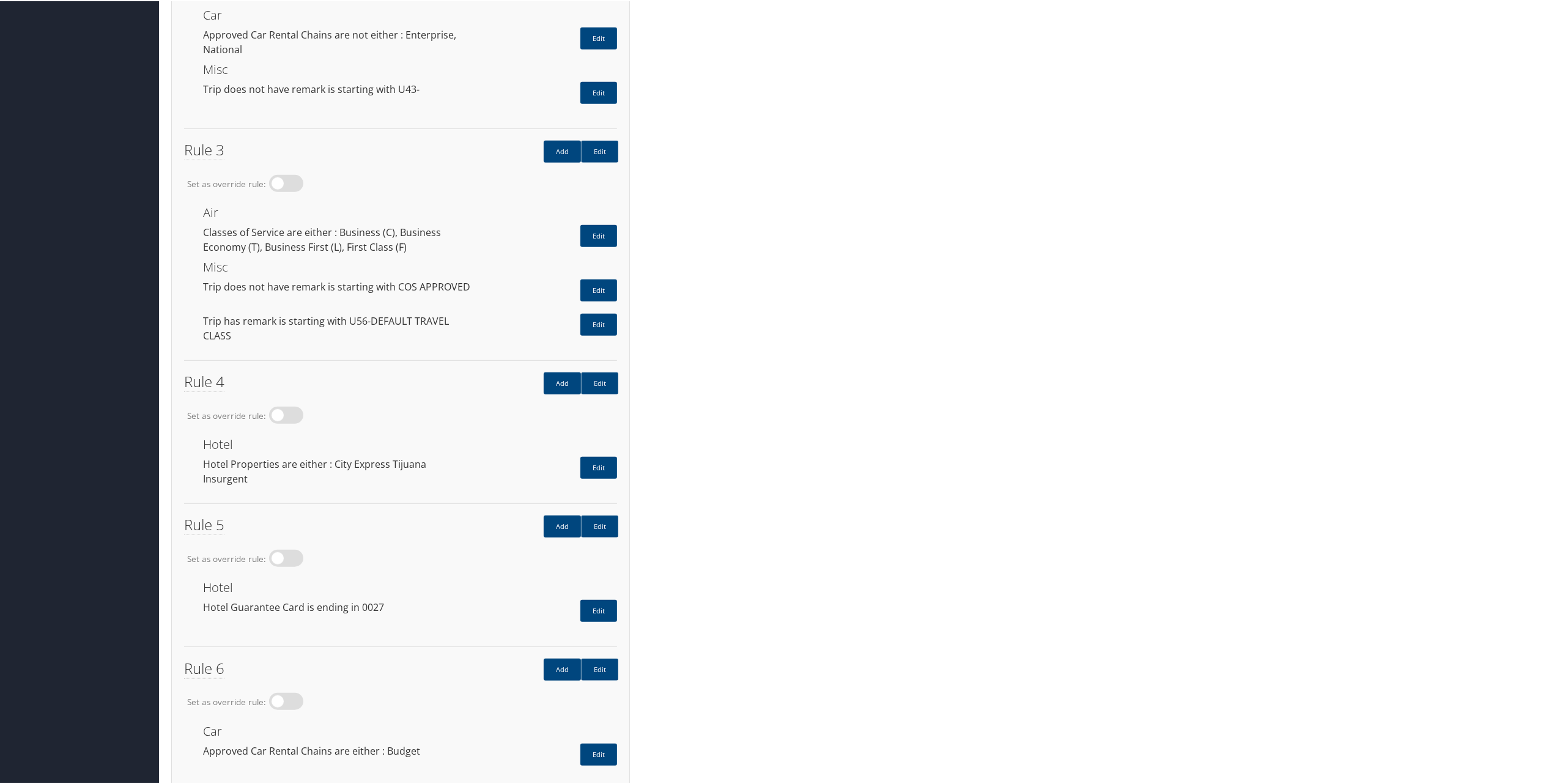
scroll to position [734, 0]
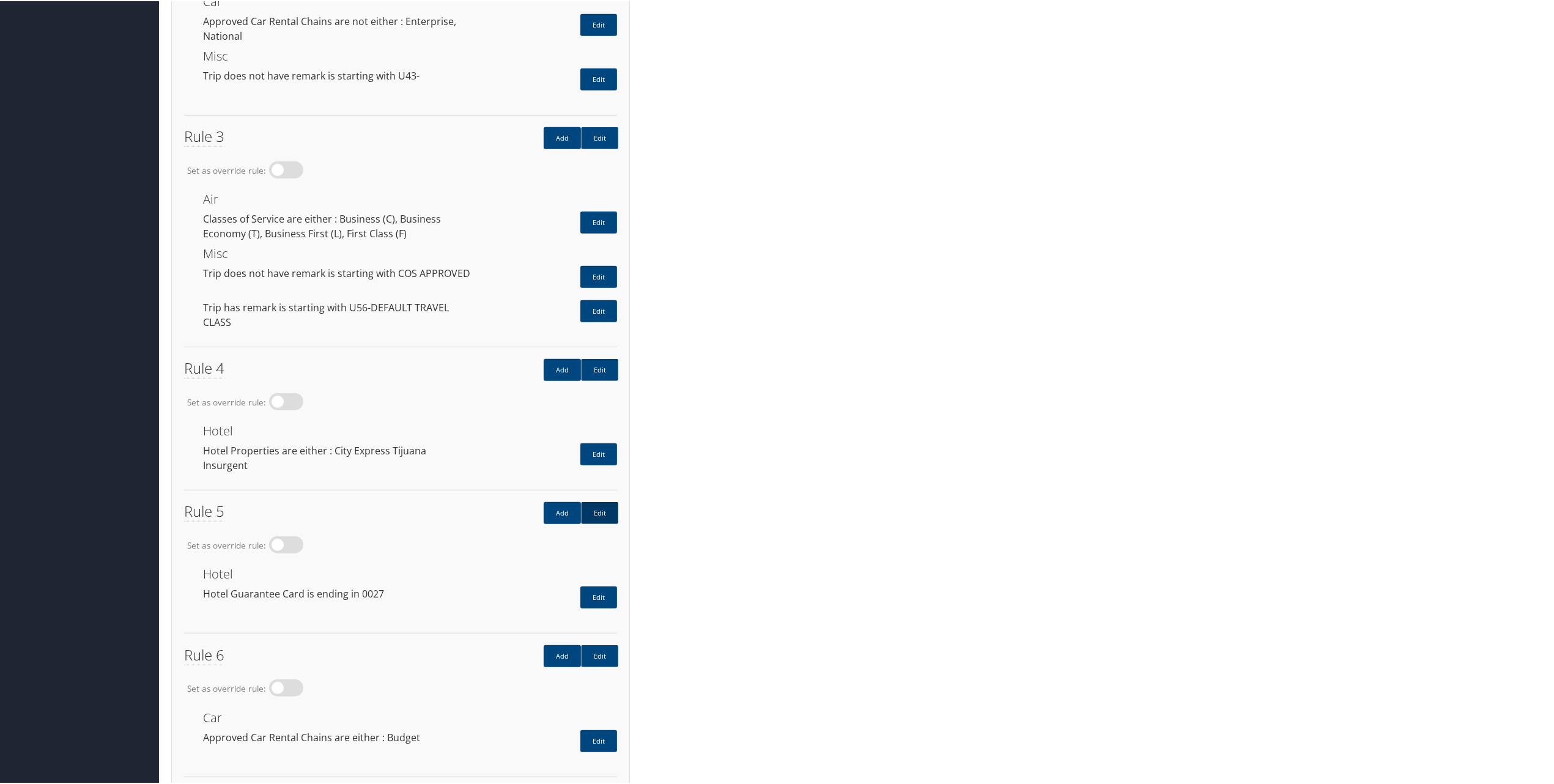
click at [604, 501] on link "Edit" at bounding box center [600, 512] width 37 height 22
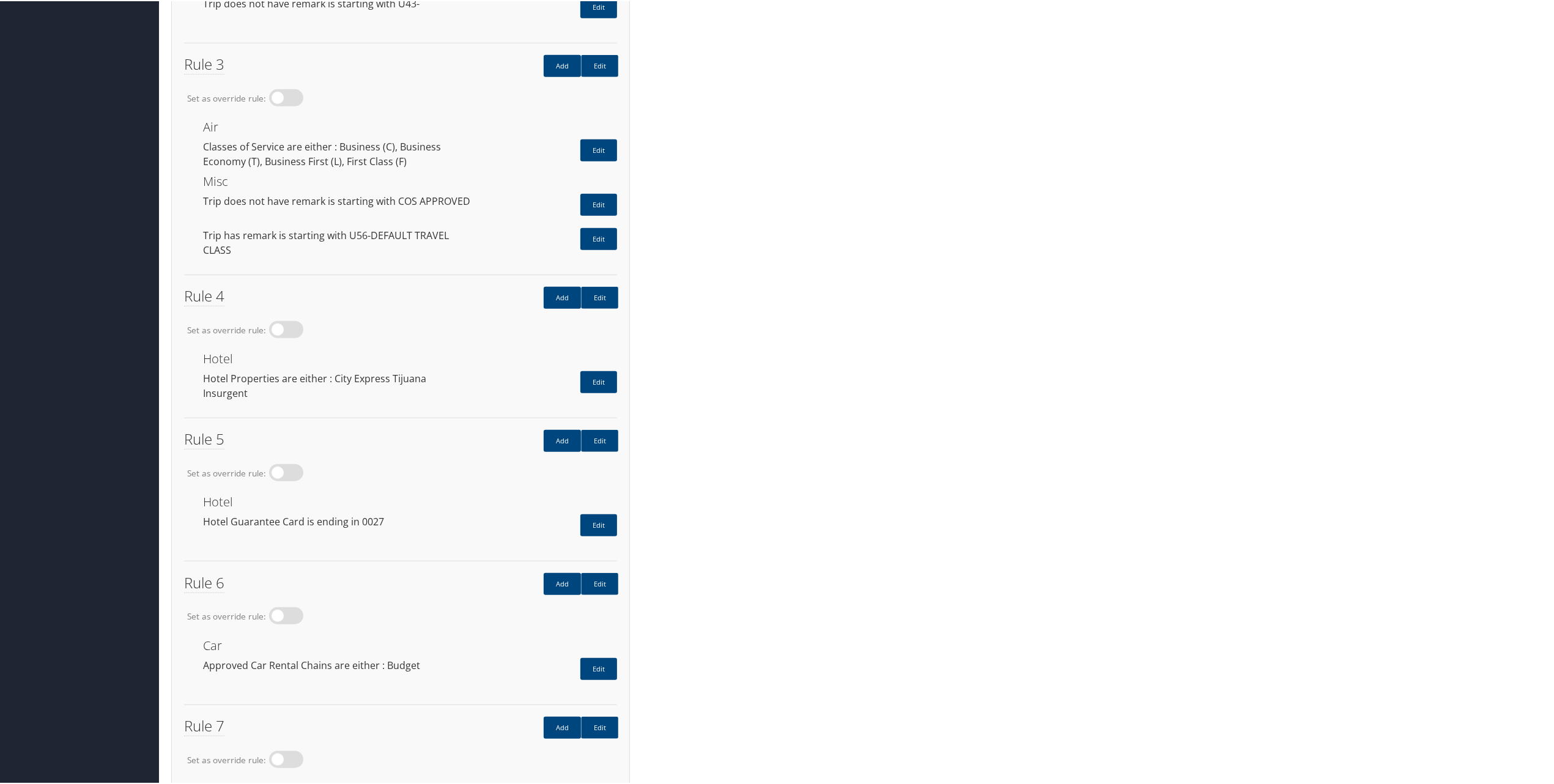
scroll to position [816, 0]
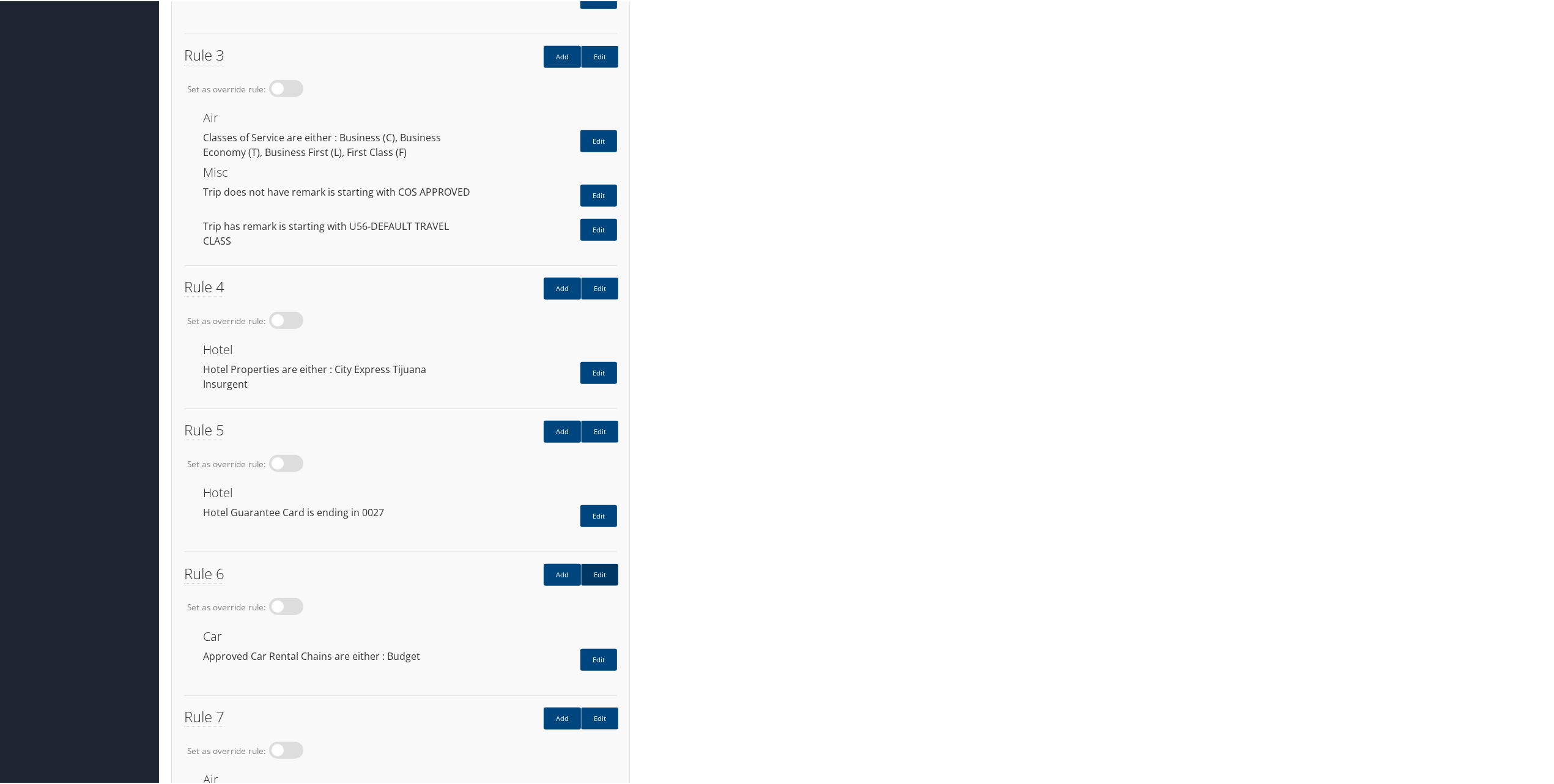
click at [599, 563] on link "Edit" at bounding box center [600, 574] width 37 height 22
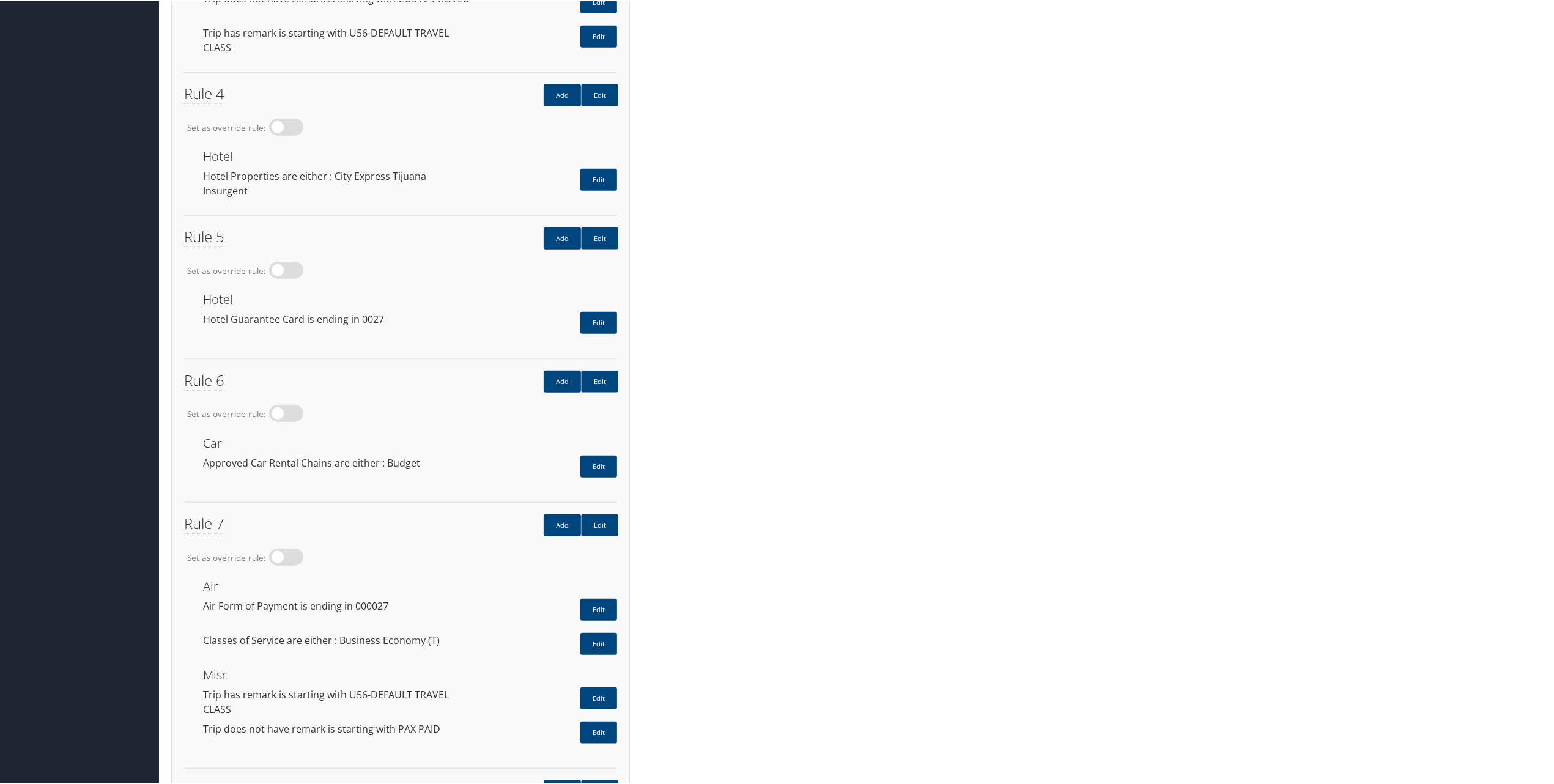
scroll to position [1141, 0]
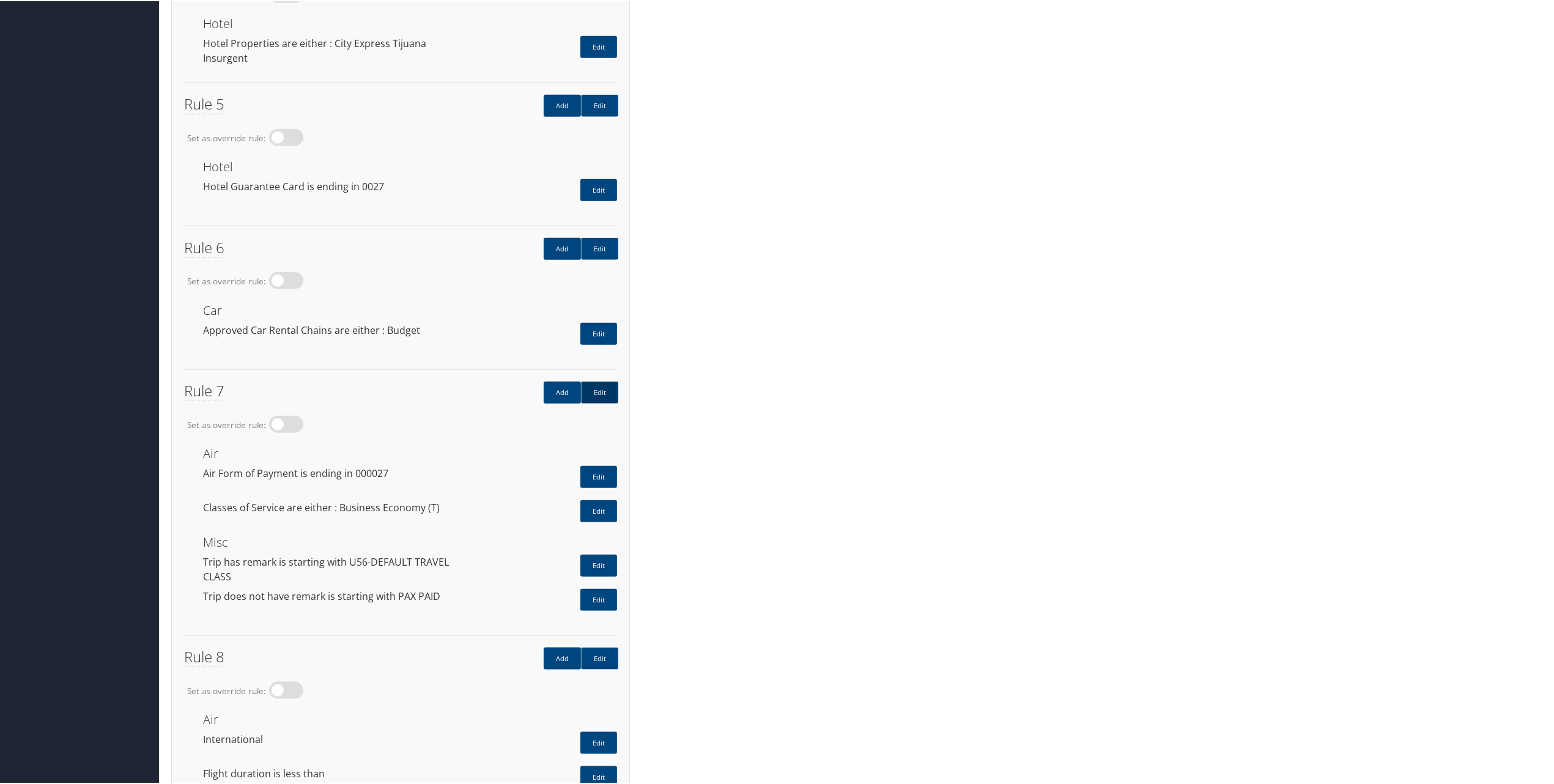
click at [599, 380] on link "Edit" at bounding box center [600, 391] width 37 height 22
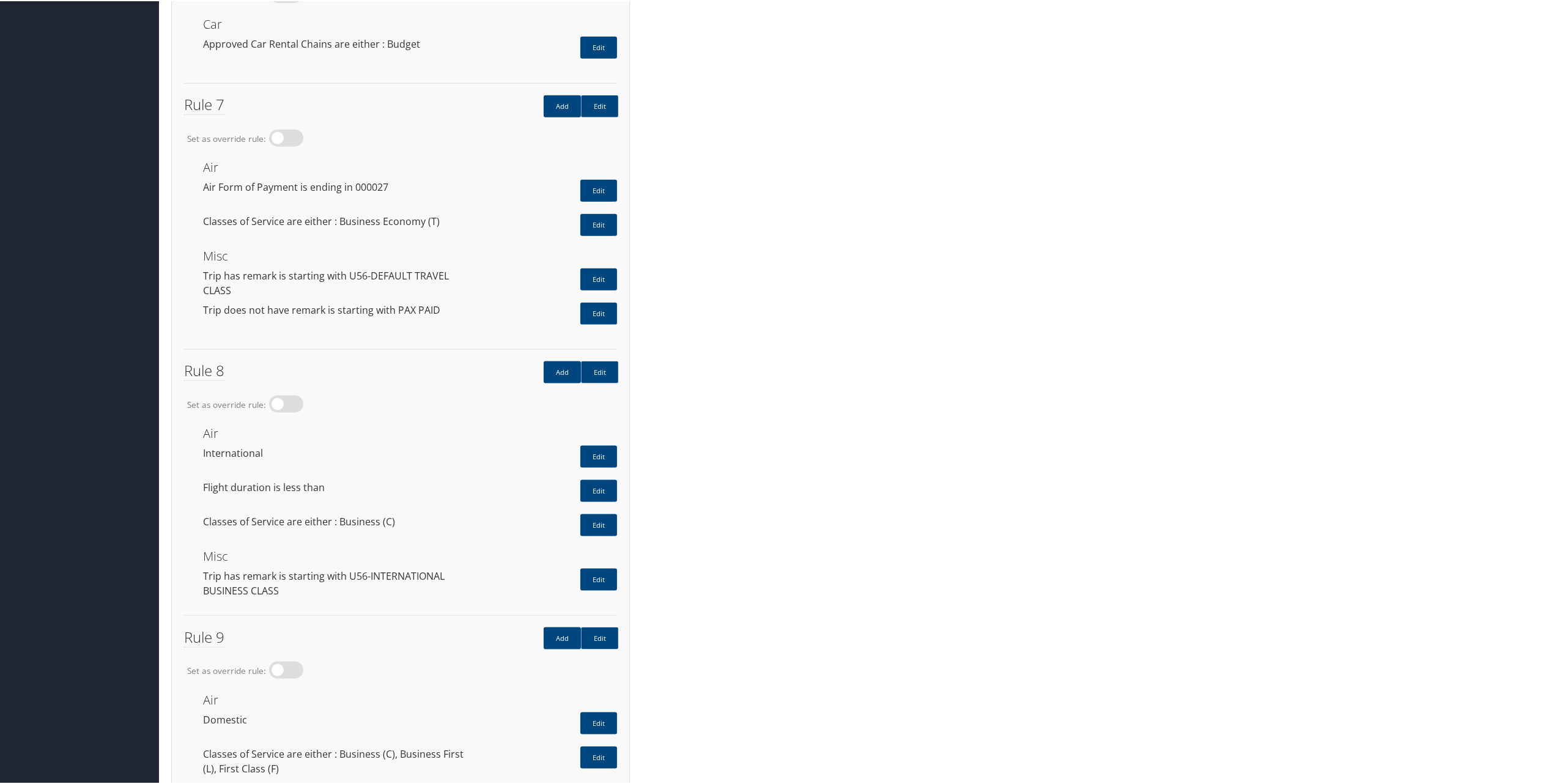
scroll to position [1468, 0]
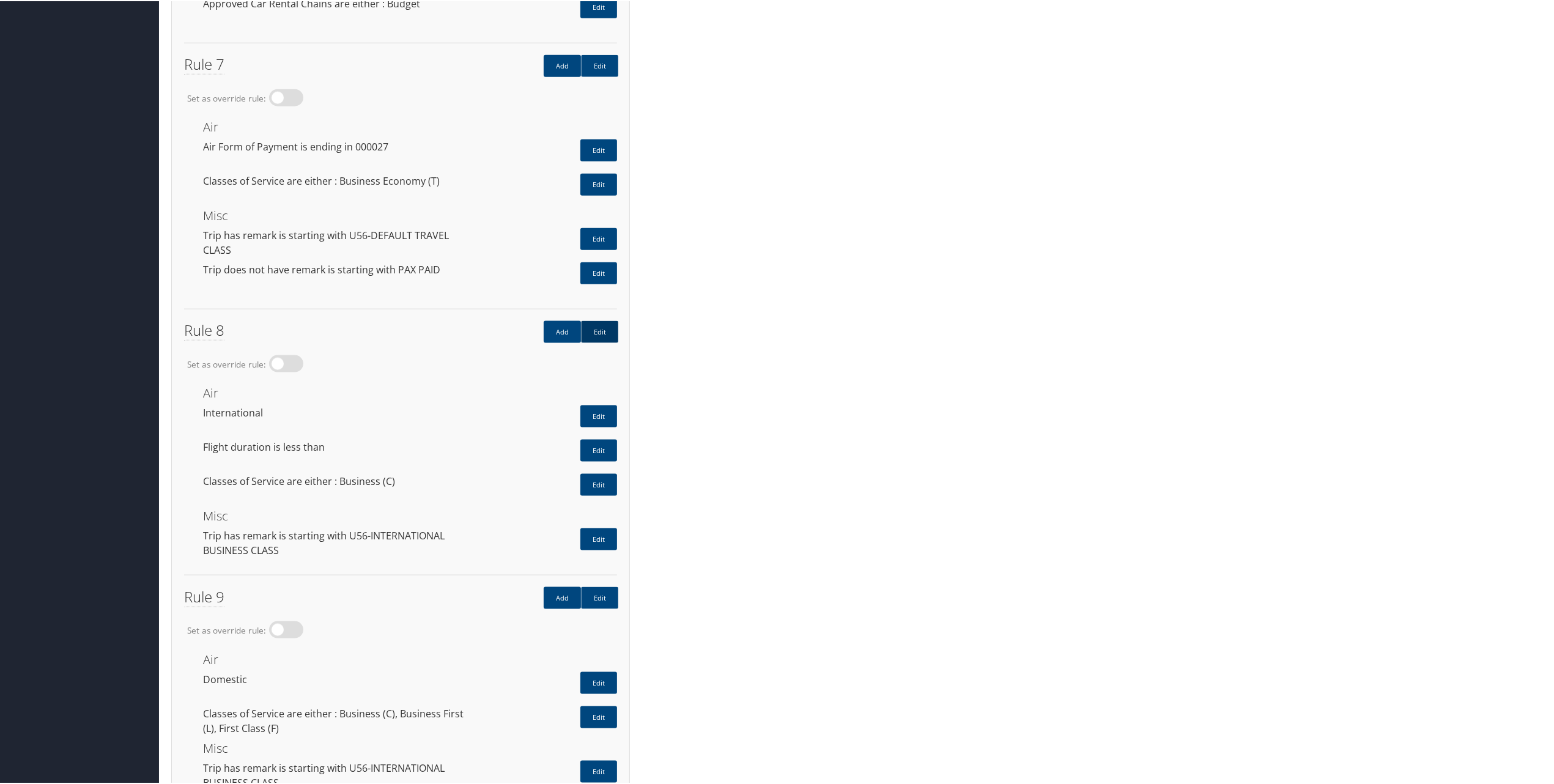
click at [600, 320] on link "Edit" at bounding box center [600, 331] width 37 height 22
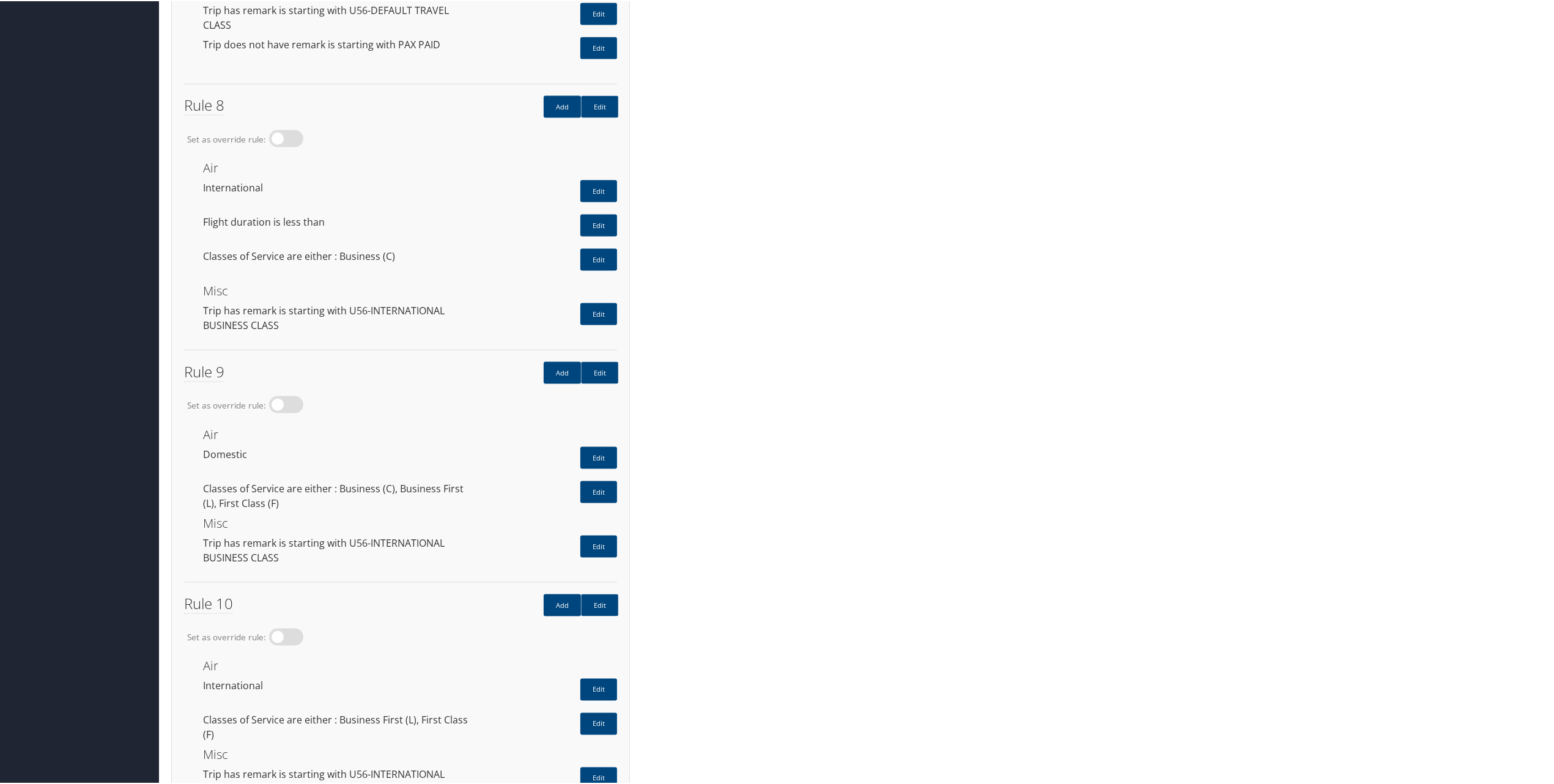
scroll to position [1713, 0]
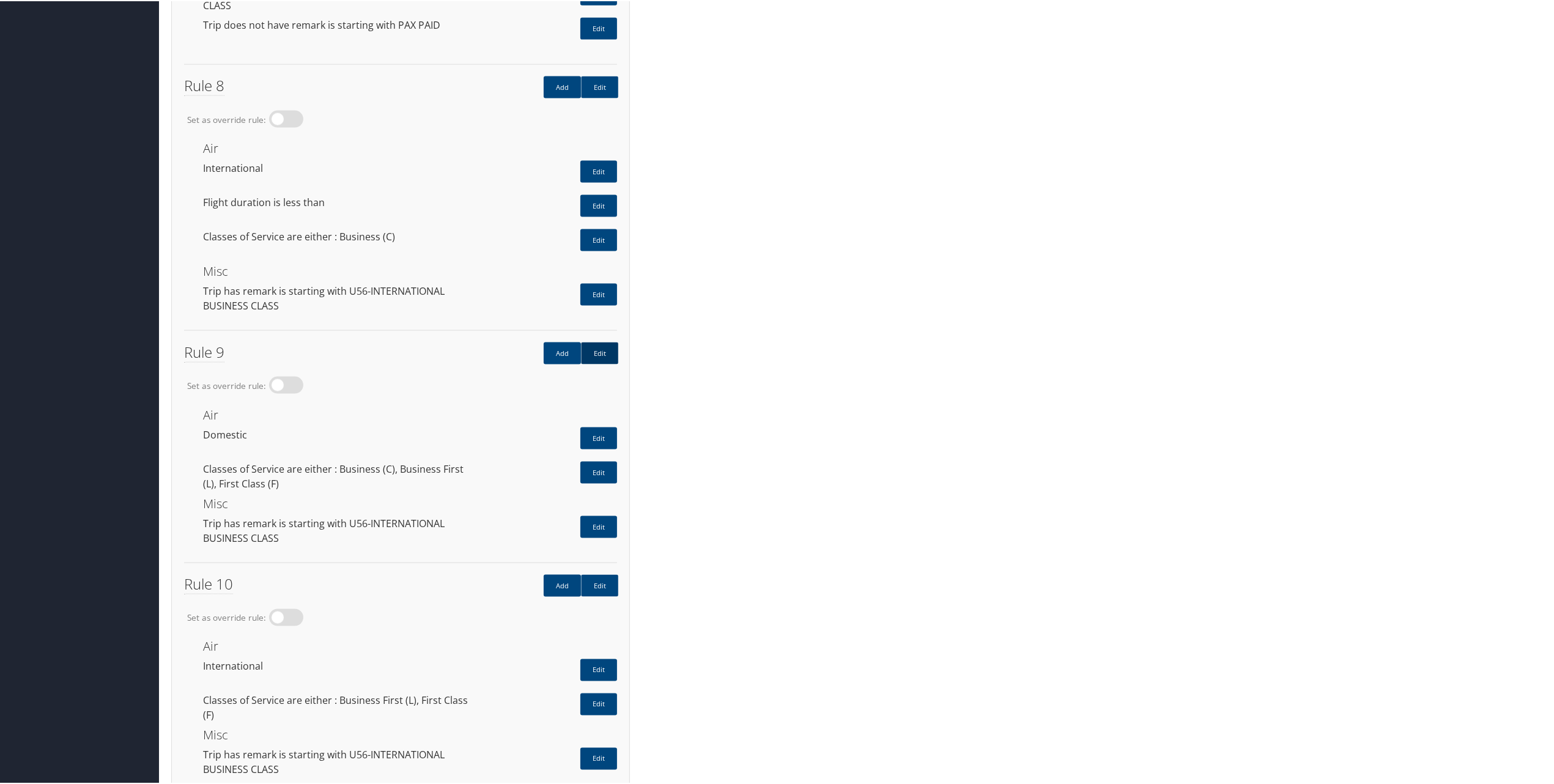
click at [602, 341] on link "Edit" at bounding box center [600, 352] width 37 height 22
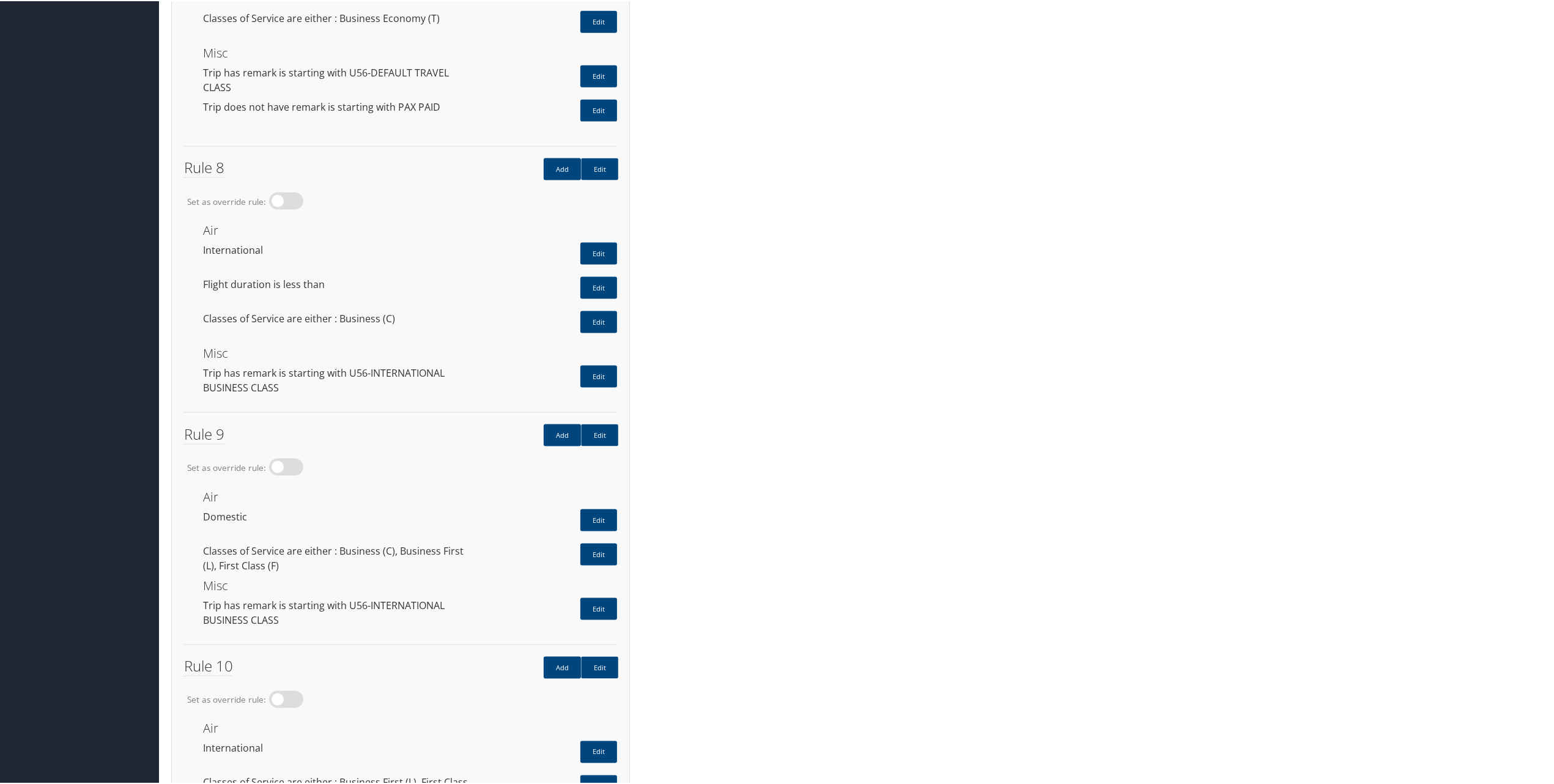
scroll to position [1794, 0]
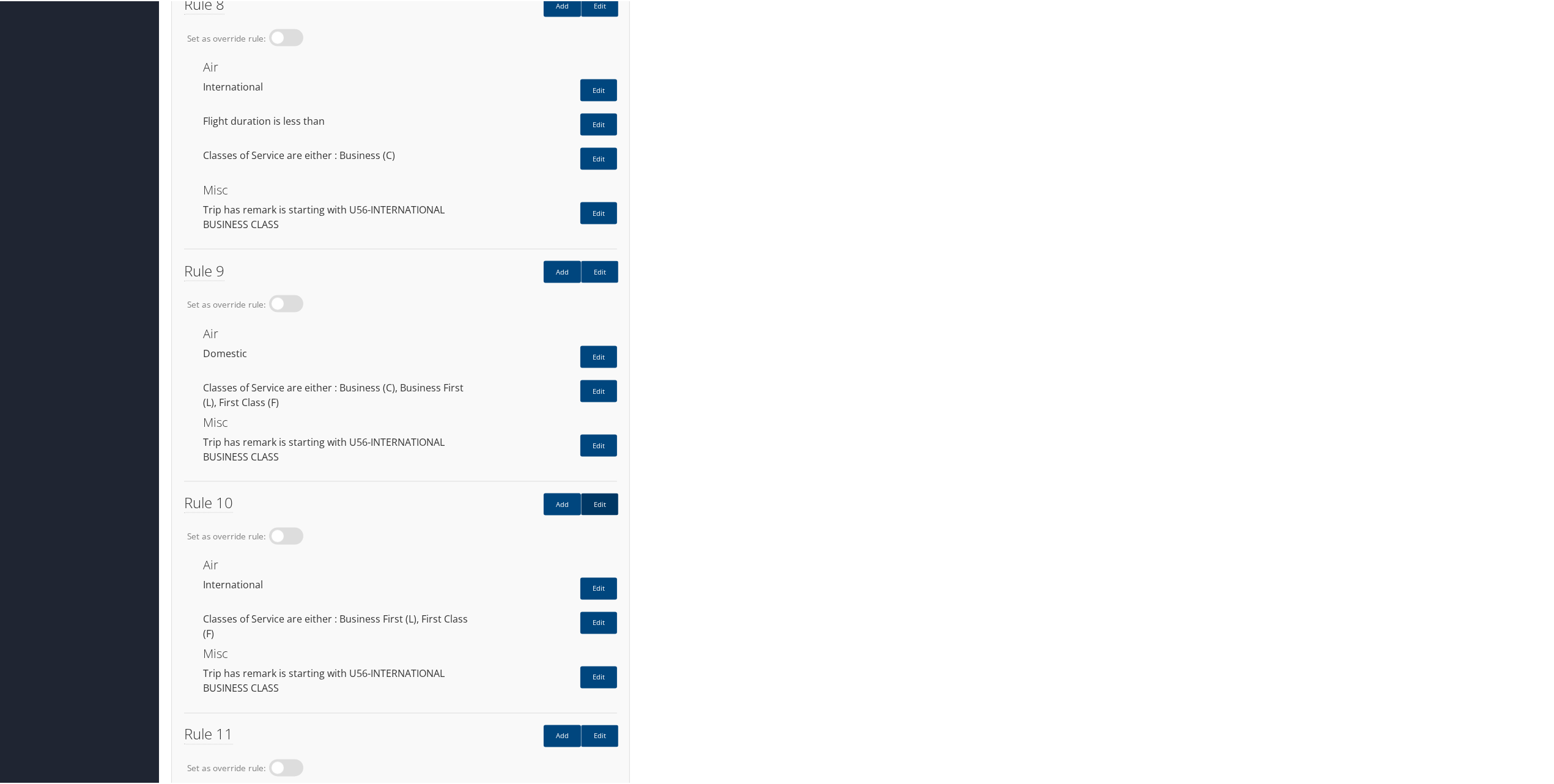
click at [602, 492] on link "Edit" at bounding box center [600, 503] width 37 height 22
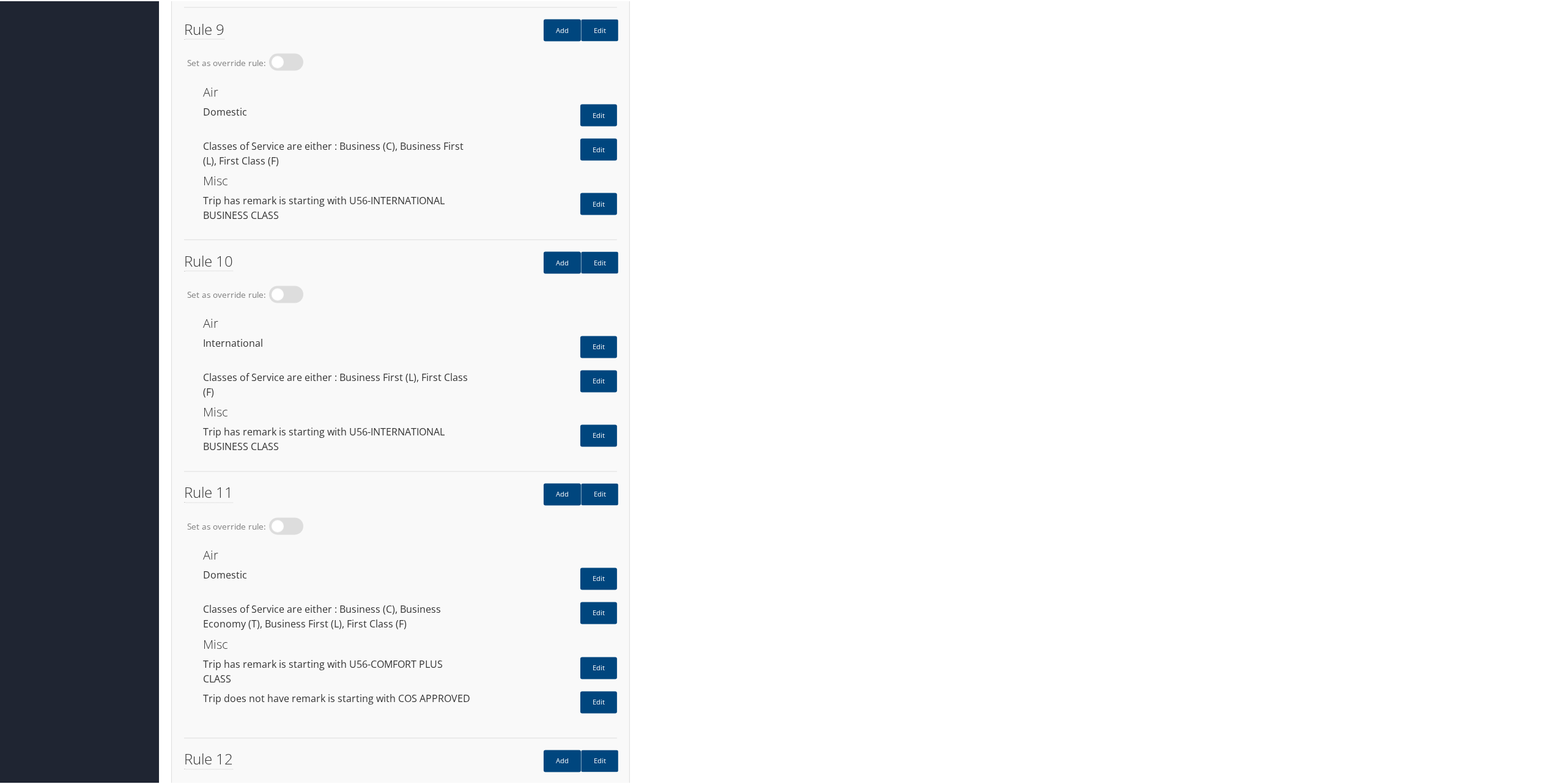
scroll to position [2039, 0]
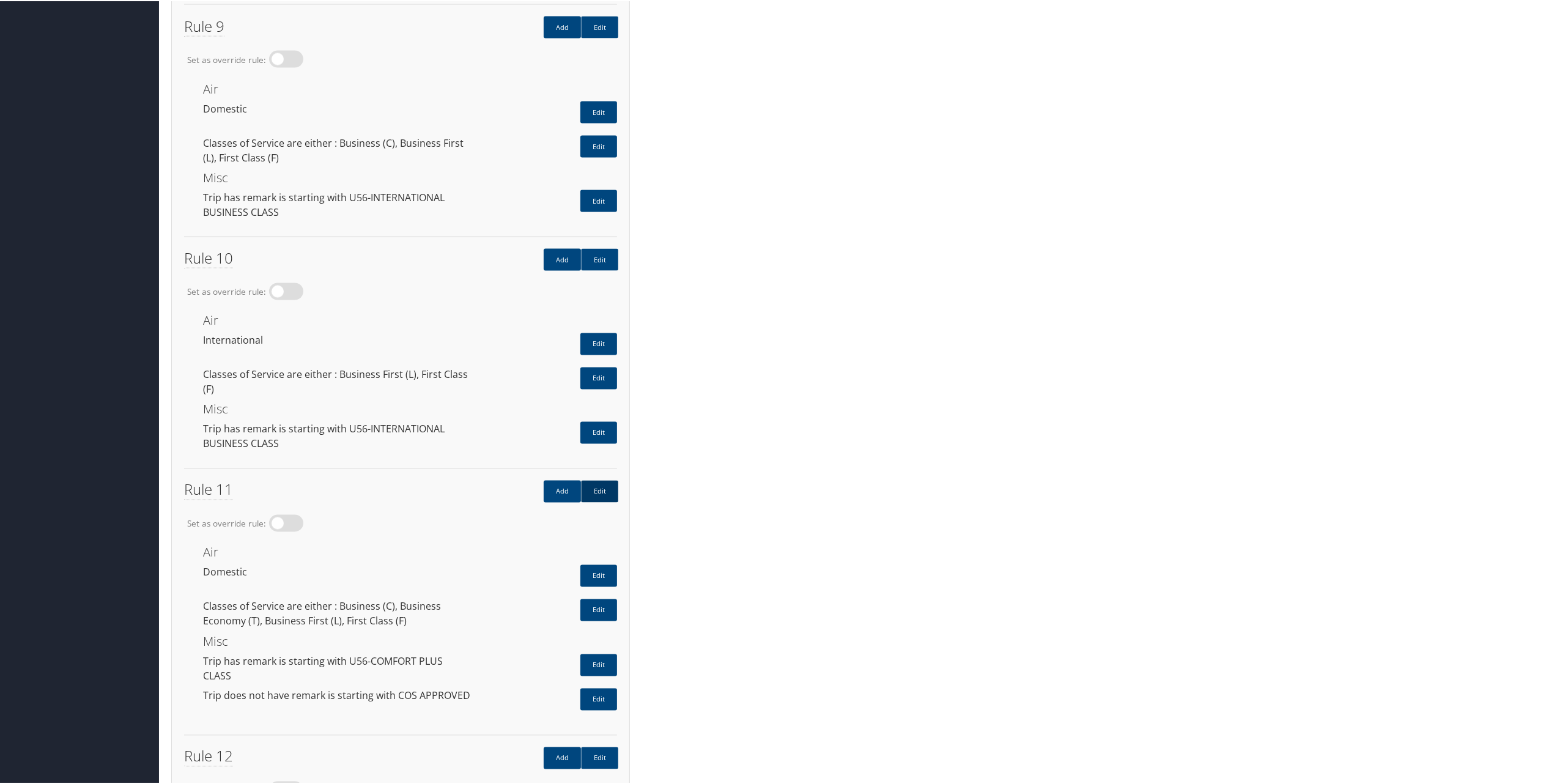
click at [605, 479] on link "Edit" at bounding box center [600, 490] width 37 height 22
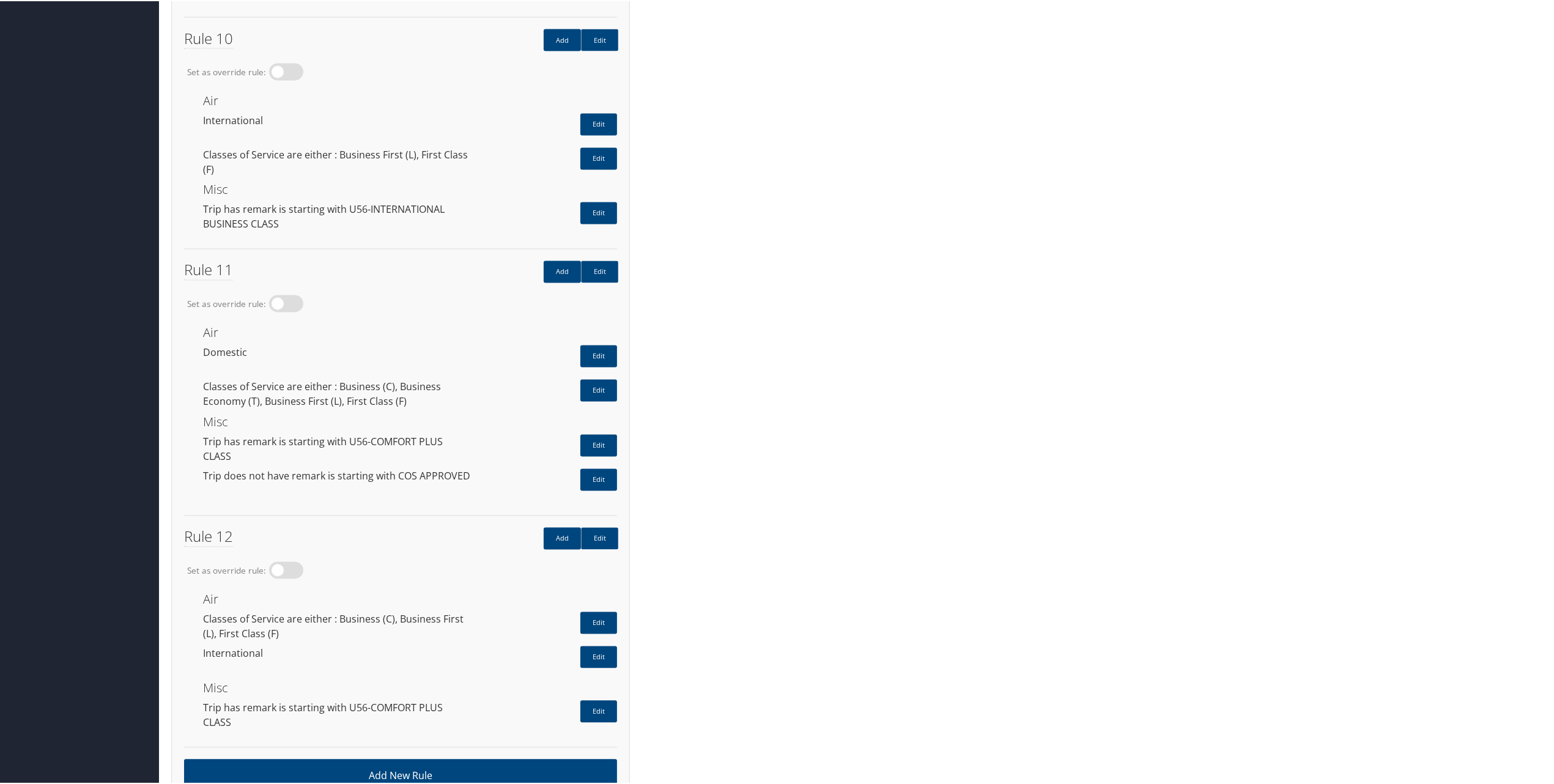
scroll to position [2274, 0]
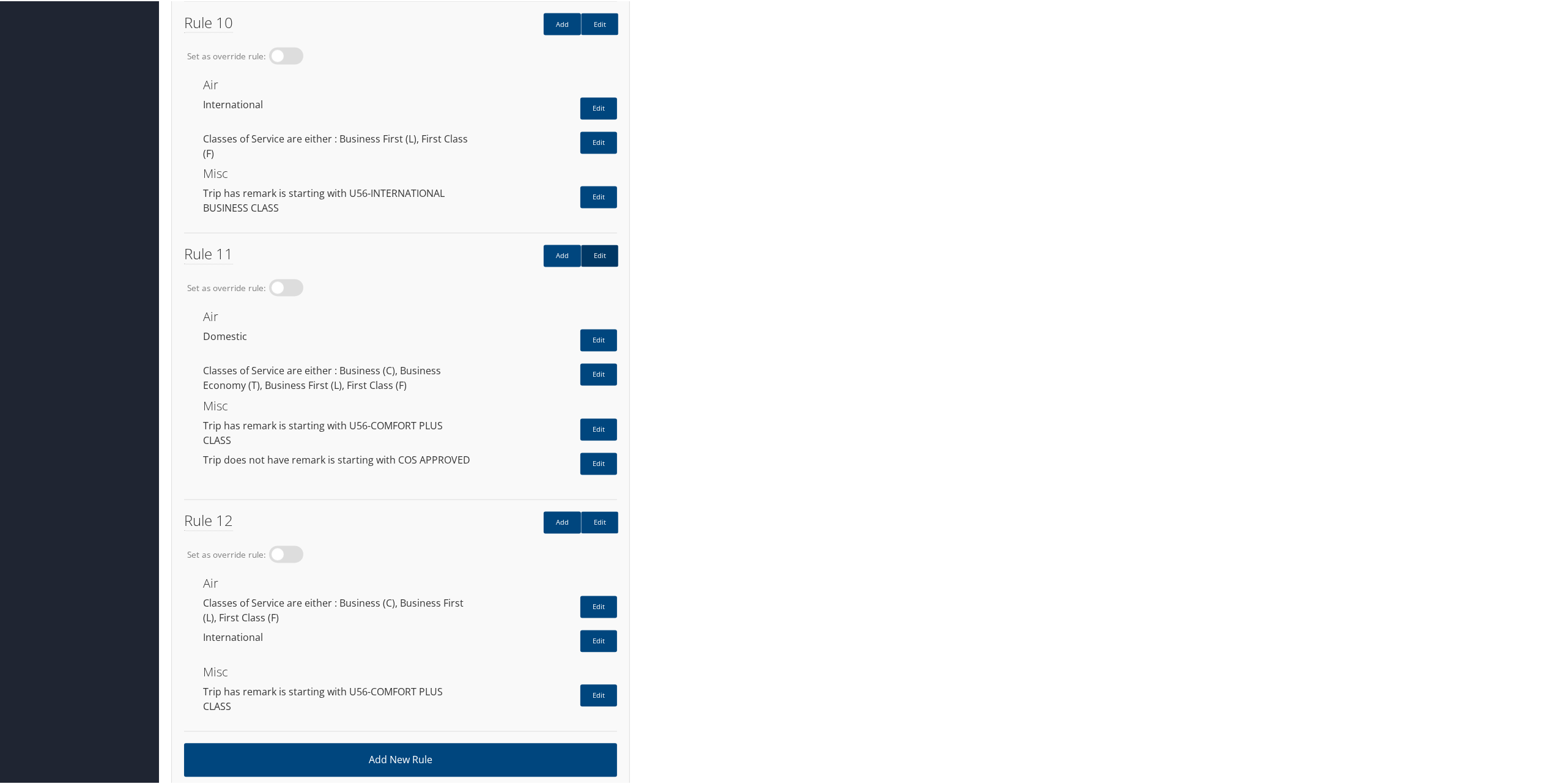
click at [602, 244] on link "Edit" at bounding box center [600, 255] width 37 height 22
click at [599, 511] on link "Edit" at bounding box center [600, 522] width 37 height 22
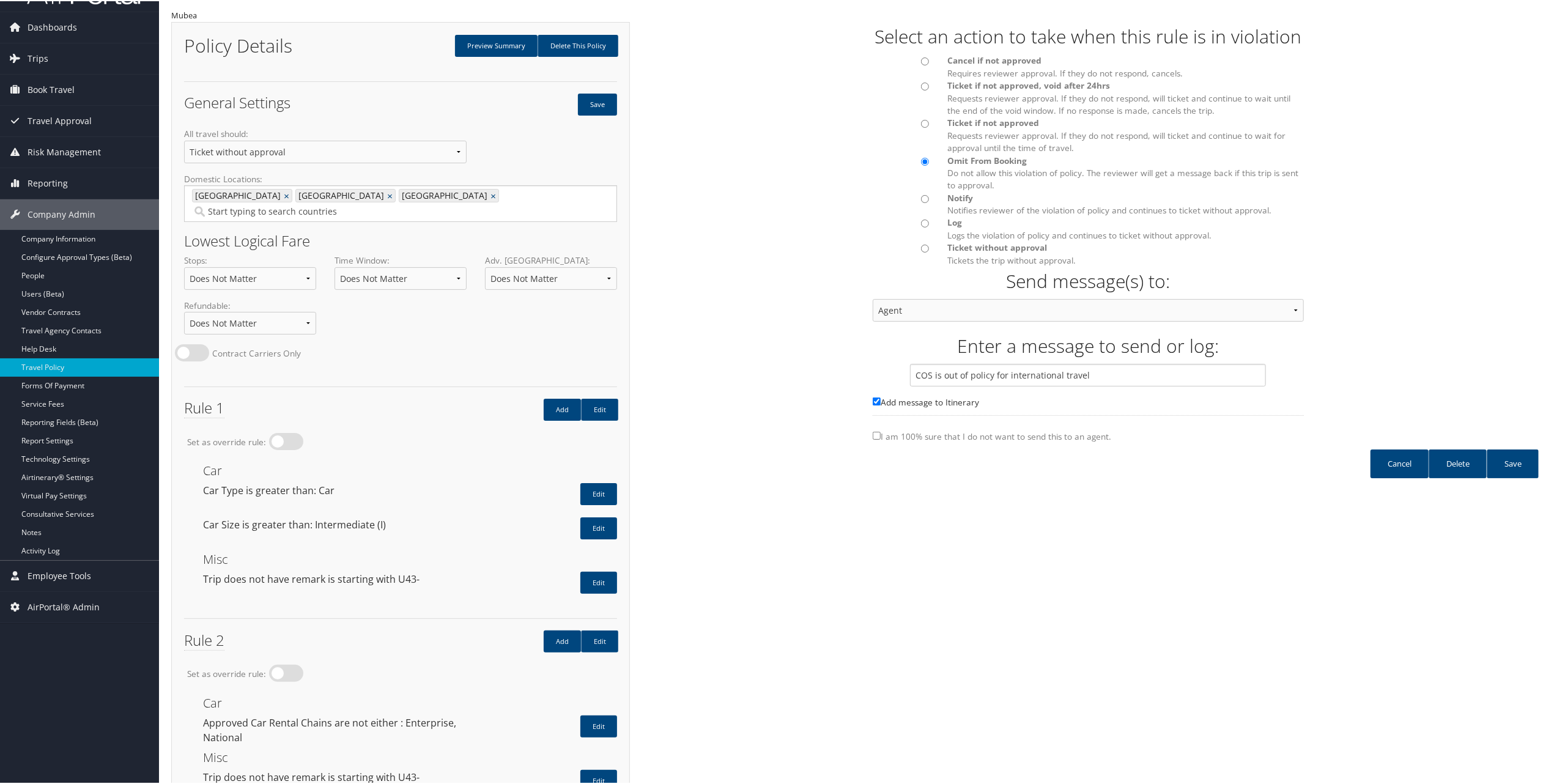
scroll to position [0, 0]
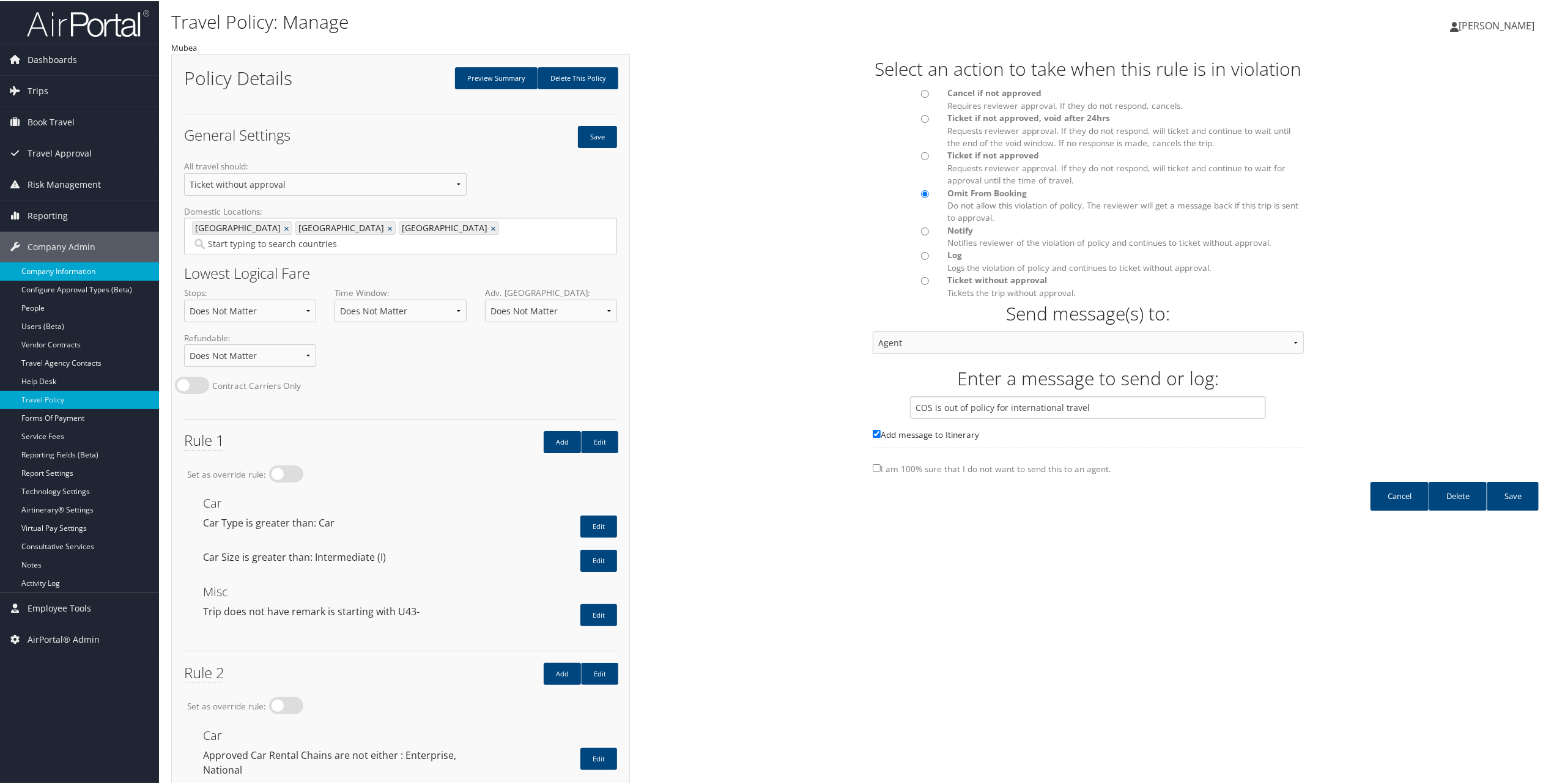
click at [42, 268] on link "Company Information" at bounding box center [79, 270] width 159 height 19
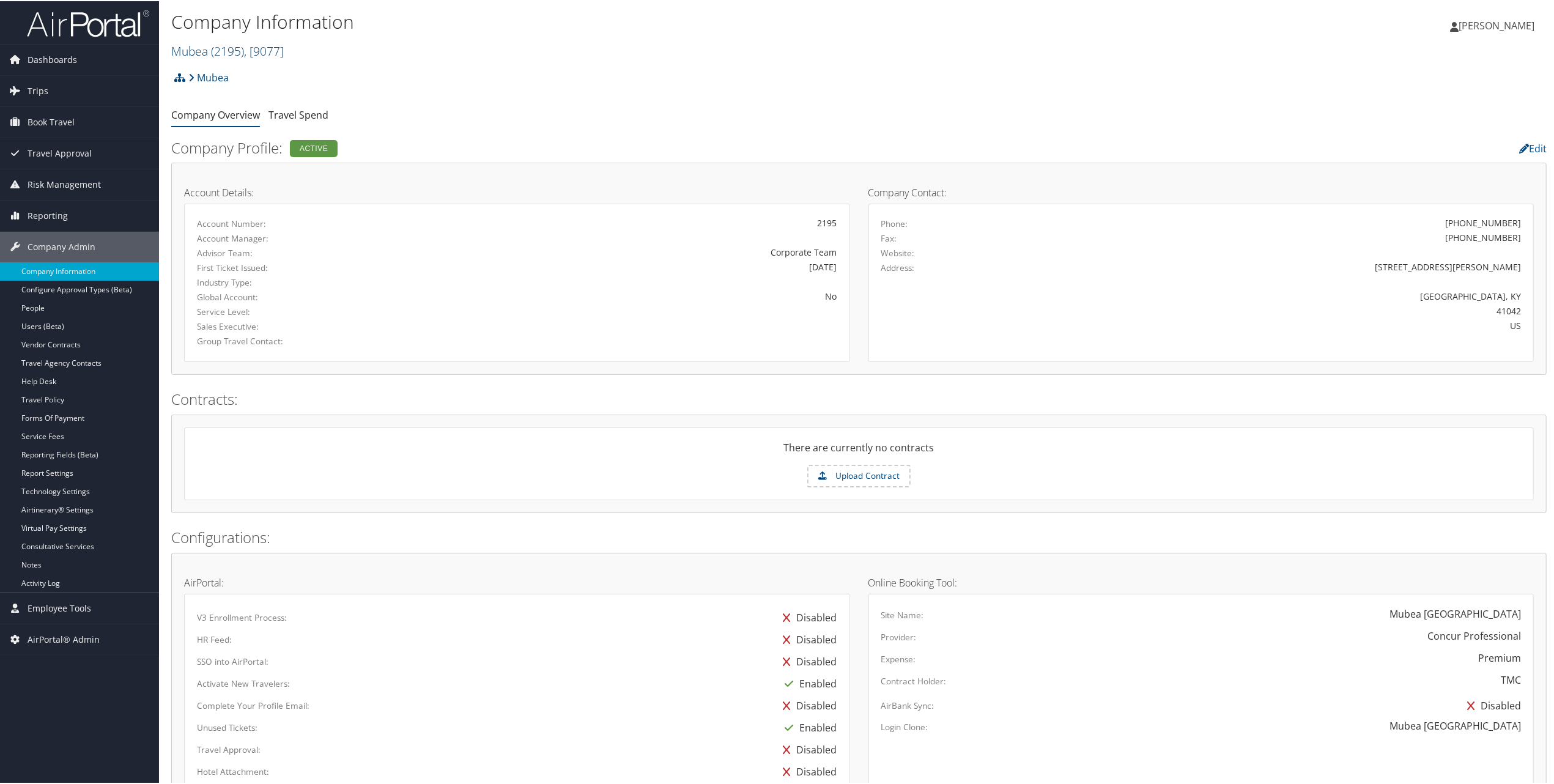
click at [197, 52] on link "Mubea ( 2195 ) , [ 9077 ]" at bounding box center [228, 49] width 113 height 17
click at [190, 74] on input "search" at bounding box center [252, 72] width 161 height 23
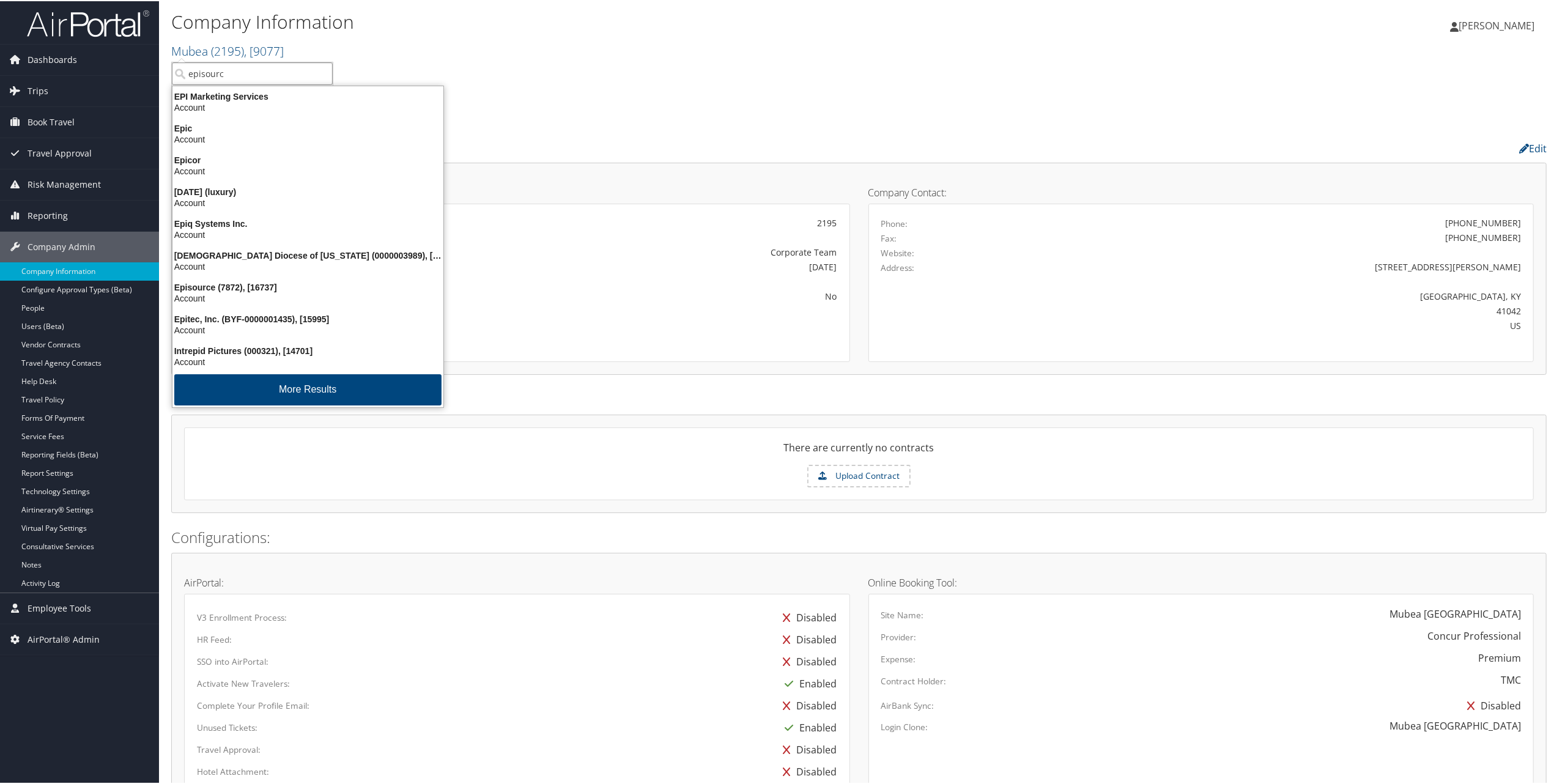
type input "episource"
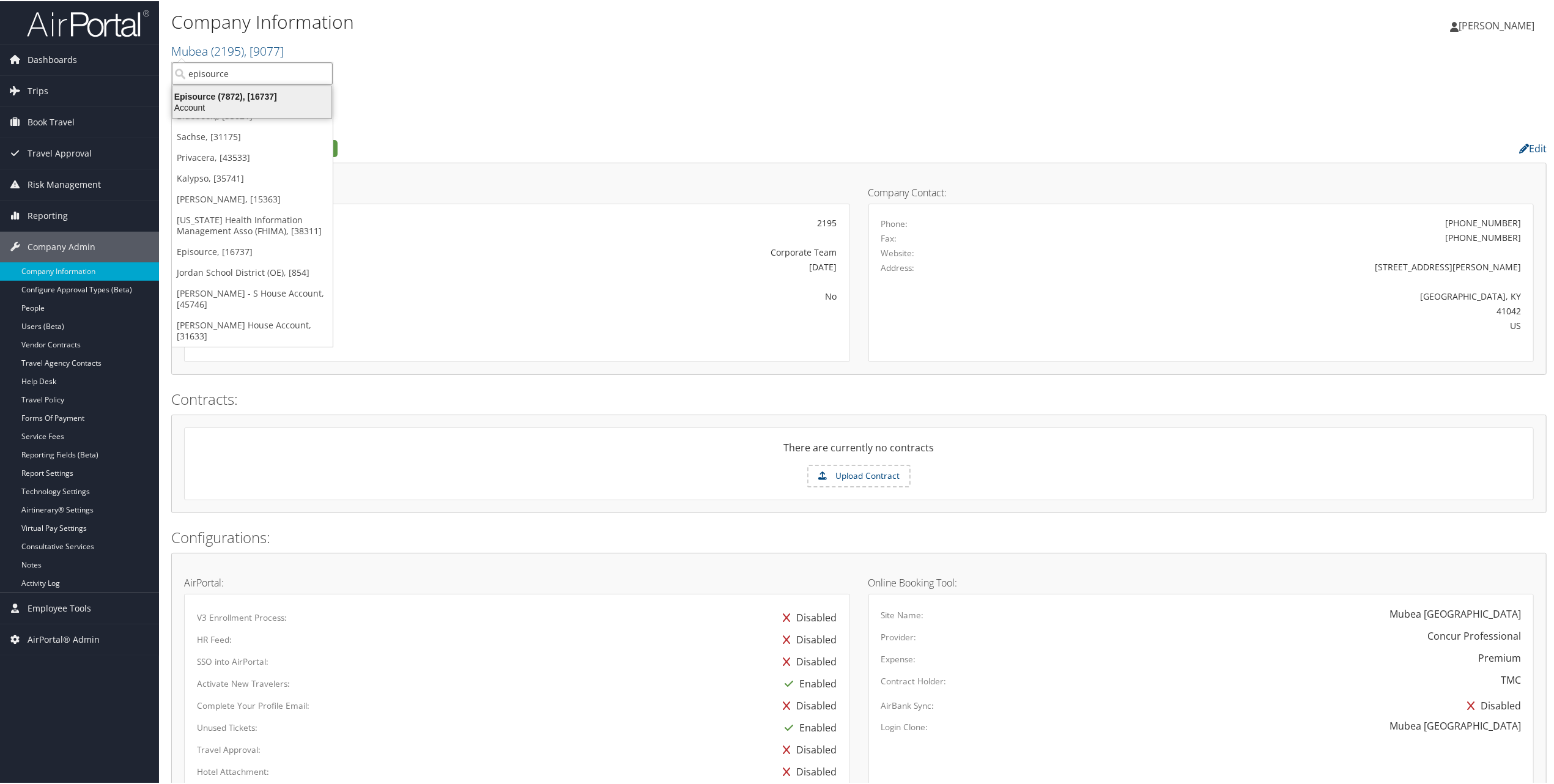
click at [221, 103] on div "Account" at bounding box center [252, 106] width 174 height 11
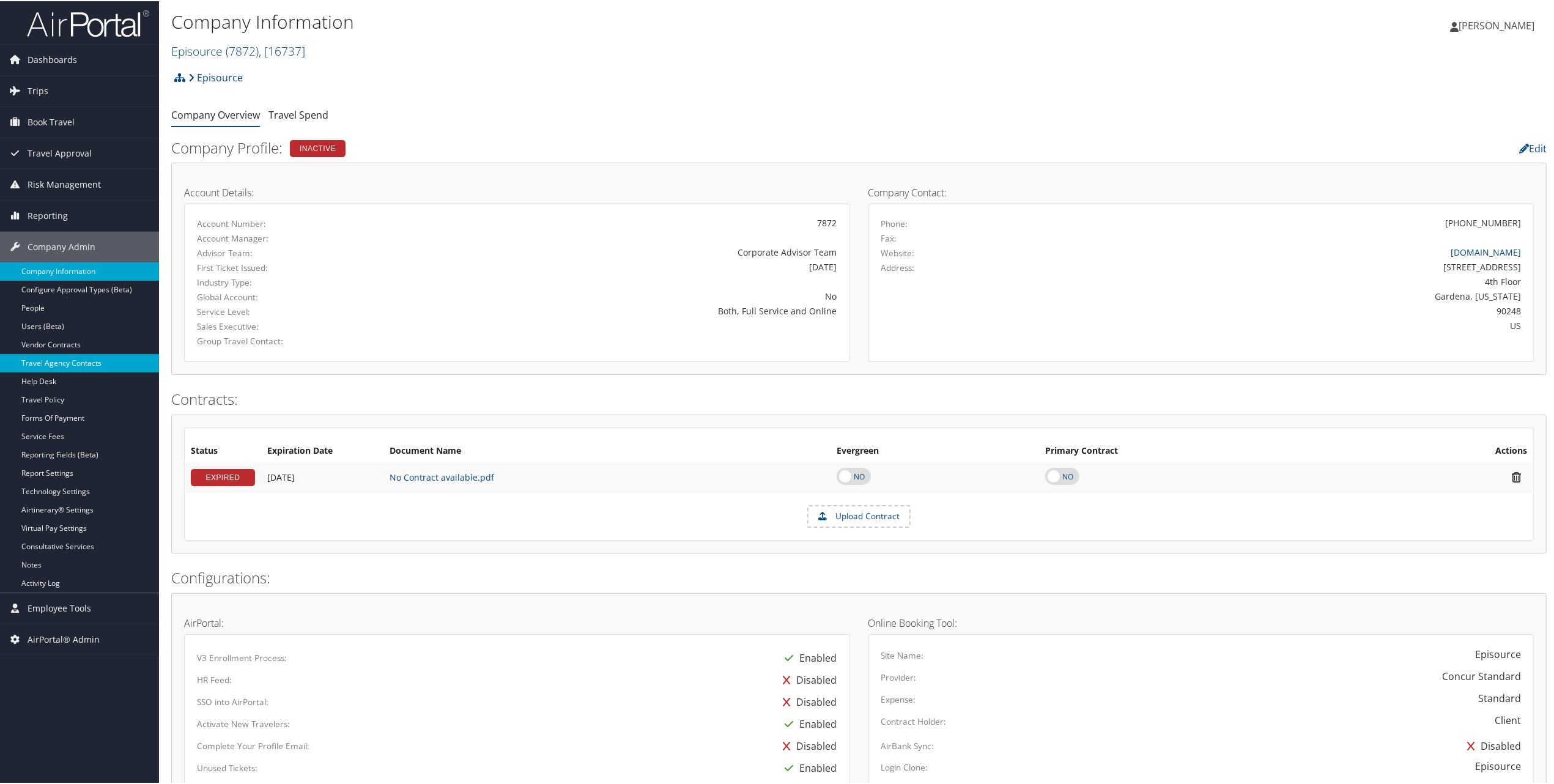
click at [44, 361] on link "Travel Agency Contacts" at bounding box center [79, 362] width 159 height 19
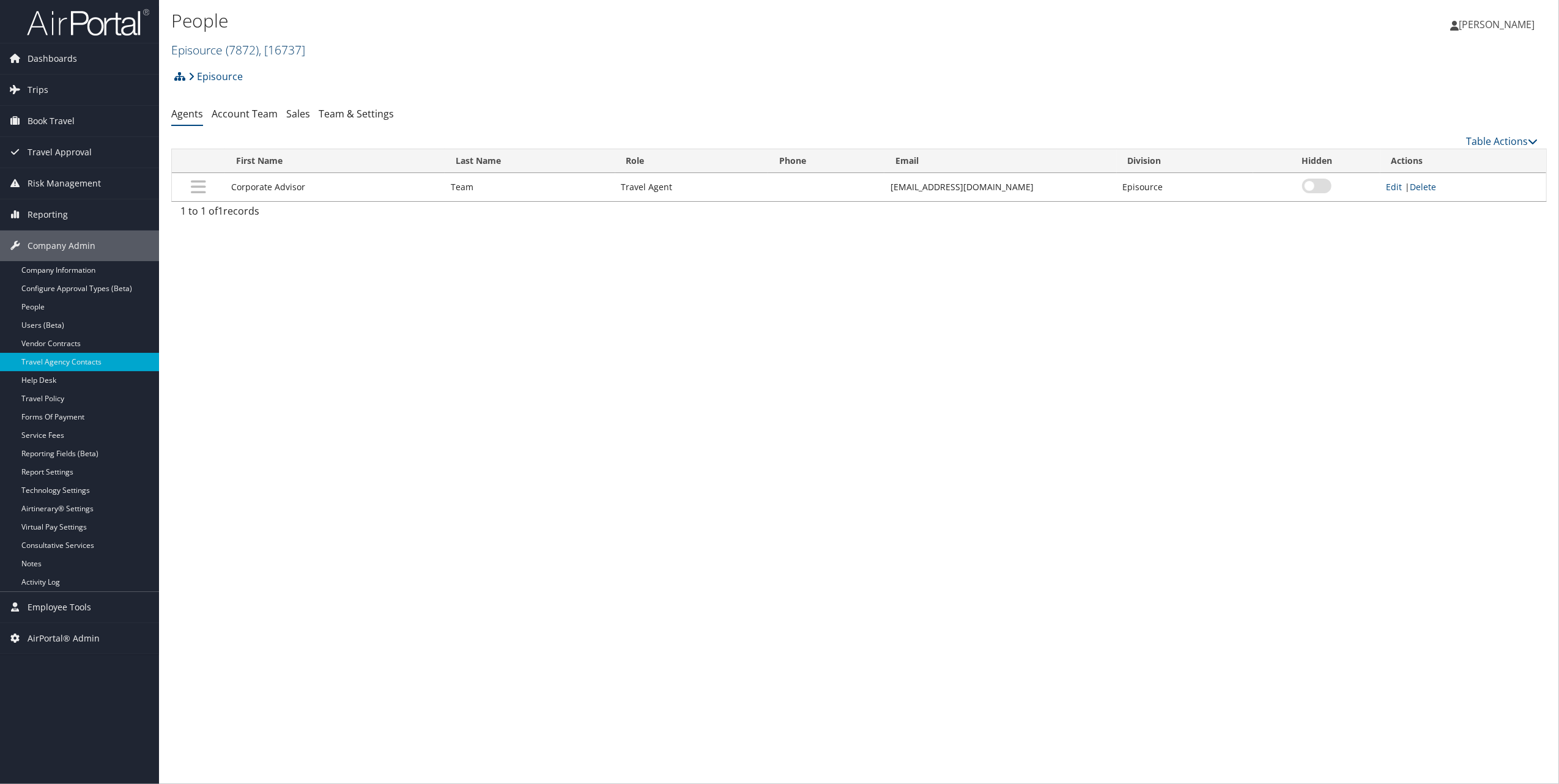
click at [233, 43] on span "( 7872 )" at bounding box center [242, 49] width 33 height 17
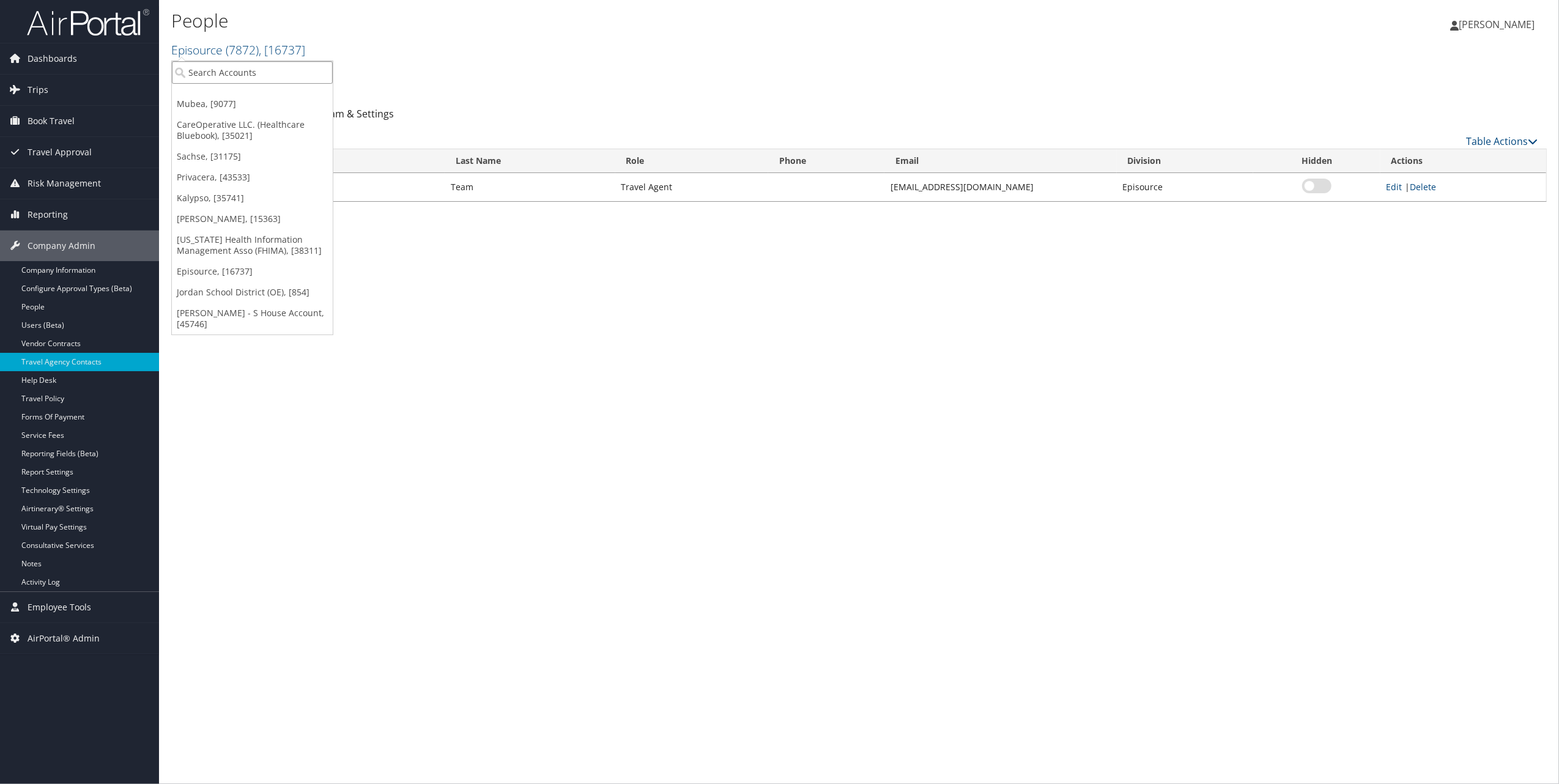
click at [236, 64] on input "search" at bounding box center [252, 72] width 161 height 23
type input "301410"
click at [330, 91] on div "Florida Health Information Management Asso (FHIMA) (301410), [38311]" at bounding box center [356, 95] width 381 height 11
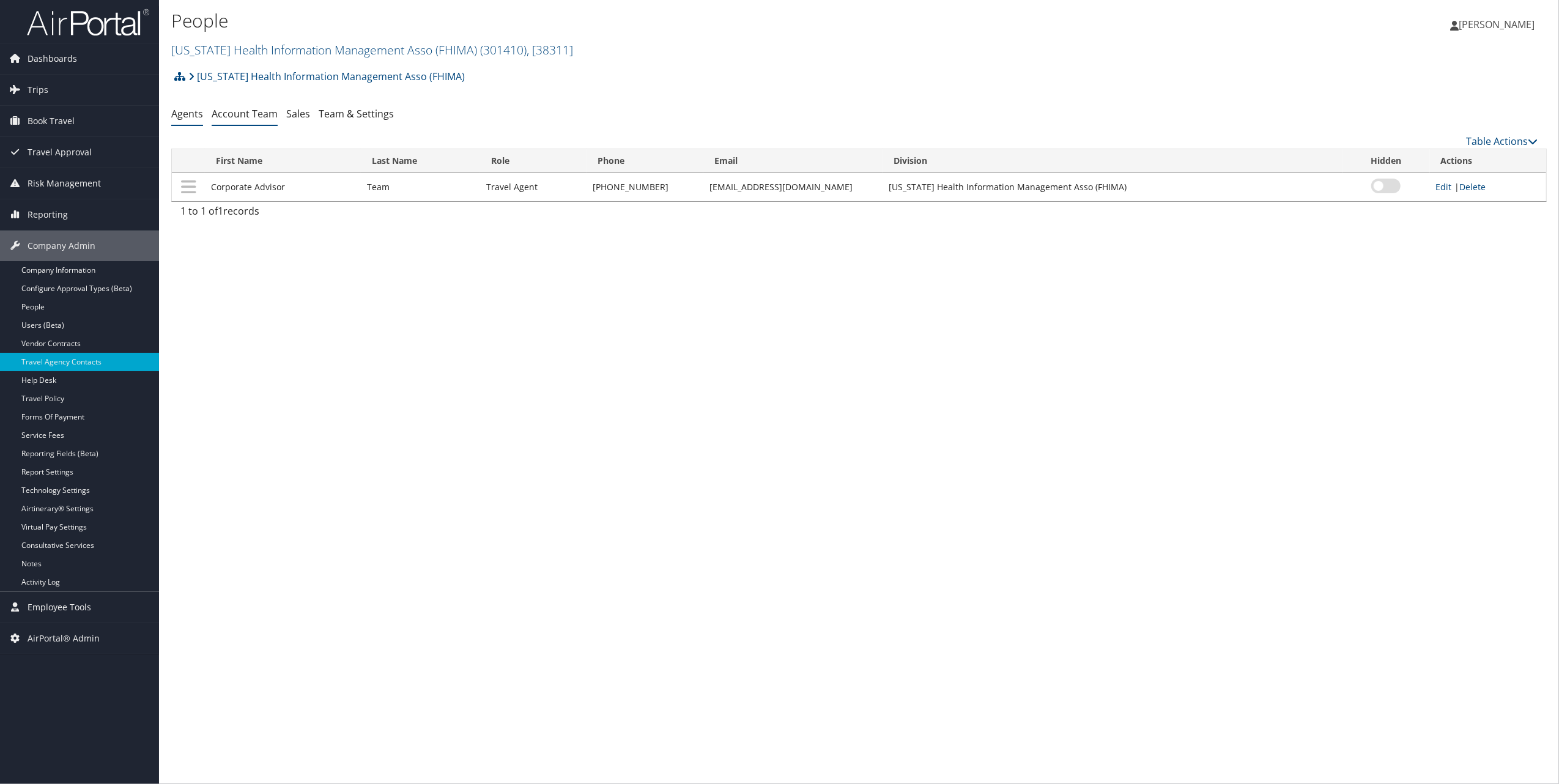
click at [244, 117] on link "Account Team" at bounding box center [244, 114] width 66 height 14
